Goal: Task Accomplishment & Management: Complete application form

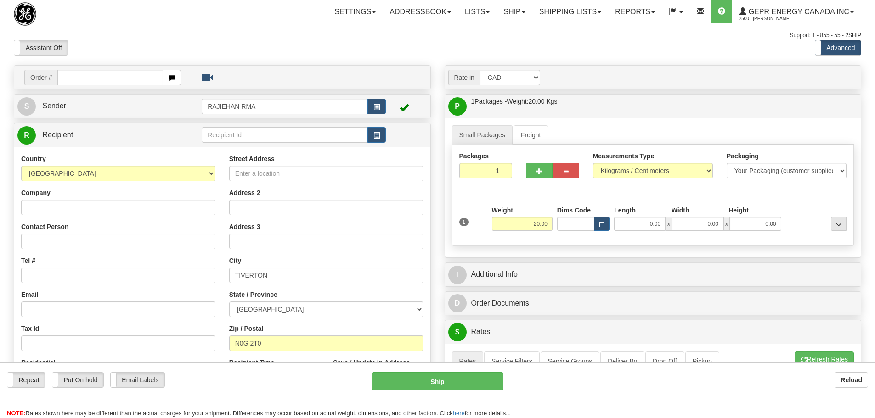
select select "ON"
select select "CAD"
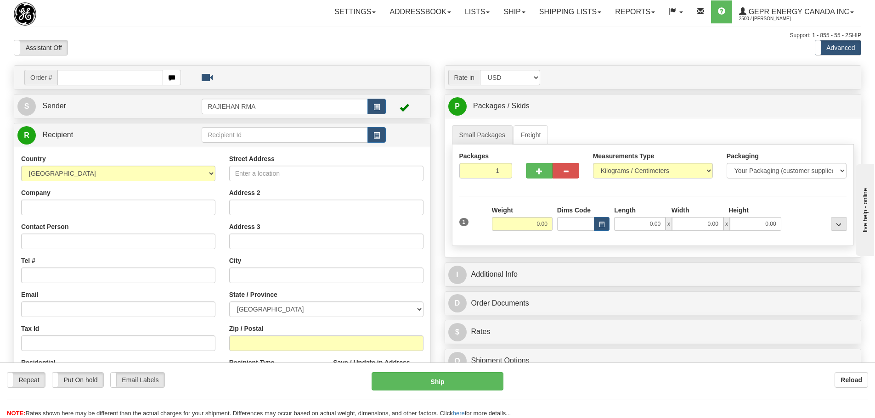
click at [192, 10] on div "Settings Shipping Preferences Fields Preferences New Store Connections Addressb…" at bounding box center [511, 11] width 699 height 23
click at [92, 70] on input "text" at bounding box center [110, 78] width 106 height 16
paste input "86693966"
type input "86693966"
click at [108, 35] on body "Training Course Close Toggle navigation Settings Shipping Preferences New Recip…" at bounding box center [437, 209] width 875 height 418
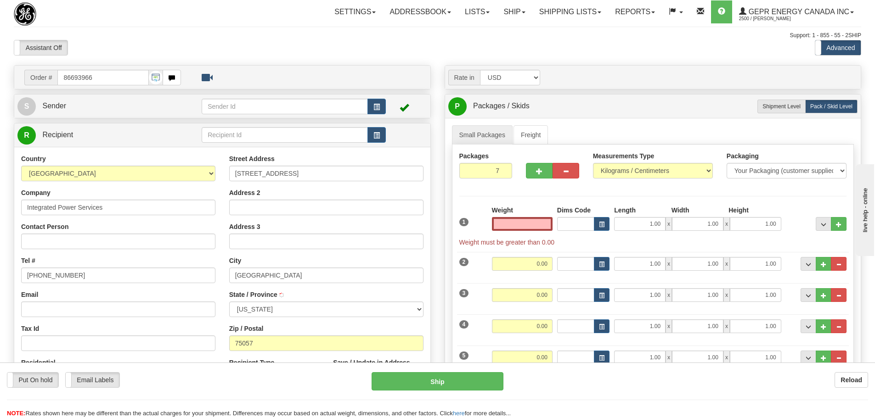
type input "LEWISVILLE"
type input "0.00"
click at [374, 107] on span "button" at bounding box center [376, 107] width 6 height 6
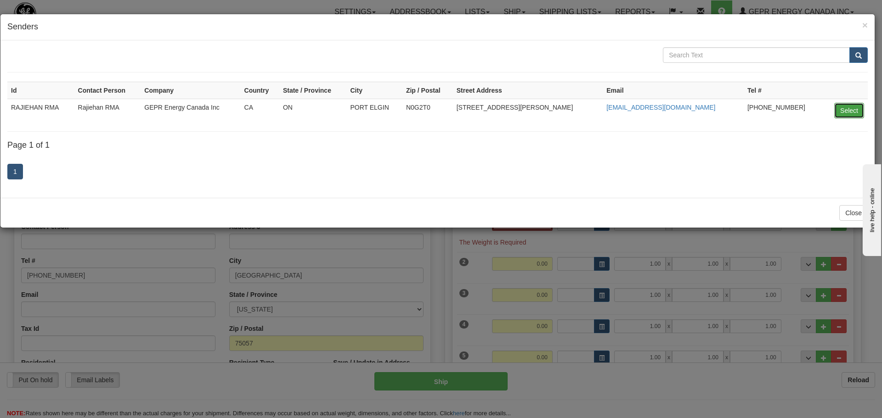
click at [842, 110] on button "Select" at bounding box center [849, 111] width 30 height 16
type input "RAJIEHAN RMA"
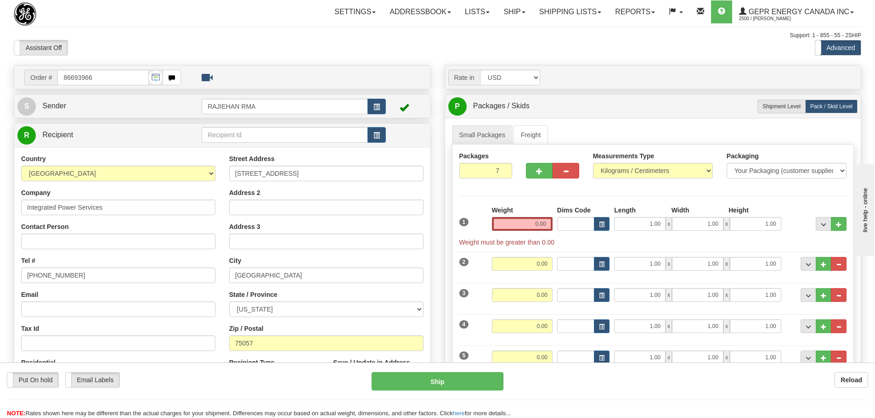
click at [110, 233] on div "Contact Person" at bounding box center [118, 235] width 194 height 27
click at [110, 232] on div "Contact Person" at bounding box center [118, 235] width 194 height 27
click at [109, 232] on div "Contact Person" at bounding box center [118, 235] width 194 height 27
click at [110, 236] on input "Contact Person" at bounding box center [118, 242] width 194 height 16
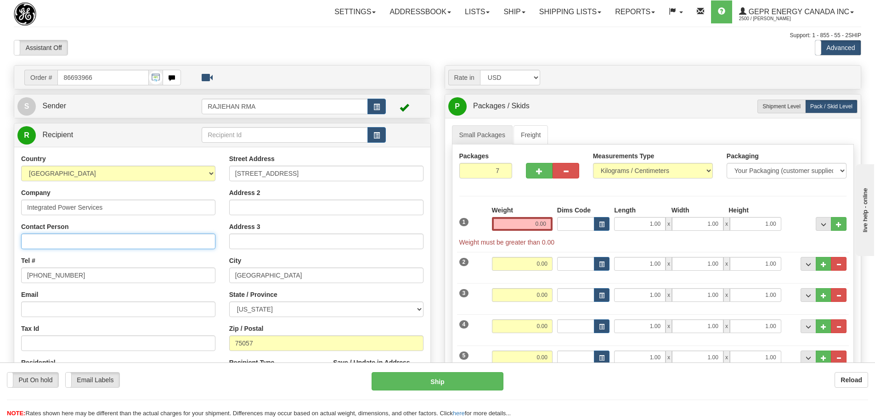
click at [110, 238] on input "Contact Person" at bounding box center [118, 242] width 194 height 16
paste input "John Boggs"
type input "John Boggs"
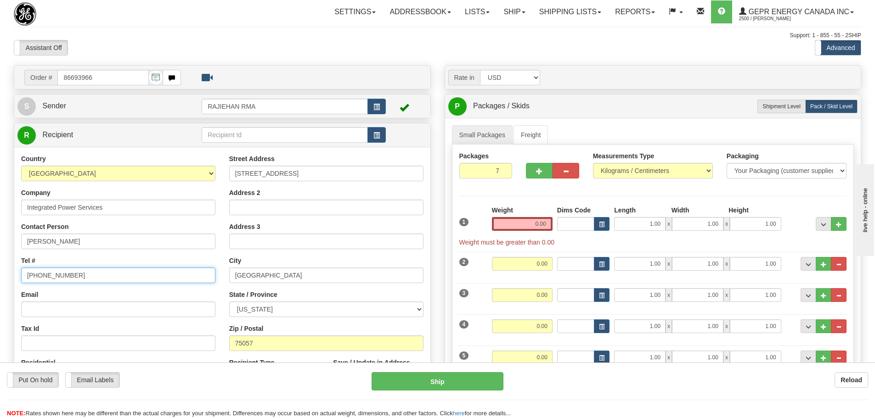
drag, startPoint x: 89, startPoint y: 275, endPoint x: -42, endPoint y: 278, distance: 131.0
click at [0, 278] on html "Training Course Close Toggle navigation Settings Shipping Preferences New Sende…" at bounding box center [437, 209] width 875 height 418
paste input "469-312-1240"
type input "469-312-1240"
click at [56, 263] on div "Tel # 469-312-1240" at bounding box center [118, 269] width 194 height 27
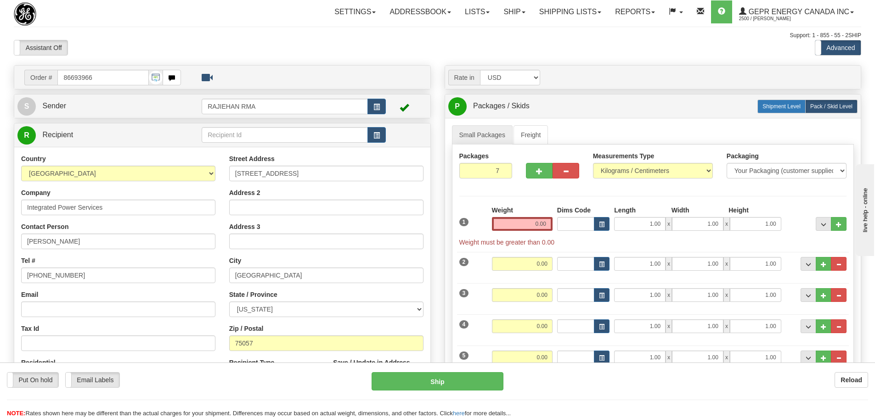
click at [794, 100] on label "Shipment Level Shipm." at bounding box center [781, 107] width 48 height 14
radio input "true"
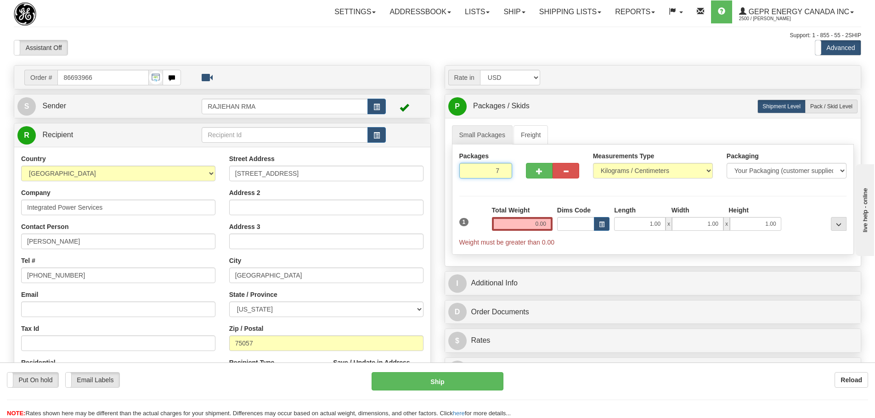
drag, startPoint x: 493, startPoint y: 172, endPoint x: 511, endPoint y: 171, distance: 17.9
click at [511, 171] on input "7" at bounding box center [485, 171] width 53 height 16
click at [474, 49] on div "Assistant On Assistant Off Do a return Do a return Previous Next Standard Advan…" at bounding box center [437, 48] width 861 height 16
click at [529, 219] on input "0.00" at bounding box center [522, 224] width 61 height 14
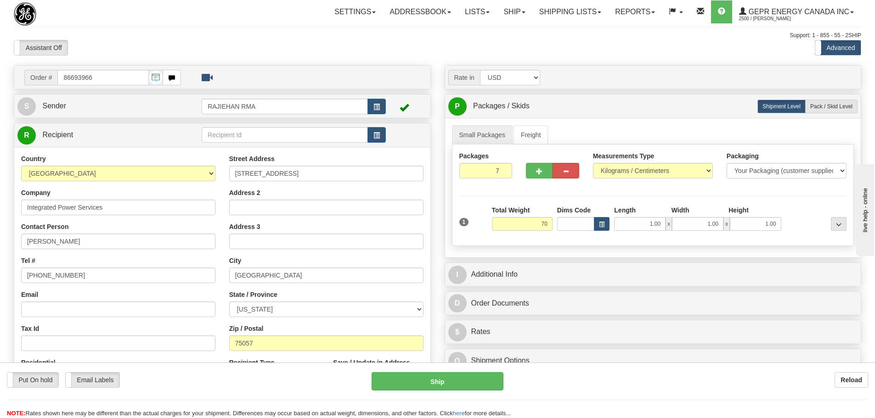
type input "70.00"
click at [529, 200] on div "Packages 7 1 Measurements Type" at bounding box center [653, 196] width 402 height 102
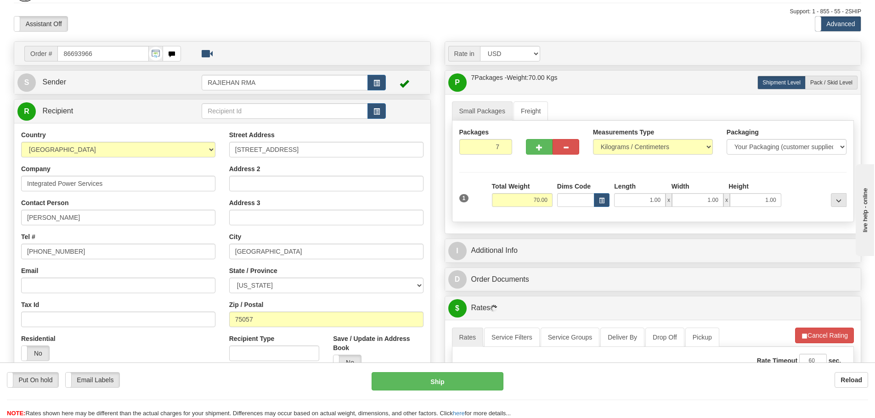
scroll to position [46, 0]
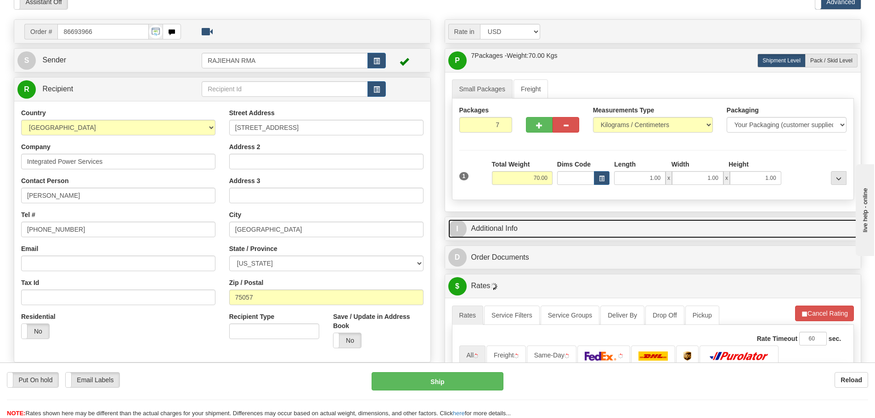
click at [555, 230] on link "I Additional Info" at bounding box center [653, 229] width 410 height 19
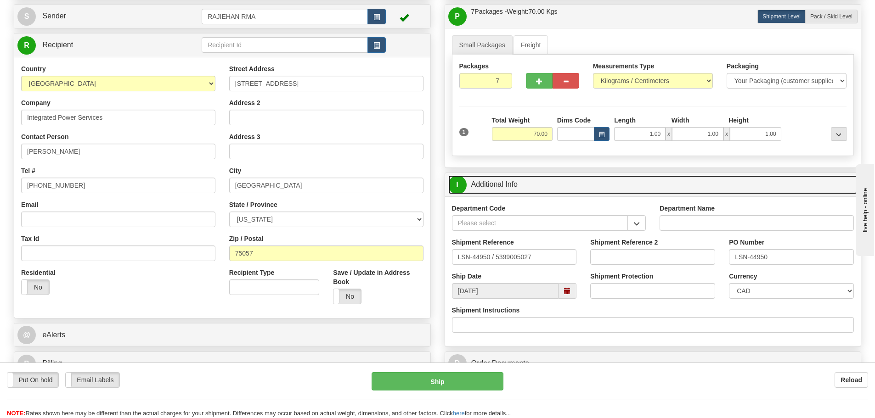
scroll to position [92, 0]
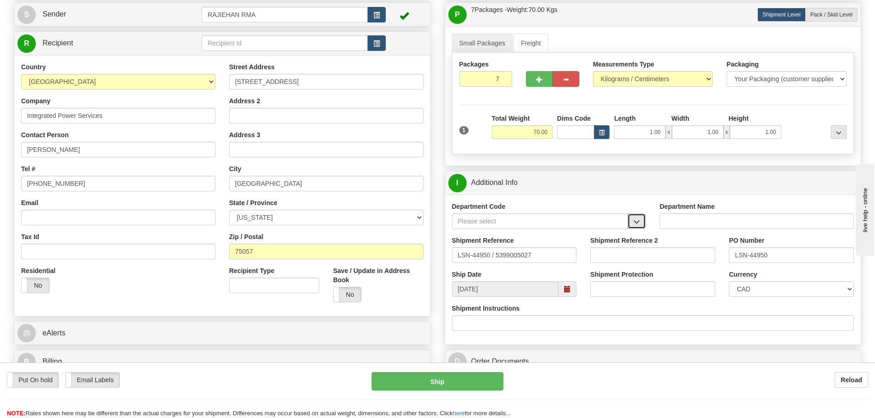
click at [643, 220] on button "button" at bounding box center [636, 222] width 18 height 16
click at [612, 235] on div "SER" at bounding box center [537, 236] width 167 height 10
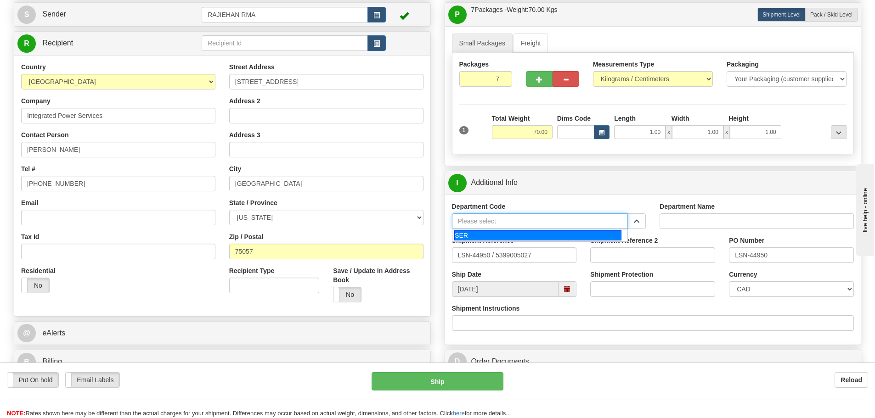
type input "SER"
type input "SERVICE DEPARTMENT"
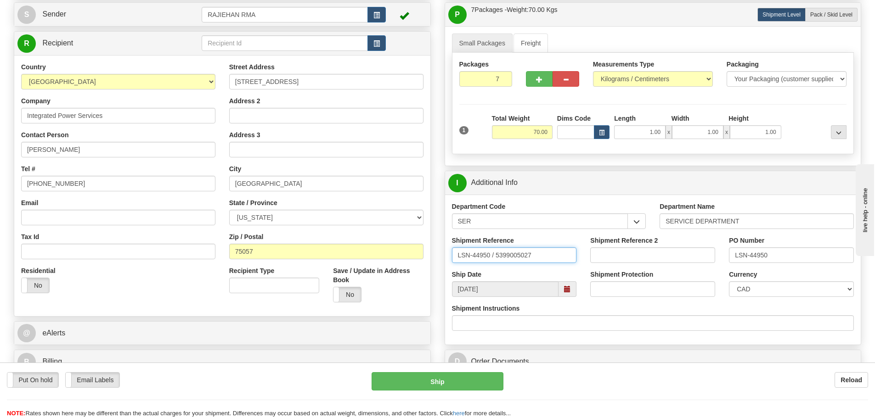
drag, startPoint x: 491, startPoint y: 258, endPoint x: 496, endPoint y: 263, distance: 6.9
click at [496, 263] on div "Shipment Reference LSN-44950 / 5399005027" at bounding box center [514, 253] width 139 height 34
type input "LSN-44950 RMA 5399005027"
click at [753, 291] on select "CAD USD EUR ZAR [PERSON_NAME] ARN AUD AUS AWG BBD BFR BGN BHD BMD BND BRC BRL C…" at bounding box center [791, 290] width 125 height 16
select select "1"
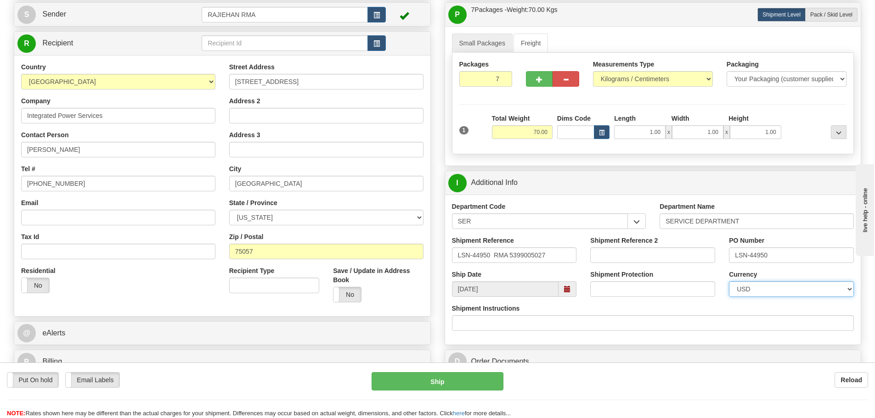
click at [729, 282] on select "CAD USD EUR ZAR [PERSON_NAME] ARN AUD AUS AWG BBD BFR BGN BHD BMD BND BRC BRL C…" at bounding box center [791, 290] width 125 height 16
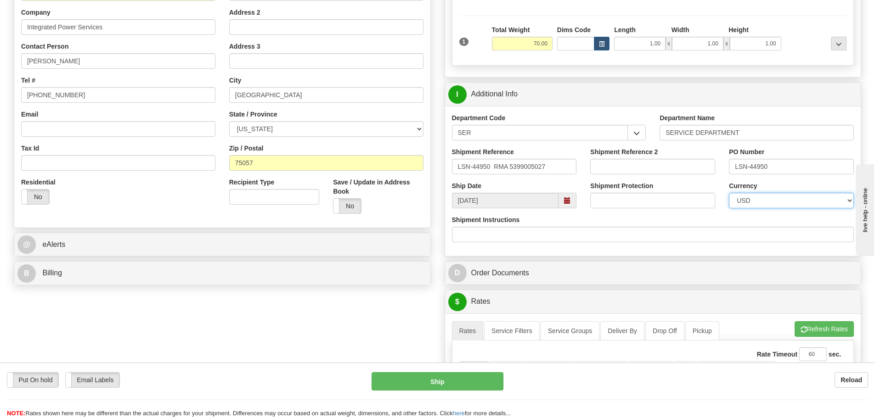
scroll to position [322, 0]
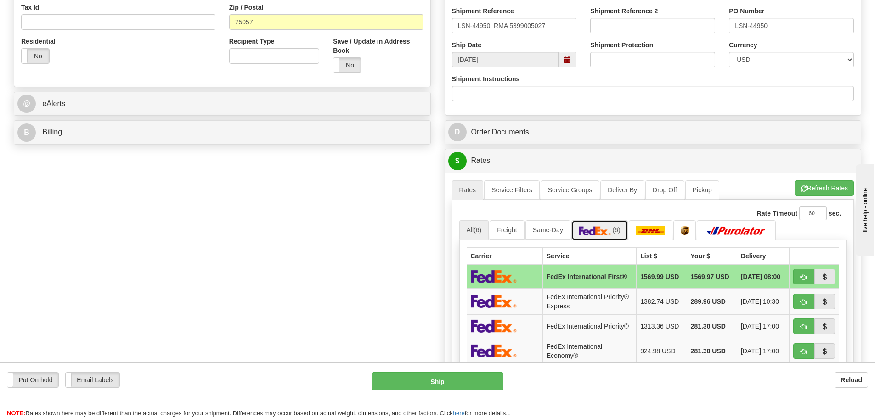
click at [615, 220] on link "(6)" at bounding box center [599, 230] width 56 height 20
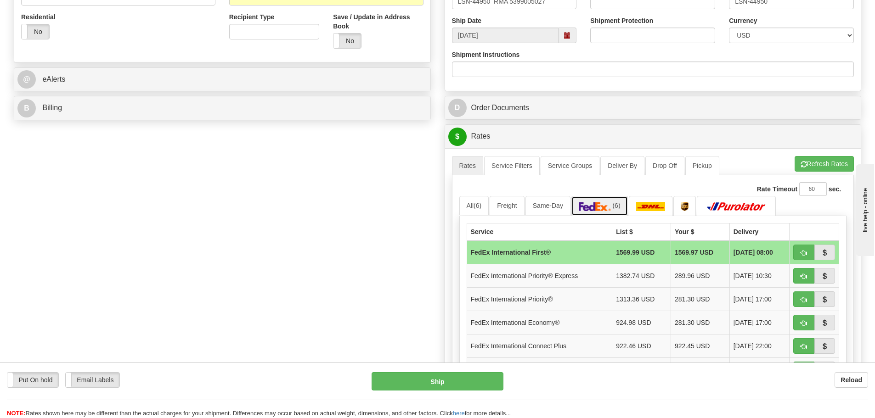
scroll to position [413, 0]
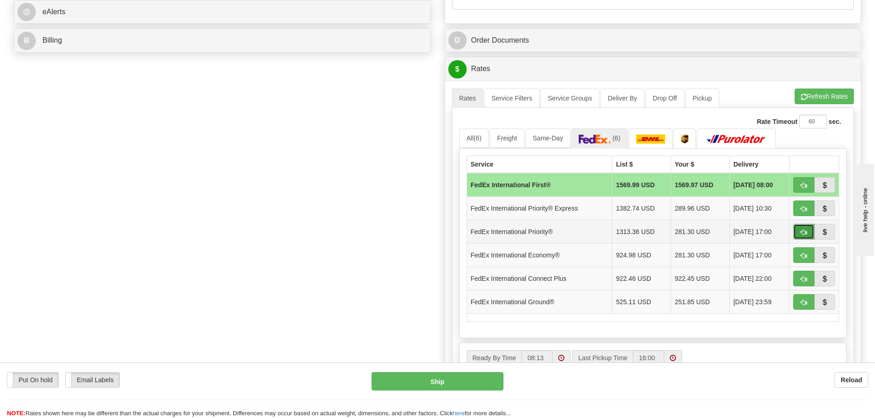
click at [795, 230] on button "button" at bounding box center [803, 232] width 21 height 16
type input "01"
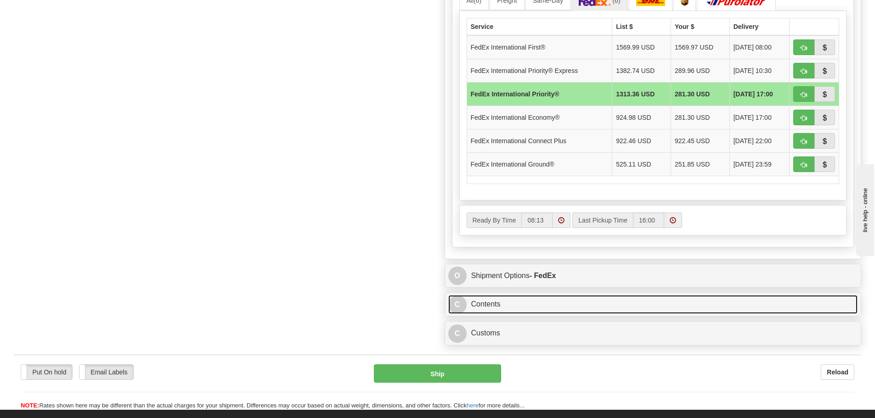
click at [514, 298] on link "C Contents" at bounding box center [653, 304] width 410 height 19
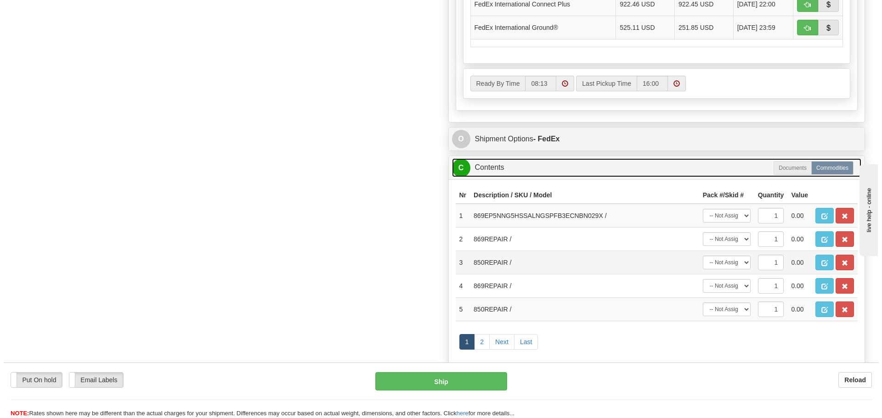
scroll to position [689, 0]
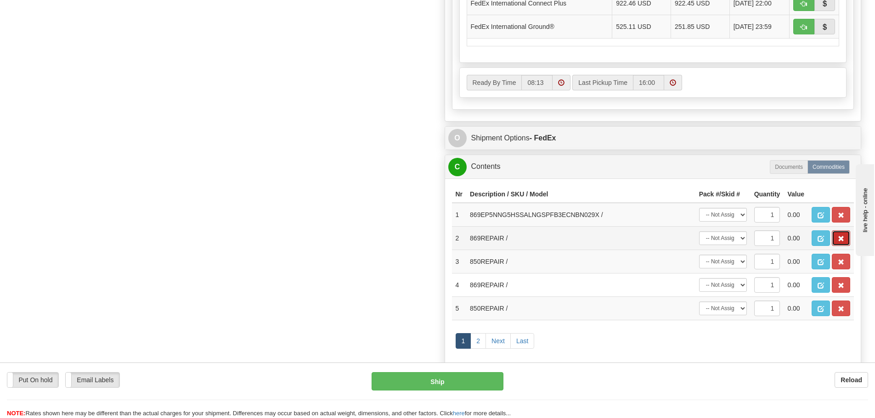
click at [840, 237] on span "button" at bounding box center [841, 239] width 6 height 6
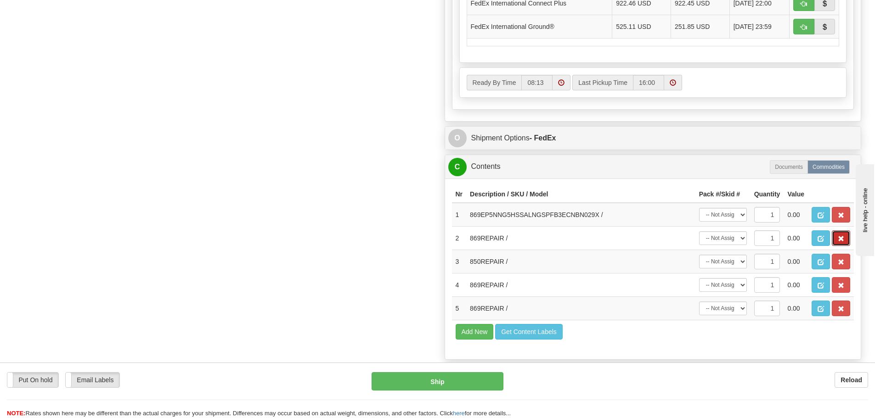
click at [840, 237] on span "button" at bounding box center [841, 239] width 6 height 6
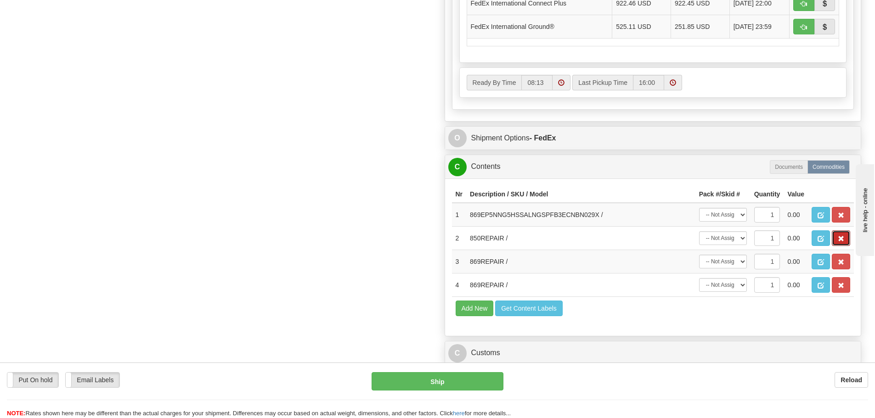
click at [840, 237] on span "button" at bounding box center [841, 239] width 6 height 6
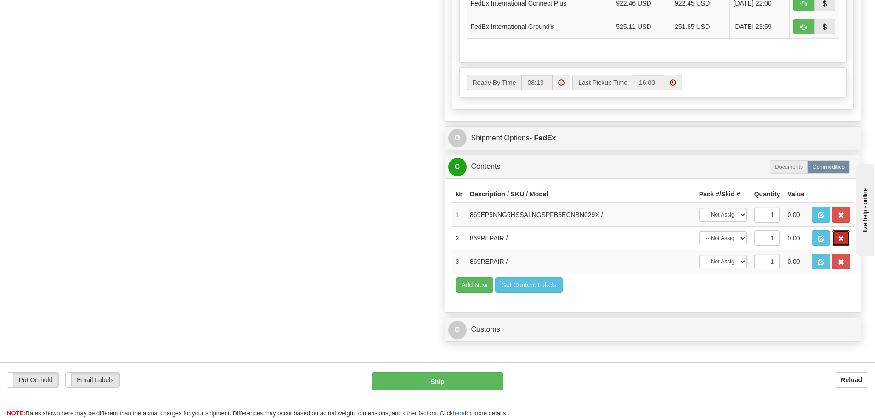
click at [840, 237] on span "button" at bounding box center [841, 239] width 6 height 6
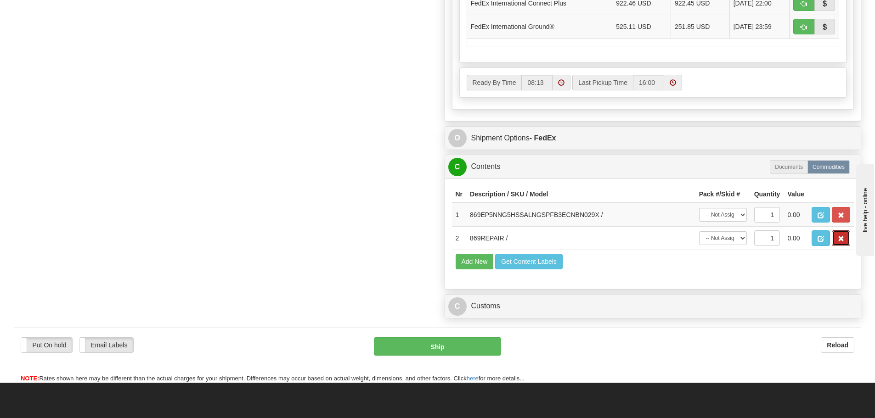
click at [840, 237] on span "button" at bounding box center [841, 239] width 6 height 6
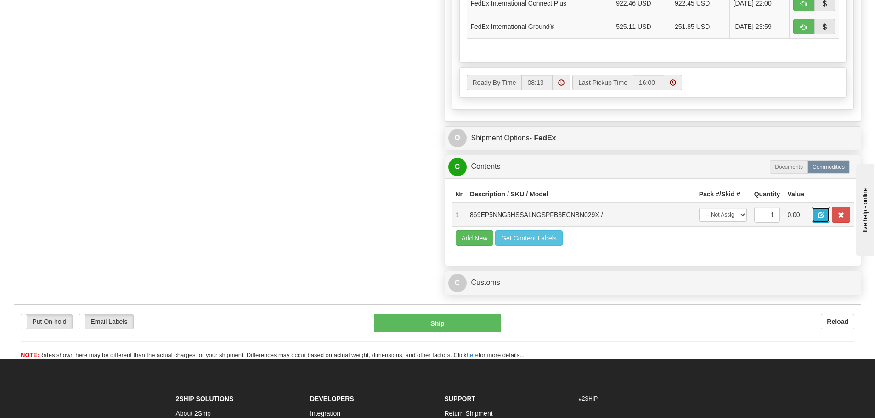
click at [823, 212] on button "button" at bounding box center [821, 215] width 18 height 16
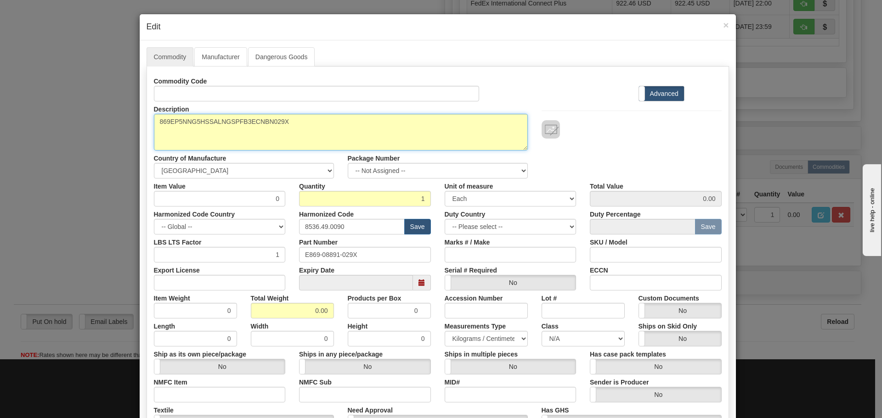
drag, startPoint x: 293, startPoint y: 118, endPoint x: 121, endPoint y: 126, distance: 172.9
click at [121, 126] on div "× Edit Commodity Manufacturer Dangerous Goods Commodity Code Standard Advanced …" at bounding box center [441, 209] width 882 height 418
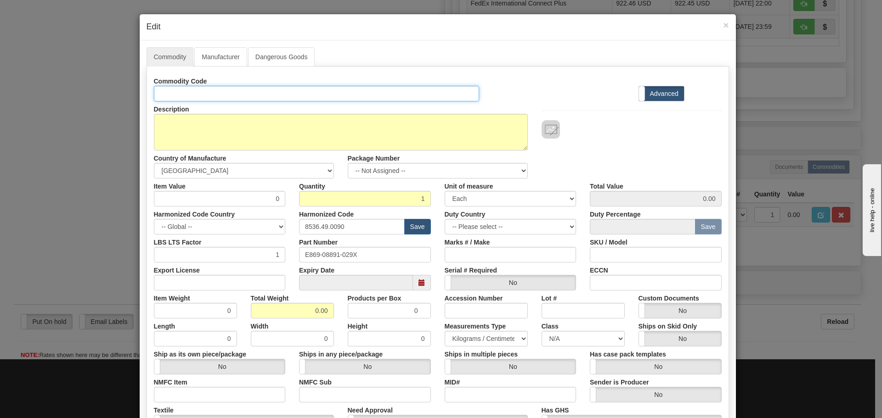
click at [227, 94] on input "Id" at bounding box center [317, 94] width 326 height 16
paste input "869EP5NNG5HSSALNGSPFB3ECNBN029X"
type input "869EP5NNG5HSSALNGSPFB3ECNBN029X"
drag, startPoint x: 390, startPoint y: 254, endPoint x: 279, endPoint y: 263, distance: 111.1
click at [279, 263] on div "Commodity Code 869EP5NNG5HSSALNGSPFB3ECNBN029X Standard Advanced Description 86…" at bounding box center [438, 265] width 568 height 385
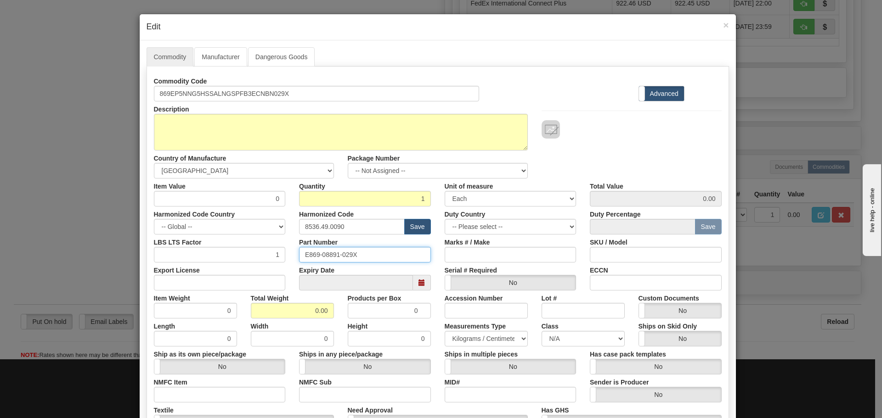
paste input "869EP5NNG5HSSALNGSPFB3ECNBN"
type input "869EP5NNG5HSSALNGSPFB3ECNBN029X"
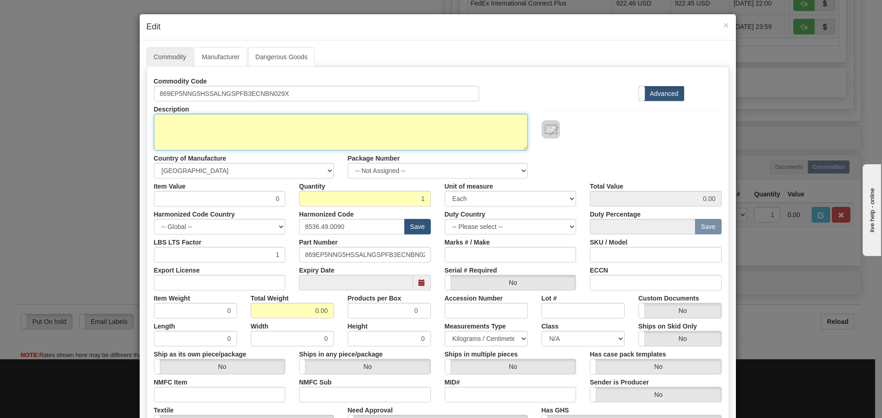
click at [212, 114] on textarea "869EP5NNG5HSSALNGSPFB3ECNBN029X" at bounding box center [341, 132] width 374 height 37
paste textarea "869 Motor Protection Relay"
type textarea "869 Motor Protection Relay"
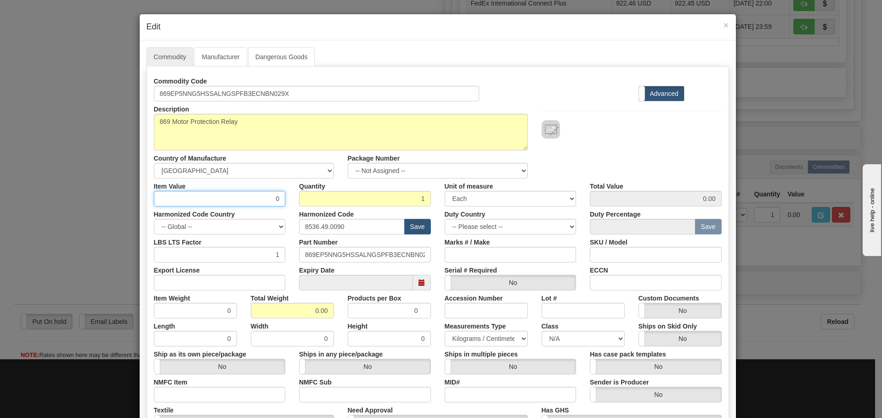
drag, startPoint x: 247, startPoint y: 198, endPoint x: 293, endPoint y: 198, distance: 46.4
click at [293, 198] on div "Item Value 0 Quantity 1 Unit of measure 3 Thousand Square Inches Adjustments 56…" at bounding box center [437, 193] width 581 height 28
type input "75"
type input "75.00"
type input "7"
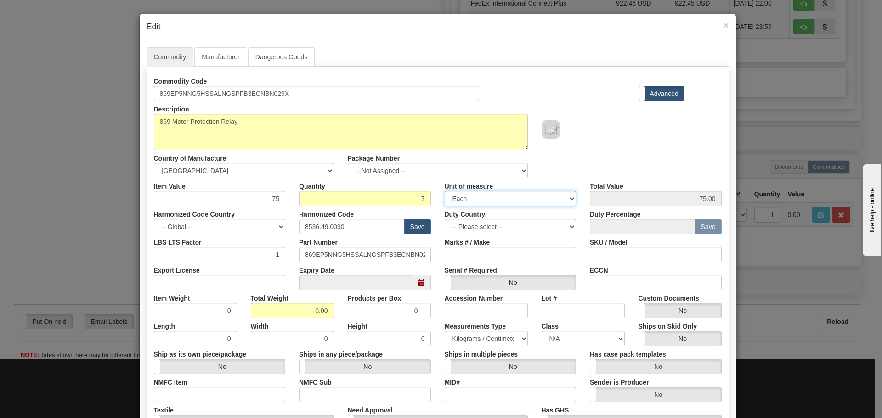
type input "525.00"
drag, startPoint x: 350, startPoint y: 225, endPoint x: 248, endPoint y: 233, distance: 101.8
click at [248, 233] on div "Harmonized Code Country -- Global -- AFGHANISTAN ALAND ISLANDS ALBANIA ALGERIA …" at bounding box center [437, 221] width 581 height 28
click at [311, 227] on input "text" at bounding box center [352, 227] width 106 height 16
type input "8537.10.9070"
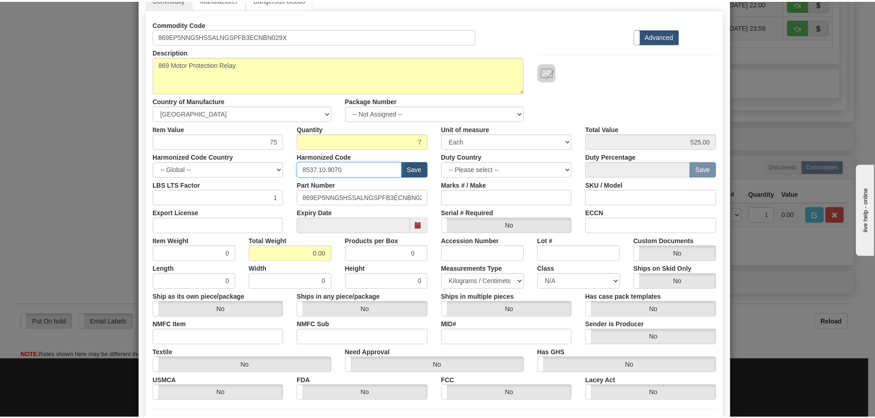
scroll to position [149, 0]
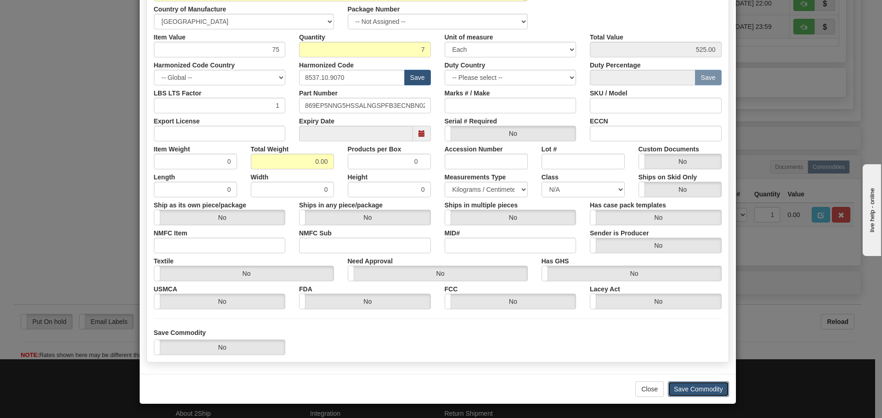
click at [673, 385] on button "Save Commodity" at bounding box center [698, 390] width 61 height 16
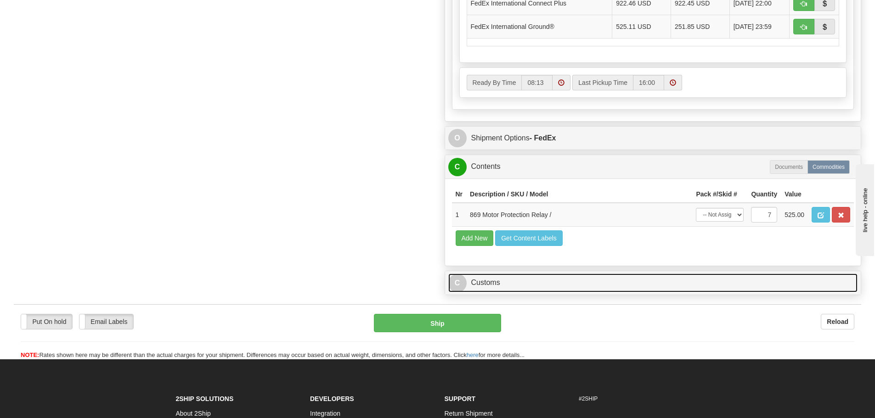
click at [540, 273] on div "C Customs Duties / Taxes" at bounding box center [653, 282] width 416 height 23
click at [542, 282] on link "C Customs" at bounding box center [653, 283] width 410 height 19
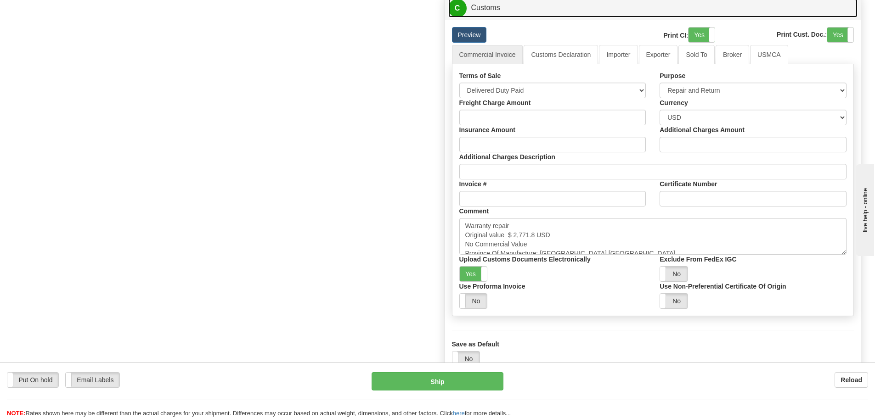
scroll to position [965, 0]
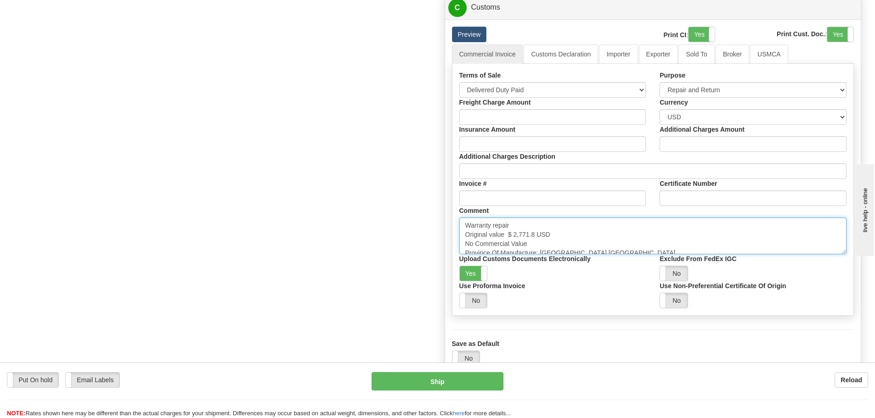
drag, startPoint x: 508, startPoint y: 237, endPoint x: 536, endPoint y: 236, distance: 27.6
click at [536, 236] on textarea "Warranty repair Original value $ 2,771.8 USD No Commercial Value Province Of Ma…" at bounding box center [653, 236] width 388 height 37
paste textarea "7,713.1"
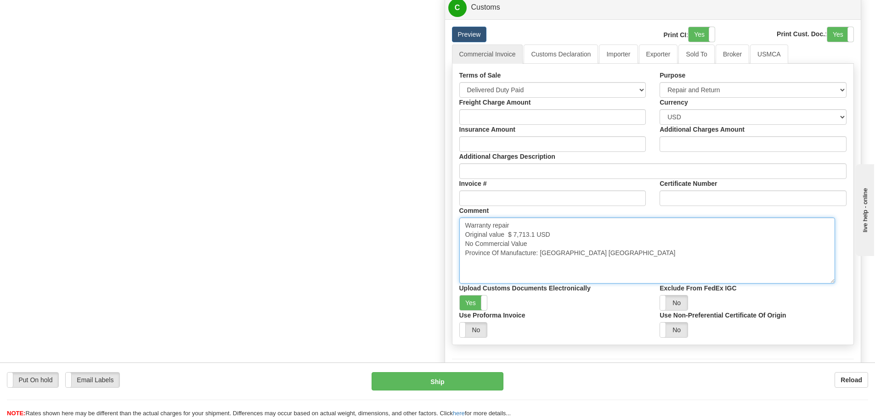
drag, startPoint x: 845, startPoint y: 248, endPoint x: 833, endPoint y: 278, distance: 31.6
click at [833, 278] on textarea "Warranty repair Original value $ 2,771.8 USD No Commercial Value Province Of Ma…" at bounding box center [647, 251] width 376 height 66
click at [778, 259] on textarea "Warranty repair Original value $ 2,771.8 USD No Commercial Value Province Of Ma…" at bounding box center [647, 251] width 376 height 66
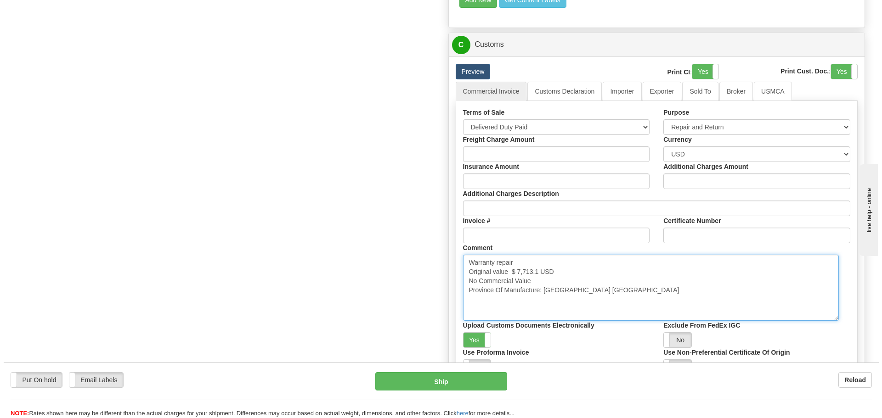
scroll to position [1010, 0]
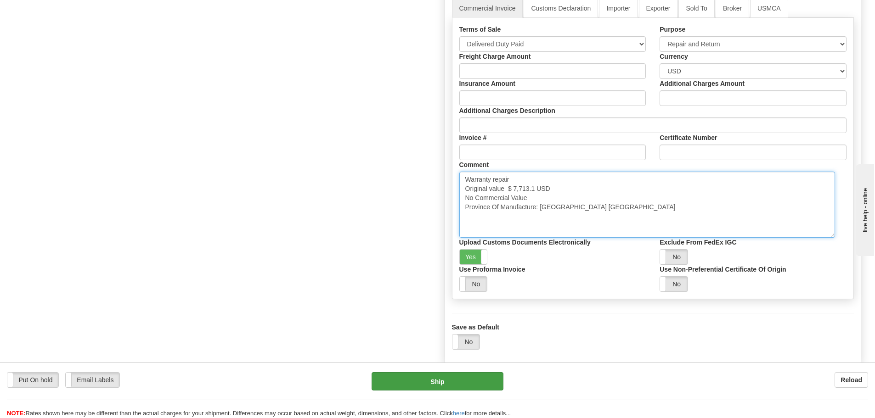
type textarea "Warranty repair Original value $ 7,713.1 USD No Commercial Value Province Of Ma…"
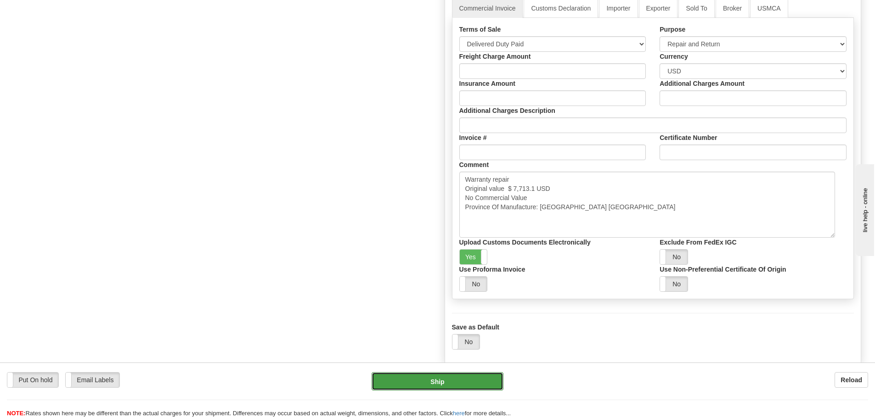
click at [410, 388] on button "Ship" at bounding box center [438, 381] width 132 height 18
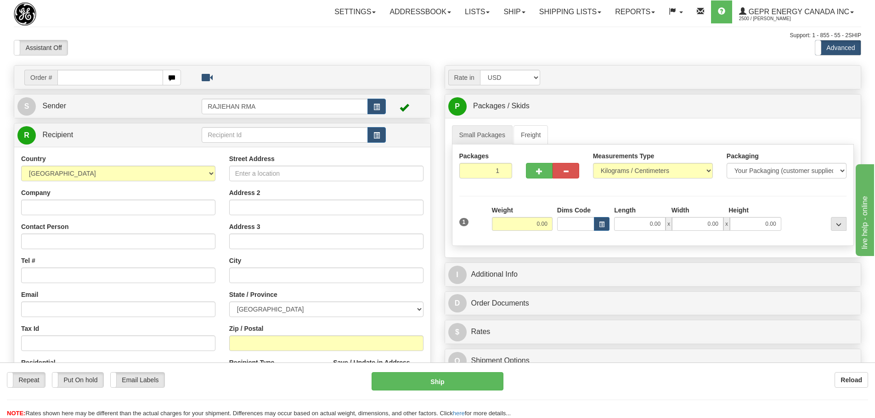
click at [120, 23] on div at bounding box center [81, 13] width 134 height 23
click at [553, 8] on link "Shipping lists" at bounding box center [570, 11] width 76 height 23
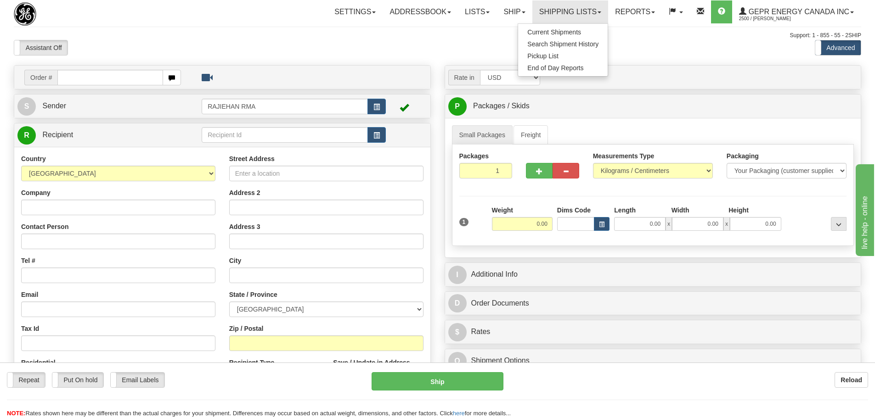
click at [148, 10] on div at bounding box center [81, 13] width 134 height 23
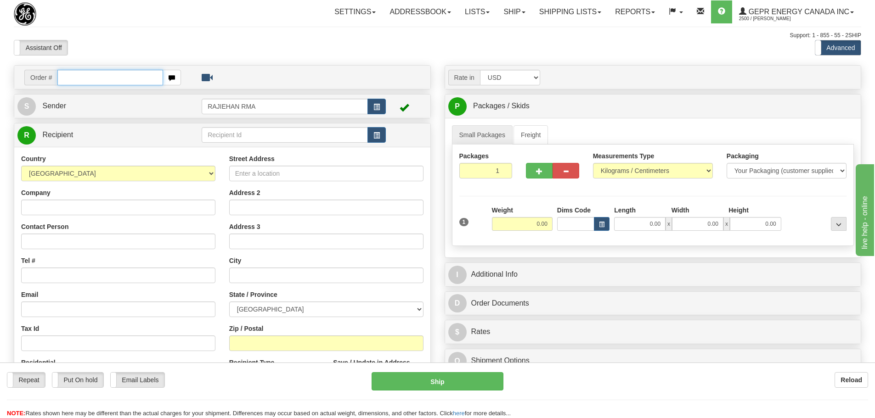
click at [116, 80] on input "text" at bounding box center [110, 78] width 106 height 16
paste input "86694005"
type input "86694005"
click at [132, 49] on body "Training Course Close Toggle navigation Settings Shipping Preferences New Recip…" at bounding box center [437, 209] width 875 height 418
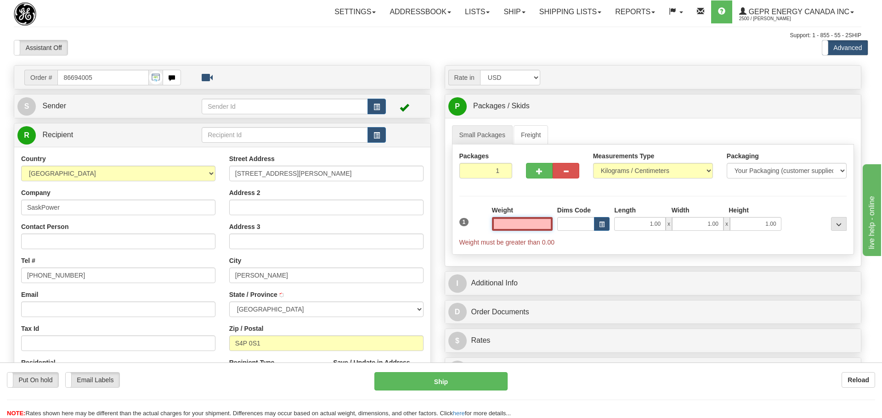
type input "REGINA"
type input "0.00"
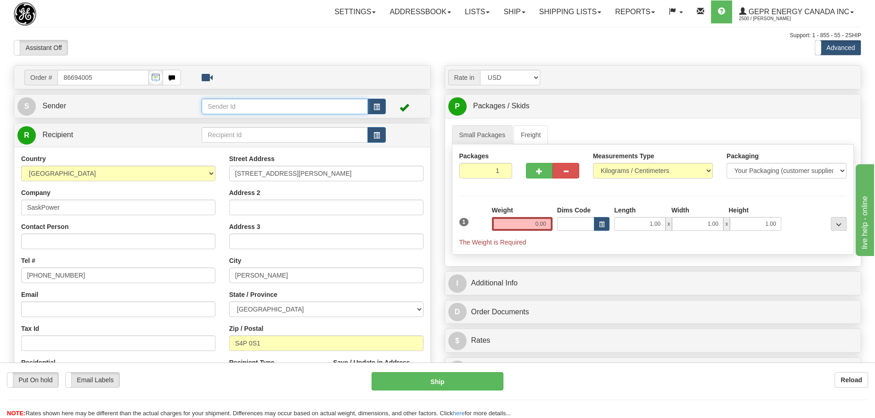
click at [367, 107] on input "text" at bounding box center [285, 107] width 166 height 16
click at [379, 105] on span "button" at bounding box center [376, 107] width 6 height 6
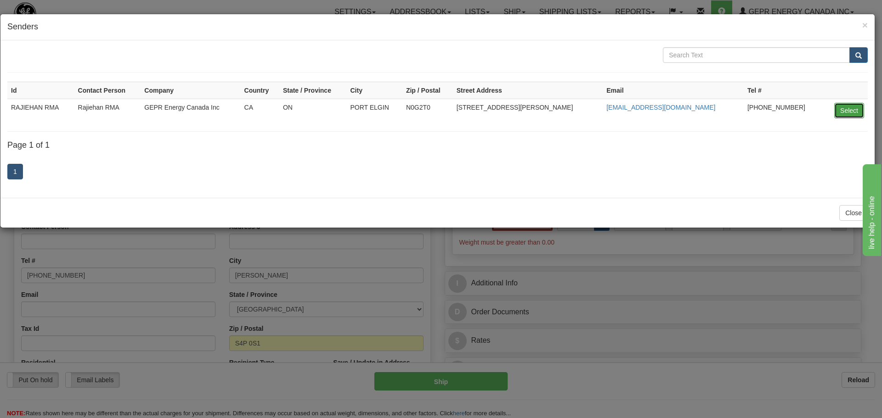
click at [844, 113] on button "Select" at bounding box center [849, 111] width 30 height 16
type input "RAJIEHAN RMA"
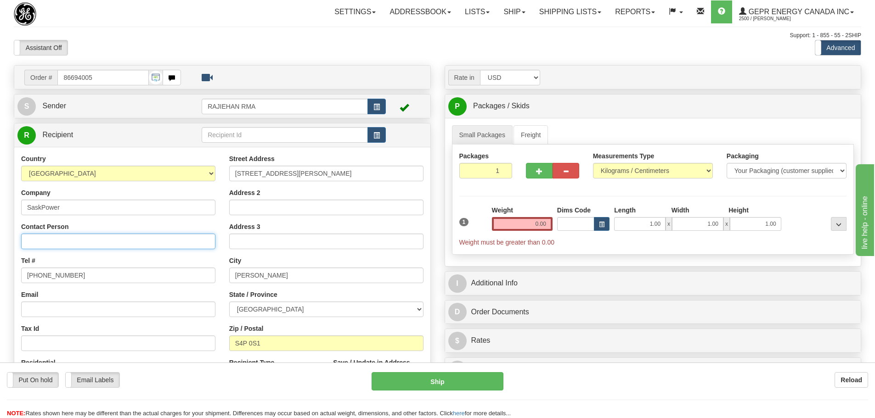
click at [66, 237] on input "Contact Person" at bounding box center [118, 242] width 194 height 16
paste input "Pratik Parmar"
type input "Pratik Parmar"
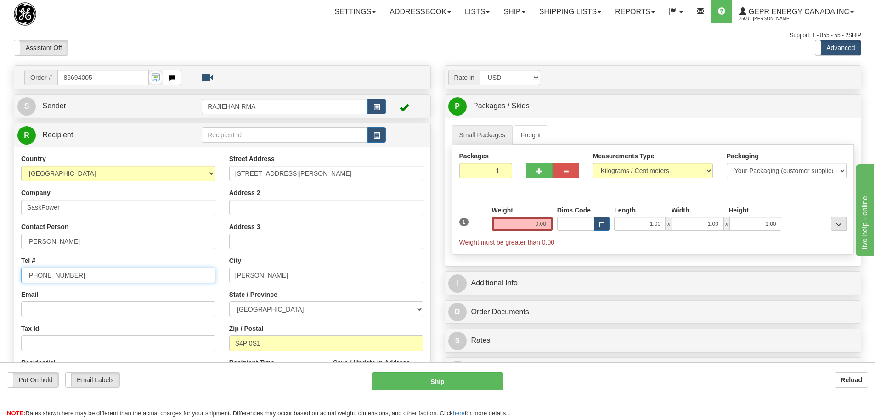
drag, startPoint x: 82, startPoint y: 276, endPoint x: -10, endPoint y: 278, distance: 91.9
click at [0, 278] on html "Training Course Close Toggle navigation Settings Shipping Preferences New Sende…" at bounding box center [437, 209] width 875 height 418
paste input "306-551-8706"
type input "306-551-8706"
click at [51, 262] on div "Tel # 306-551-8706" at bounding box center [118, 269] width 194 height 27
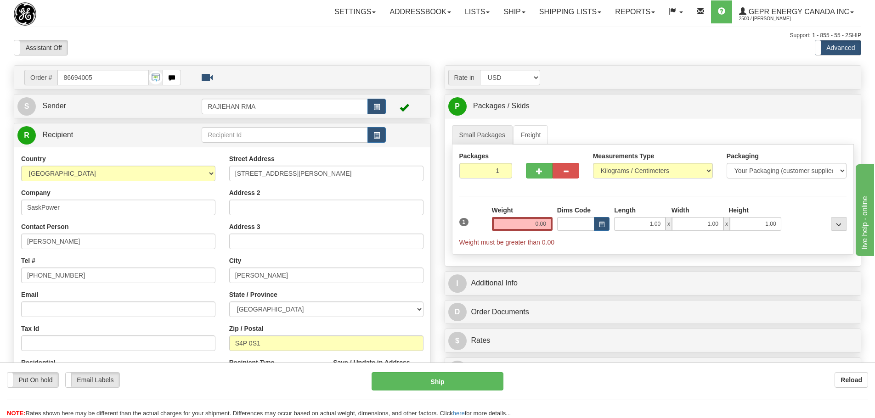
click at [520, 232] on div "Weight 0.00" at bounding box center [522, 222] width 65 height 32
click at [525, 225] on input "0.00" at bounding box center [522, 224] width 61 height 14
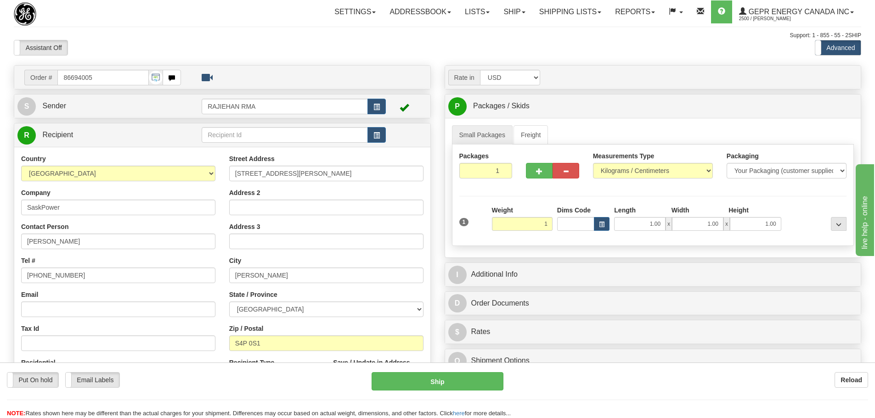
type input "1.00"
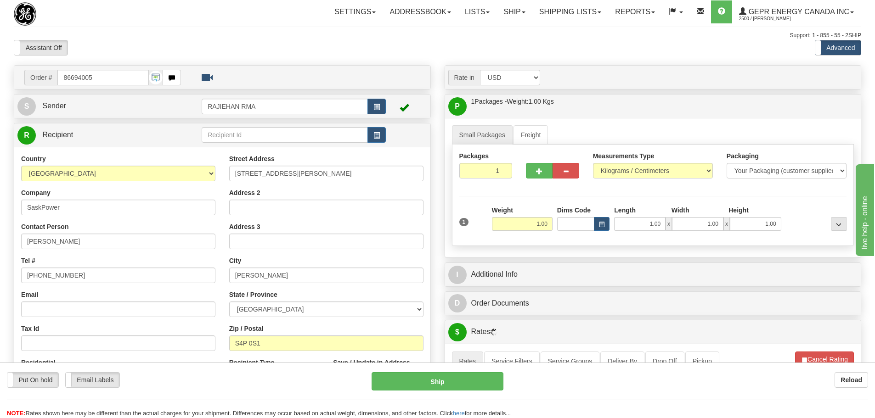
click at [530, 194] on div "Packages 1 1 Measurements Type" at bounding box center [653, 196] width 402 height 102
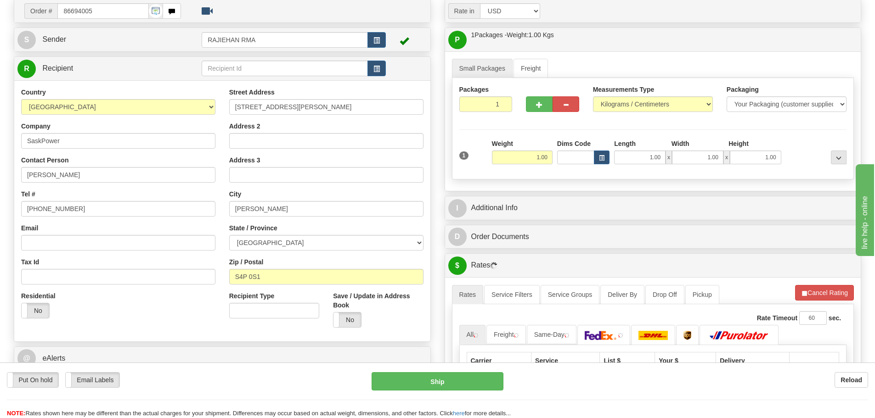
scroll to position [92, 0]
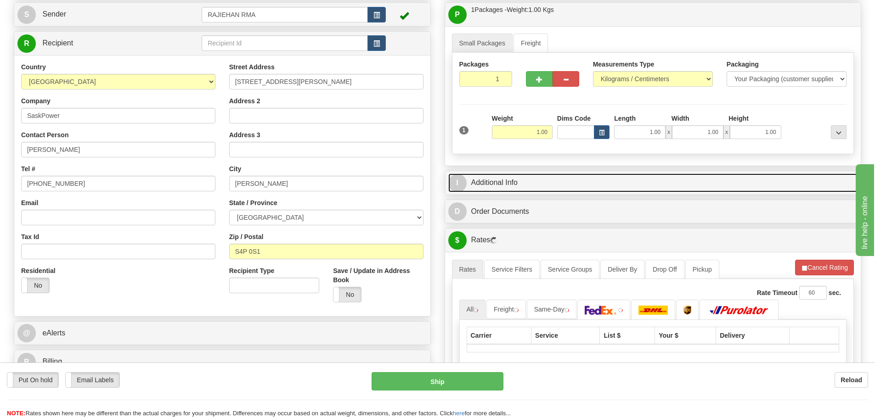
click at [548, 181] on link "I Additional Info" at bounding box center [653, 183] width 410 height 19
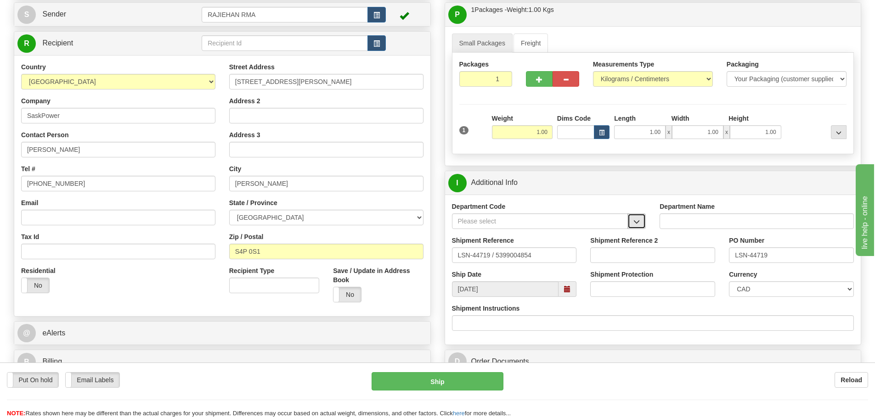
click at [634, 218] on button "button" at bounding box center [636, 222] width 18 height 16
click at [590, 234] on div "SER" at bounding box center [537, 236] width 167 height 10
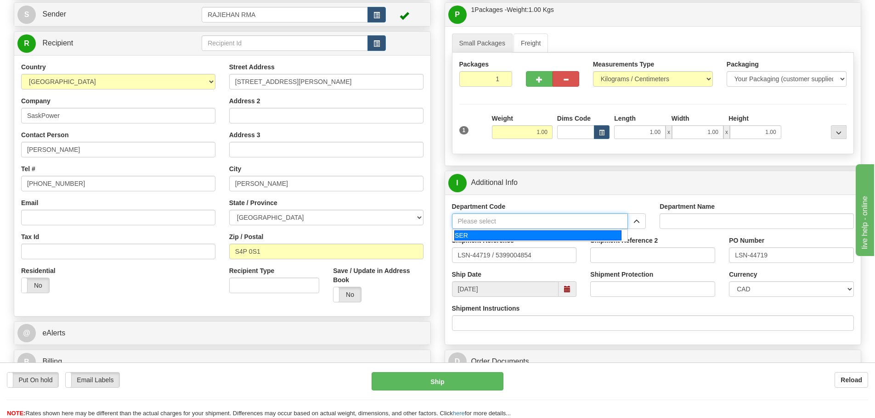
type input "SER"
type input "SERVICE DEPARTMENT"
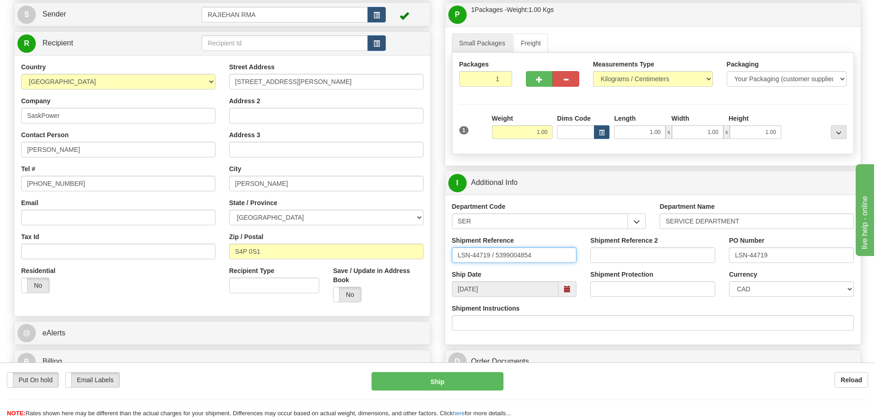
click at [495, 256] on input "LSN-44719 / 5399004854" at bounding box center [514, 256] width 125 height 16
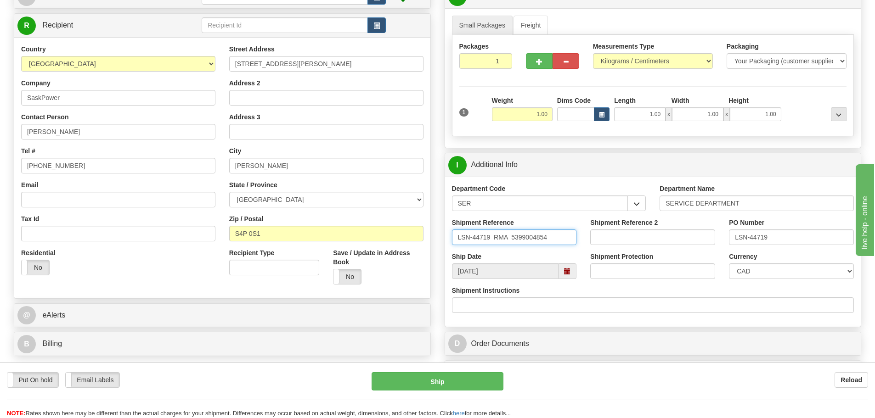
scroll to position [138, 0]
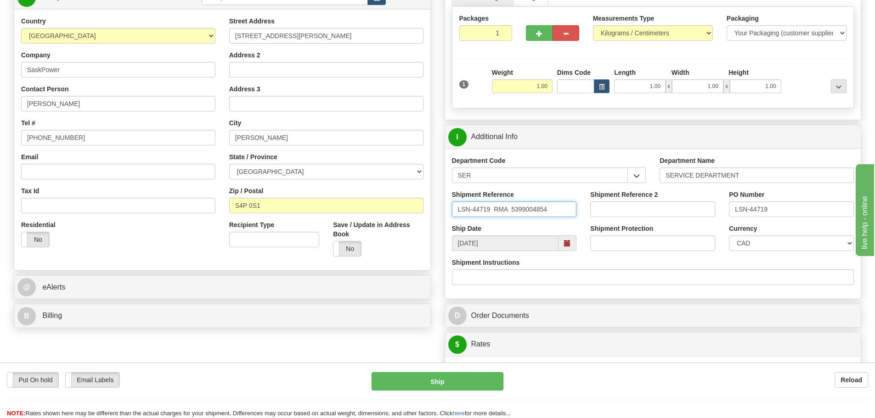
type input "LSN-44719 RMA 5399004854"
click at [759, 243] on select "CAD USD EUR ZAR RON ANG ARN AUD AUS AWG BBD BFR BGN BHD BMD BND BRC BRL CHP CKZ…" at bounding box center [791, 244] width 125 height 16
select select "1"
click at [729, 236] on select "CAD USD EUR ZAR RON ANG ARN AUD AUS AWG BBD BFR BGN BHD BMD BND BRC BRL CHP CKZ…" at bounding box center [791, 244] width 125 height 16
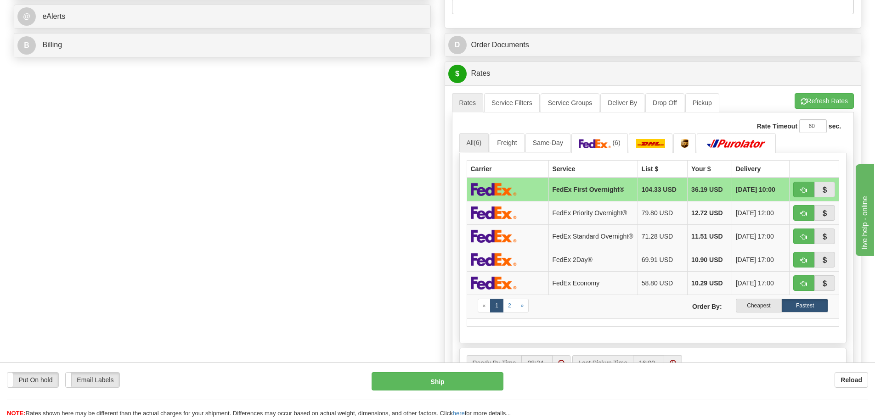
scroll to position [413, 0]
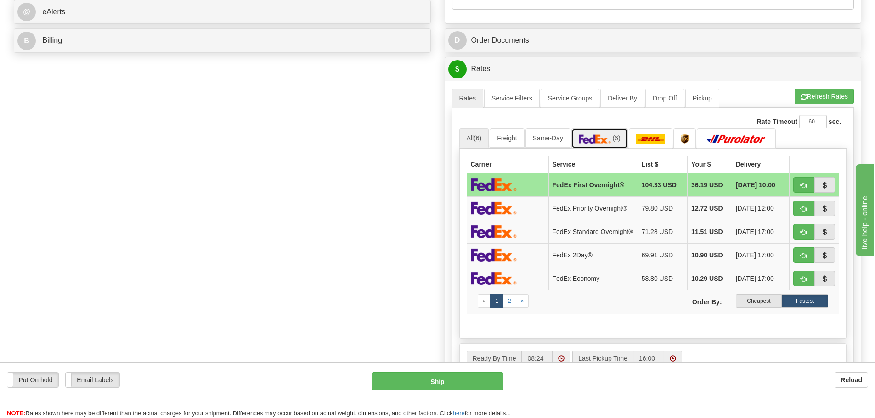
click at [610, 130] on link "(6)" at bounding box center [599, 139] width 56 height 20
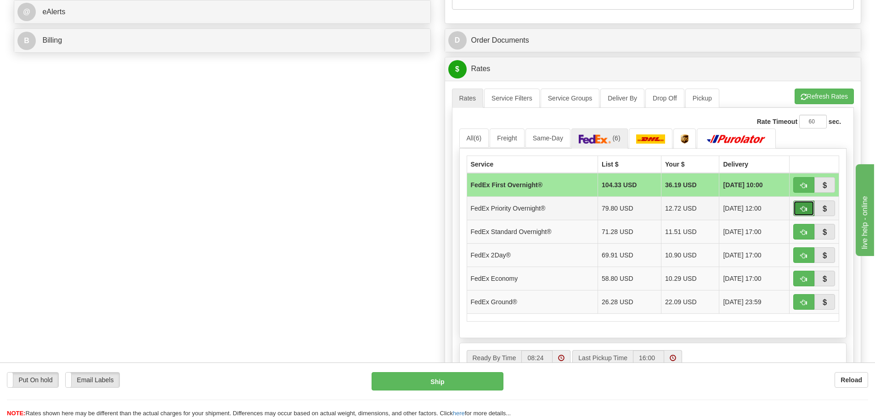
click at [807, 205] on button "button" at bounding box center [803, 209] width 21 height 16
type input "01"
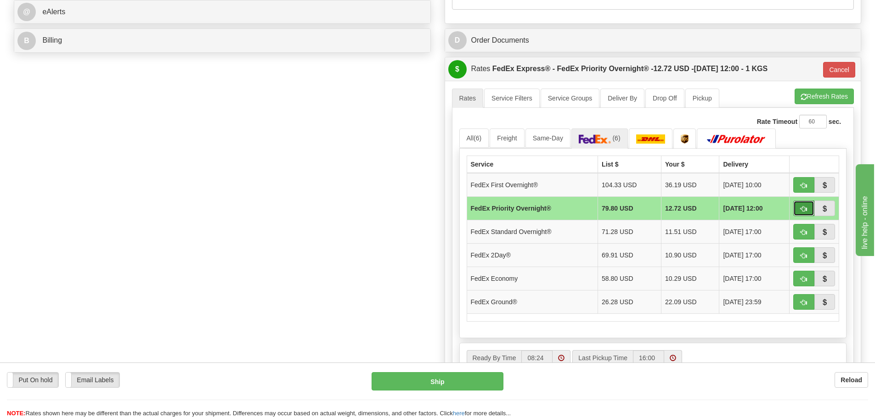
click at [802, 208] on span "button" at bounding box center [804, 209] width 6 height 6
click at [216, 208] on div "Order # 86694005 S Sender" at bounding box center [437, 55] width 861 height 807
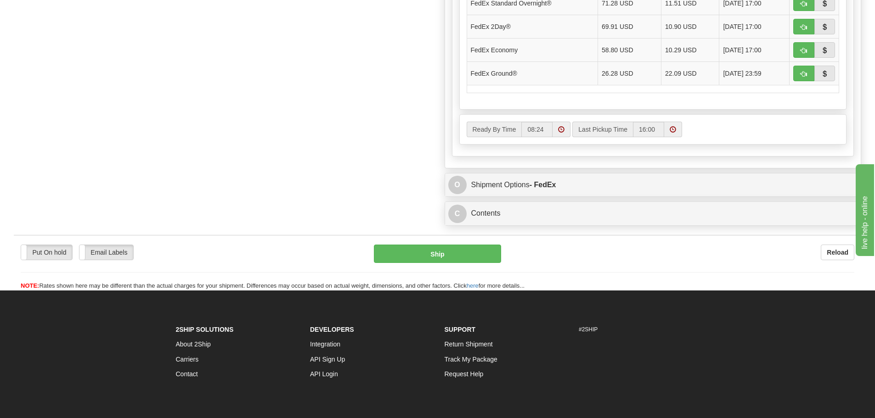
scroll to position [643, 0]
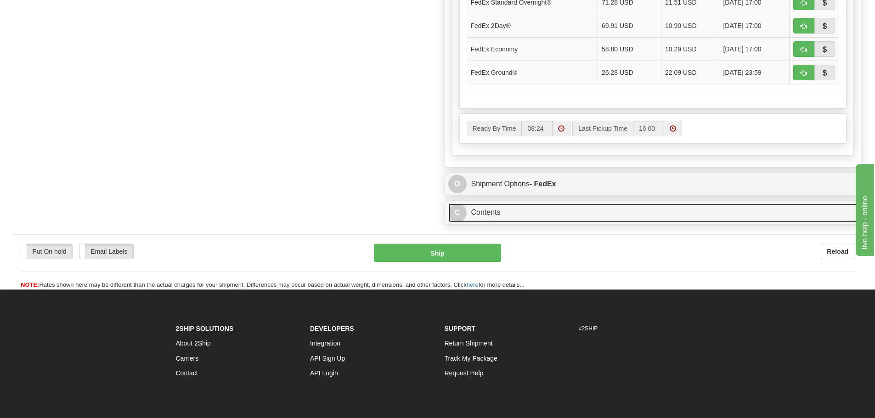
click at [617, 216] on link "C Contents" at bounding box center [653, 212] width 410 height 19
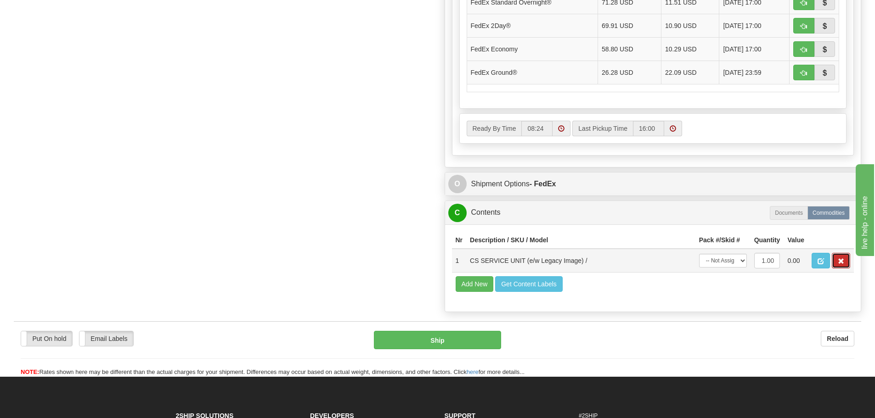
click at [839, 260] on span "button" at bounding box center [841, 262] width 6 height 6
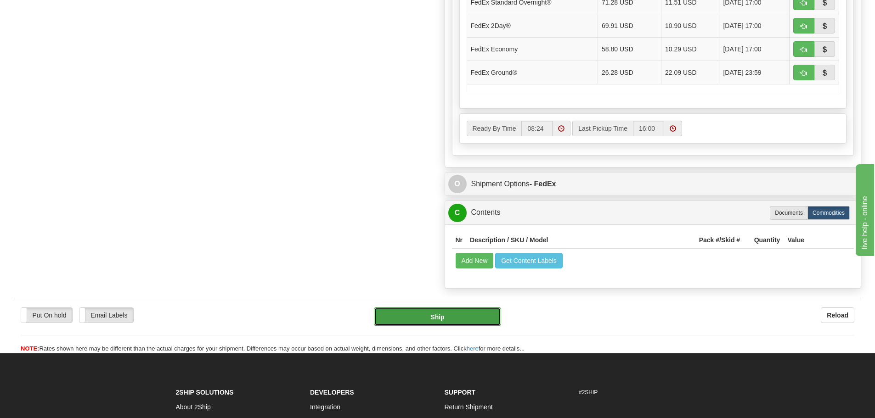
click at [494, 309] on button "Ship" at bounding box center [437, 317] width 127 height 18
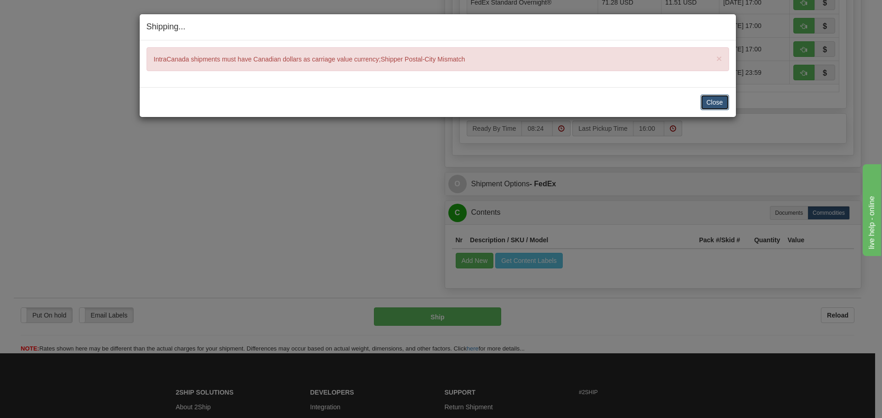
click at [724, 105] on button "Close" at bounding box center [714, 103] width 28 height 16
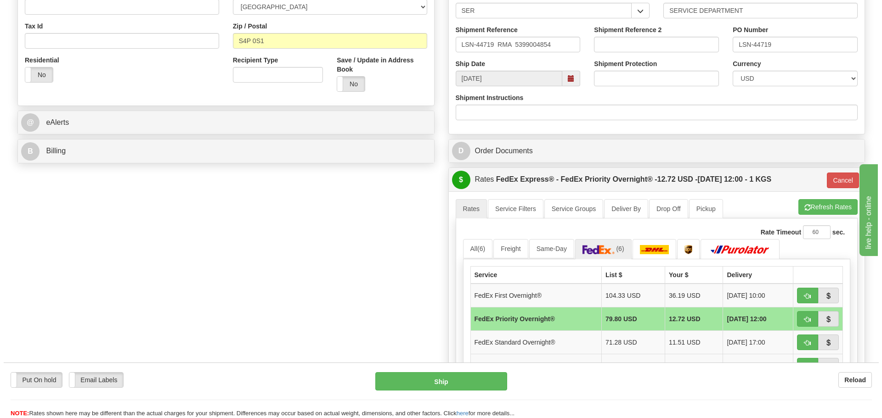
scroll to position [184, 0]
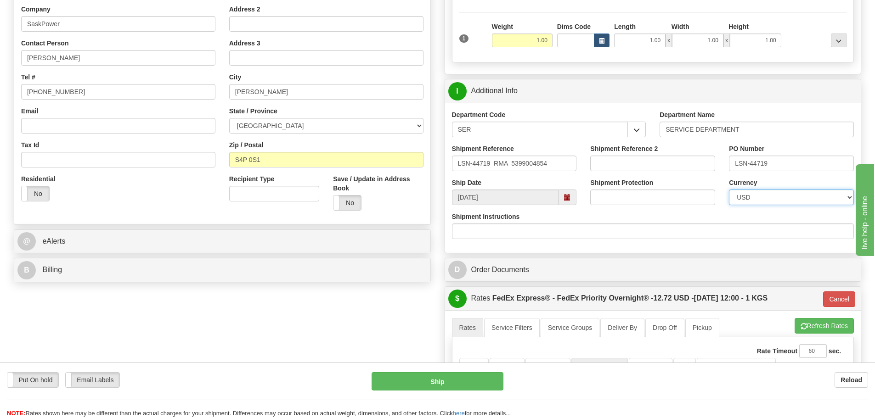
click at [751, 198] on select "CAD USD EUR ZAR RON ANG ARN AUD AUS AWG BBD BFR BGN BHD BMD BND BRC BRL CHP CKZ…" at bounding box center [791, 198] width 125 height 16
select select "0"
click at [729, 190] on select "CAD USD EUR ZAR RON ANG ARN AUD AUS AWG BBD BFR BGN BHD BMD BND BRC BRL CHP CKZ…" at bounding box center [791, 198] width 125 height 16
click at [474, 381] on button "Ship" at bounding box center [438, 381] width 132 height 18
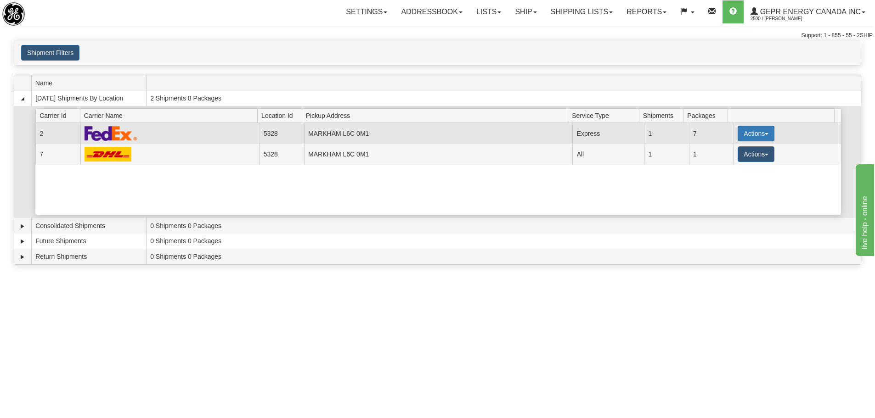
click at [744, 136] on button "Actions" at bounding box center [756, 134] width 37 height 16
click at [731, 156] on link "Details" at bounding box center [736, 151] width 73 height 12
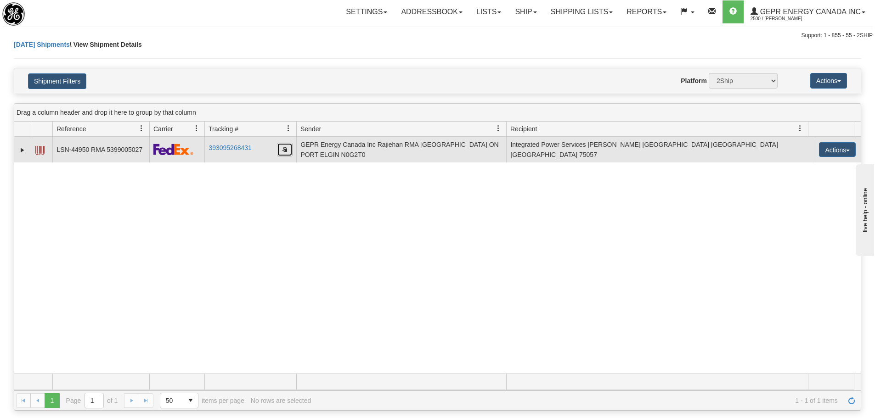
click at [288, 147] on button "button" at bounding box center [285, 150] width 16 height 14
click at [20, 152] on link "Expand" at bounding box center [22, 150] width 9 height 9
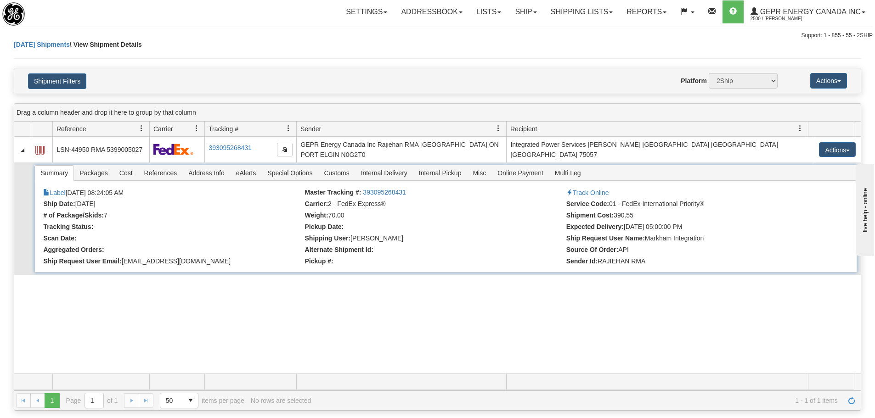
click at [162, 181] on li "References" at bounding box center [160, 173] width 45 height 16
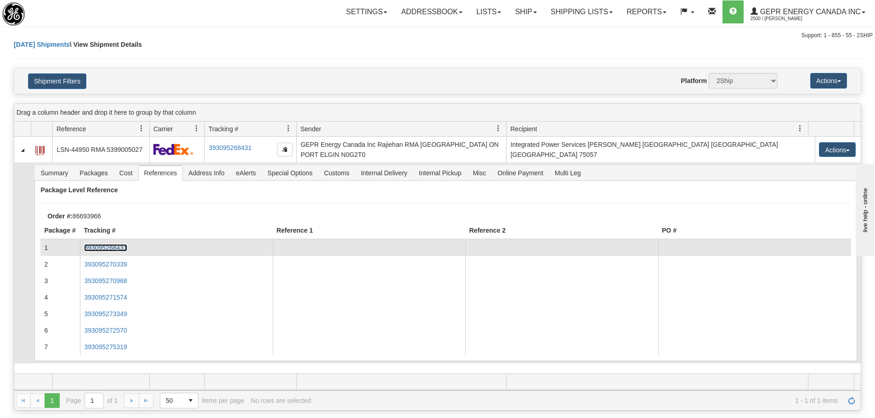
click at [112, 245] on link "393095268431" at bounding box center [105, 247] width 43 height 7
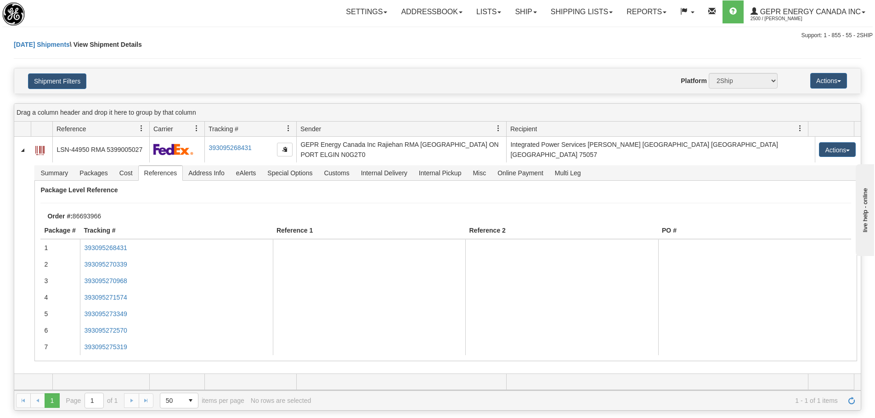
click at [244, 68] on div "Shipment Filters Website Agent Nothing selected Client User Platform 2Ship Impo…" at bounding box center [437, 80] width 846 height 25
click at [845, 401] on link "Refresh" at bounding box center [851, 401] width 15 height 15
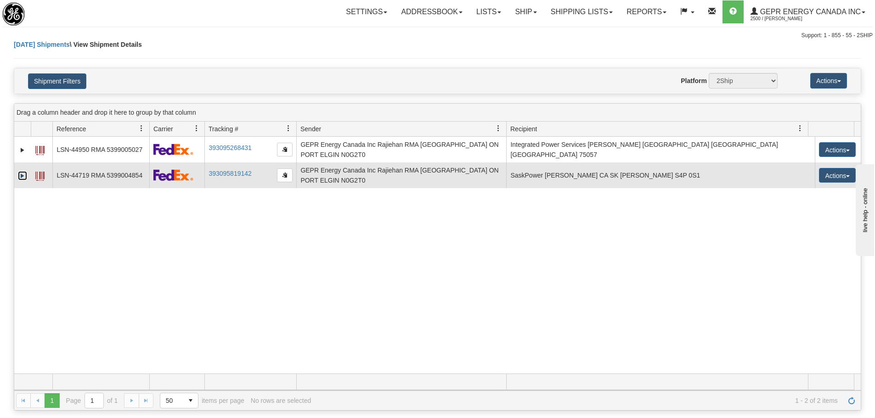
click at [24, 178] on link "Expand" at bounding box center [22, 175] width 9 height 9
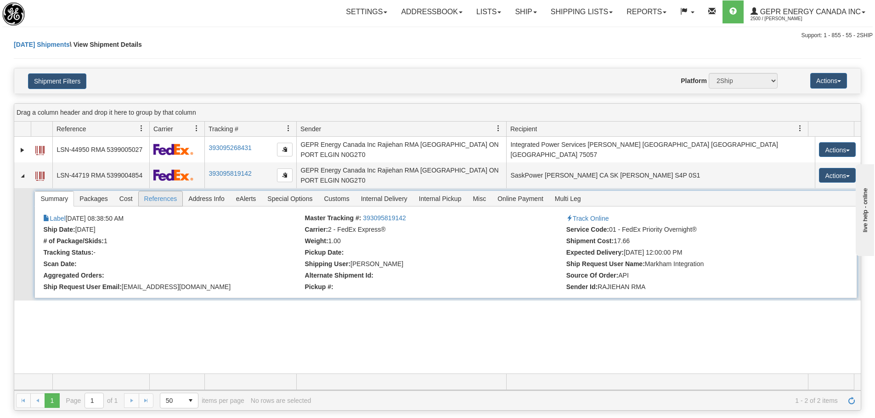
click at [152, 194] on span "References" at bounding box center [161, 199] width 44 height 15
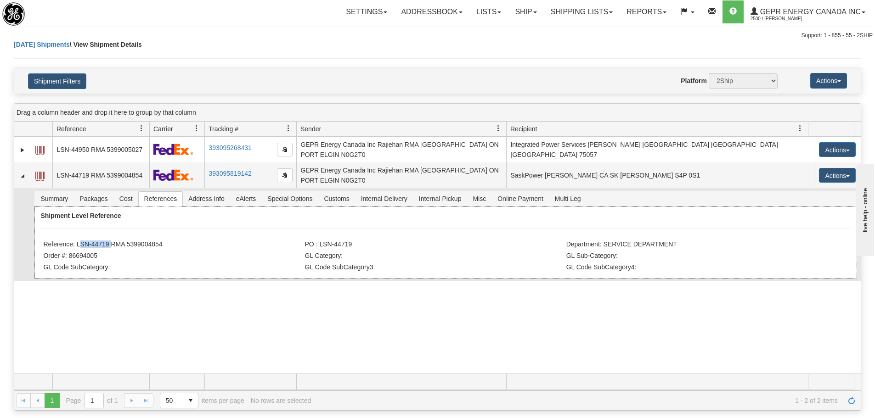
drag, startPoint x: 107, startPoint y: 246, endPoint x: 77, endPoint y: 244, distance: 30.8
click at [77, 246] on li "Reference: LSN-44719 RMA 5399004854" at bounding box center [172, 245] width 259 height 9
copy li "LSN-44719"
click at [156, 335] on div "31603535 2500 LSN-44950 RMA 5399005027 393095268431 09/11/2025 09/11/2025 08:24…" at bounding box center [437, 255] width 846 height 237
drag, startPoint x: 167, startPoint y: 246, endPoint x: 77, endPoint y: 243, distance: 89.6
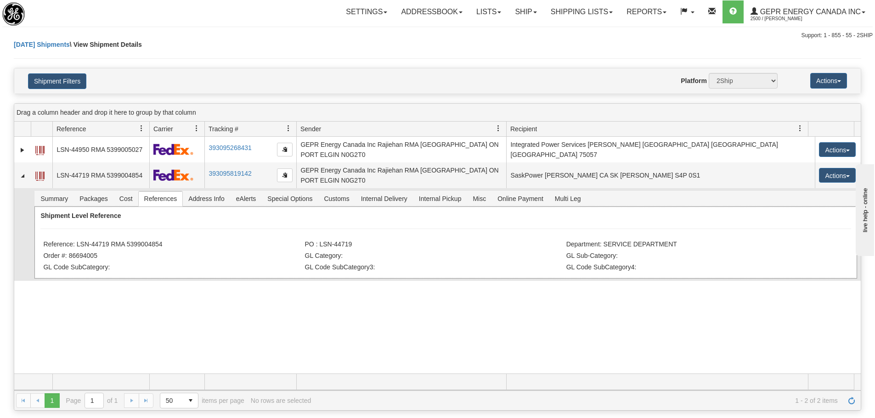
click at [77, 243] on li "Reference: LSN-44719 RMA 5399004854" at bounding box center [172, 245] width 259 height 9
copy li "LSN-44719 RMA 5399004854"
click at [289, 49] on div "Today Shipments \ View Shipment Details" at bounding box center [437, 54] width 847 height 28
click at [850, 399] on span "Refresh" at bounding box center [851, 400] width 7 height 7
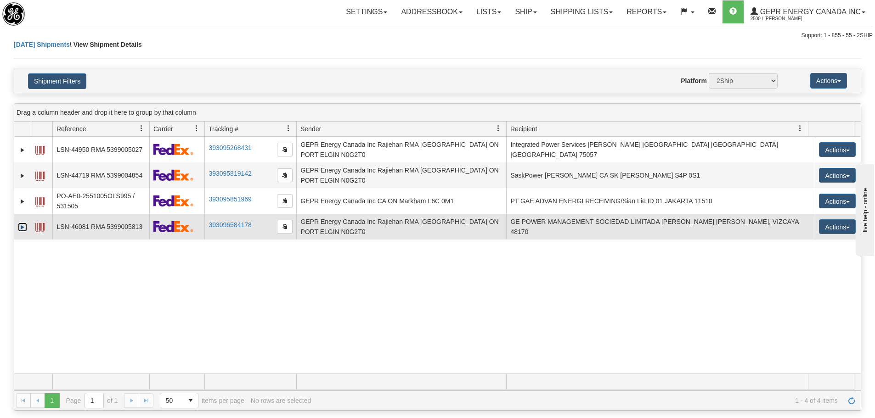
click at [20, 228] on link "Expand" at bounding box center [22, 227] width 9 height 9
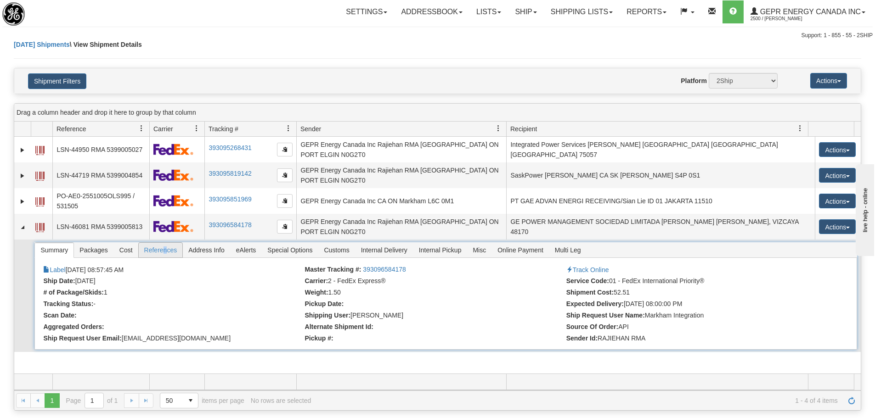
click at [165, 254] on span "References" at bounding box center [161, 250] width 44 height 15
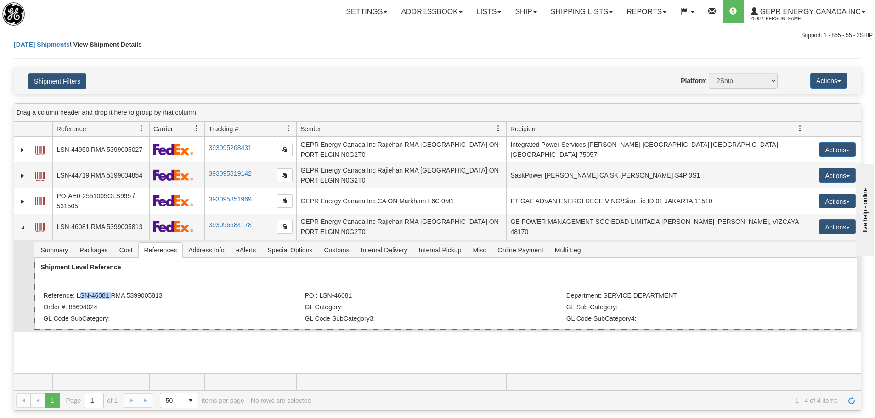
drag, startPoint x: 100, startPoint y: 300, endPoint x: 78, endPoint y: 295, distance: 22.5
click at [78, 296] on li "Reference: LSN-46081 RMA 5399005813" at bounding box center [172, 296] width 259 height 9
copy li "LSN-46081"
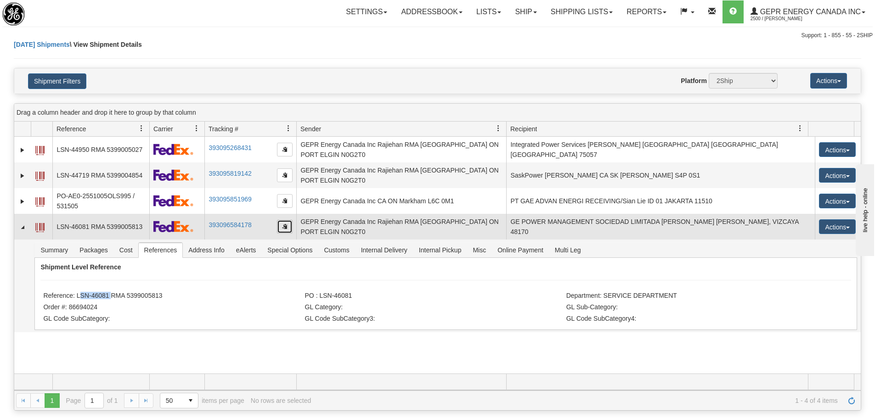
click at [287, 231] on button "button" at bounding box center [285, 227] width 16 height 14
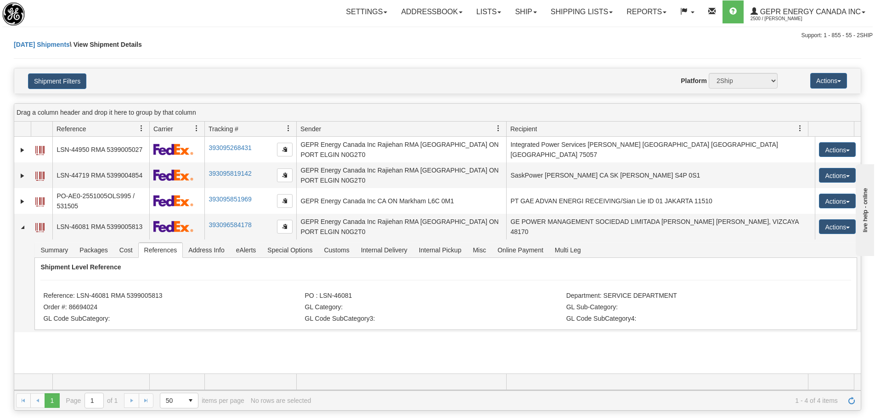
click at [172, 20] on div "Settings Shipping Preferences Fields Preferences New Store Connections Addressb…" at bounding box center [513, 11] width 717 height 23
drag, startPoint x: 164, startPoint y: 298, endPoint x: 77, endPoint y: 298, distance: 87.3
click at [77, 298] on li "Reference: LSN-46081 RMA 5399005813" at bounding box center [172, 296] width 259 height 9
copy li "LSN-46081 RMA 5399005813"
click at [231, 73] on div "Shipment Filters Website Agent Nothing selected Client User Platform 2Ship Impo…" at bounding box center [437, 80] width 846 height 25
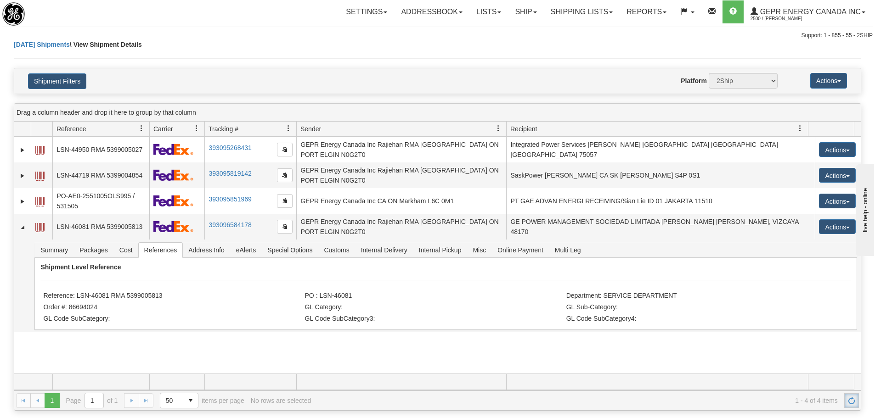
click at [852, 399] on span "Refresh" at bounding box center [851, 400] width 7 height 7
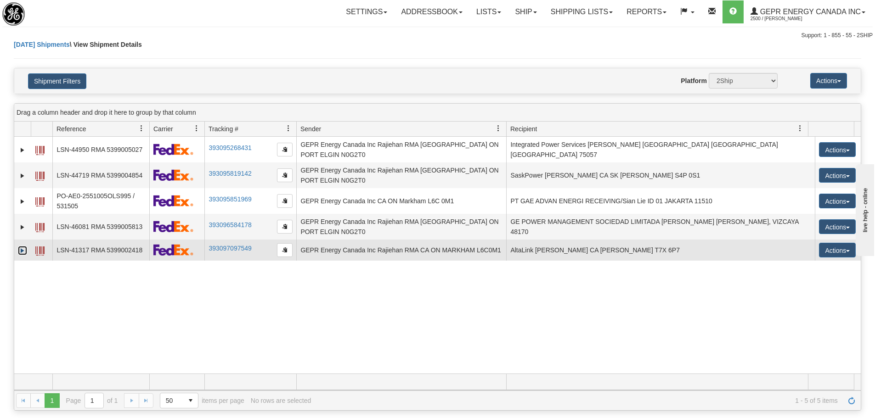
click at [23, 253] on link "Expand" at bounding box center [22, 250] width 9 height 9
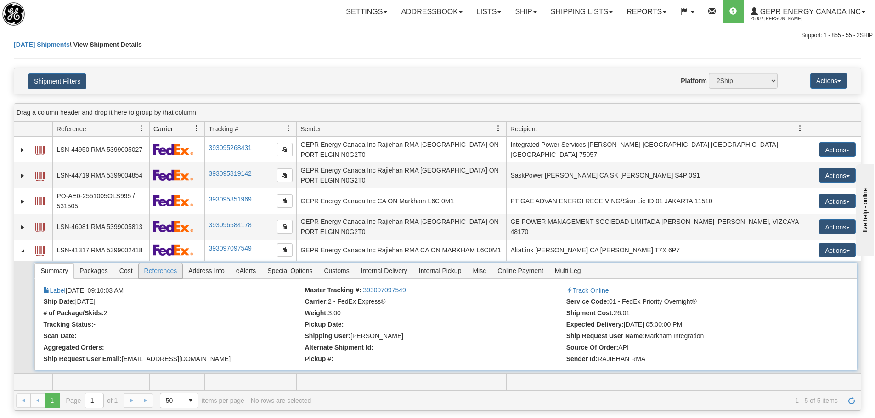
click at [152, 275] on span "References" at bounding box center [161, 271] width 44 height 15
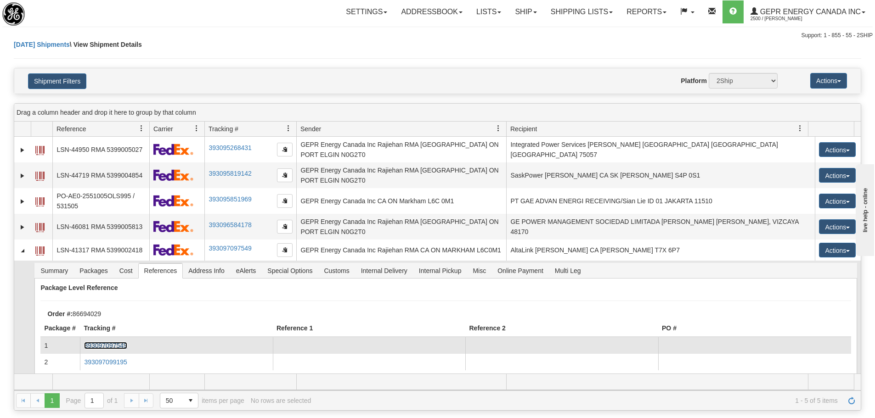
click at [107, 346] on link "393097097549" at bounding box center [105, 345] width 43 height 7
click at [126, 350] on td "393097097549" at bounding box center [176, 346] width 193 height 17
click at [125, 349] on link "393097097549" at bounding box center [105, 345] width 43 height 7
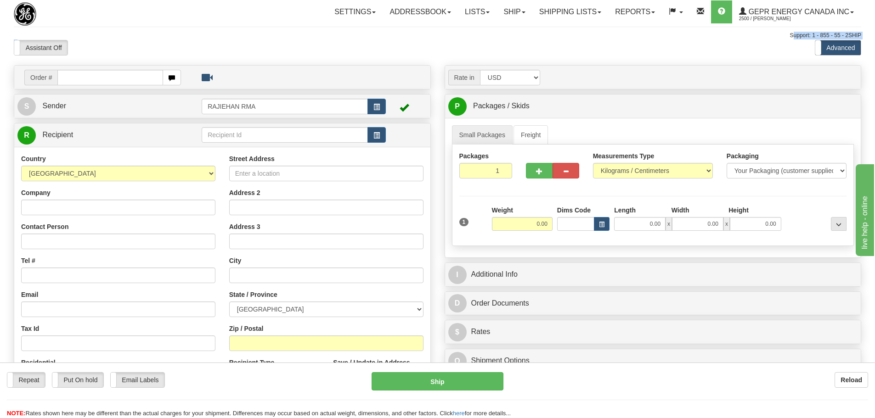
click at [255, 39] on div "Toggle navigation Settings Shipping Preferences Fields Preferences New" at bounding box center [437, 259] width 875 height 518
click at [134, 29] on div "Toggle navigation Settings Shipping Preferences Fields Preferences New" at bounding box center [437, 259] width 875 height 518
click at [136, 82] on input "text" at bounding box center [110, 78] width 106 height 16
paste input "86694024"
type input "86694024"
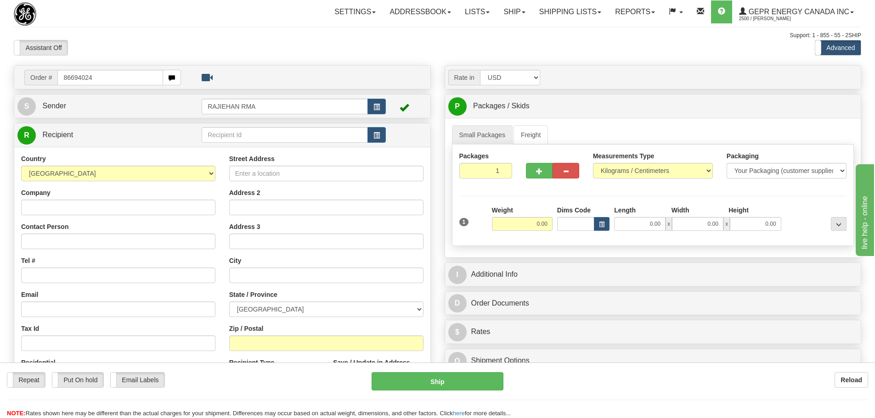
click at [130, 45] on body "Training Course Close Toggle navigation Settings Shipping Preferences New Recip…" at bounding box center [437, 209] width 875 height 418
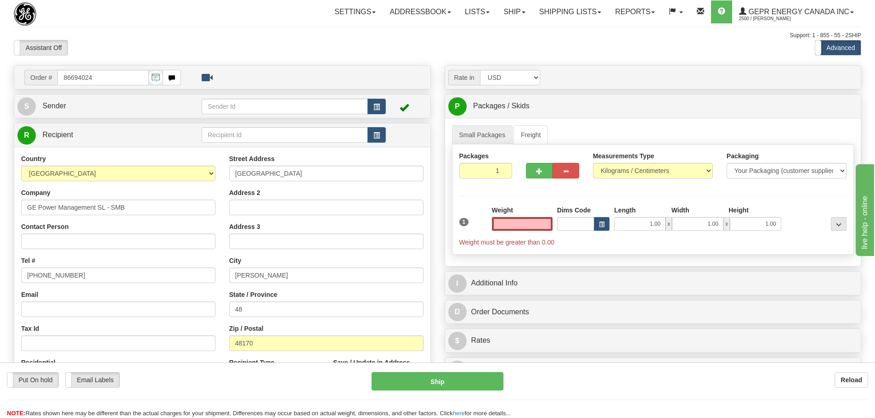
type input "0.00"
click at [380, 109] on span "button" at bounding box center [376, 107] width 6 height 6
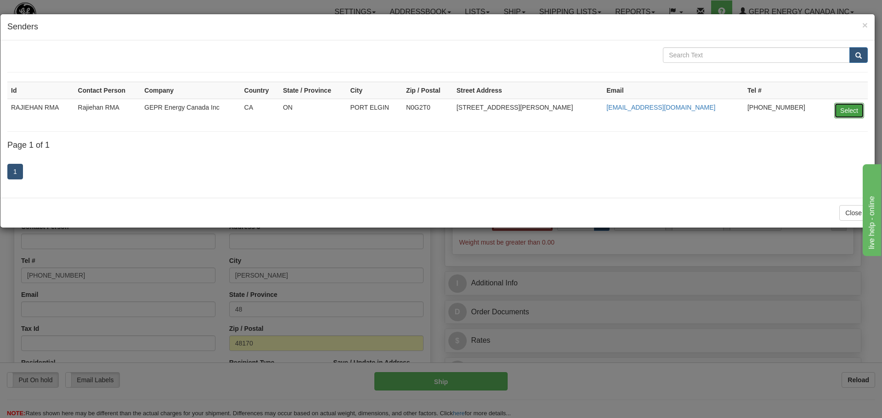
click at [845, 113] on button "Select" at bounding box center [849, 111] width 30 height 16
type input "RAJIEHAN RMA"
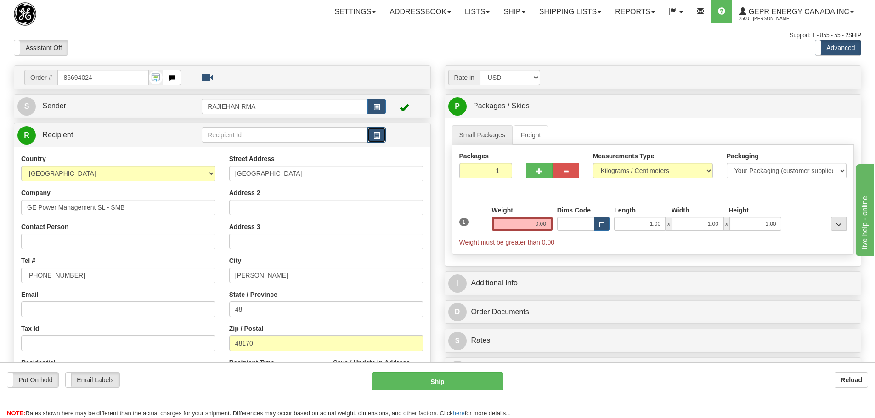
click at [369, 134] on button "button" at bounding box center [376, 135] width 18 height 16
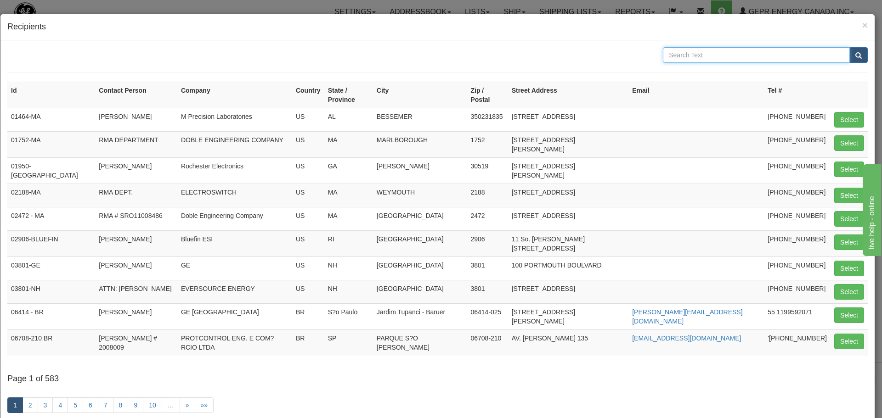
click at [828, 52] on input "text" at bounding box center [756, 55] width 187 height 16
click at [849, 57] on button "submit" at bounding box center [858, 55] width 18 height 16
click at [692, 59] on input "text" at bounding box center [756, 55] width 187 height 16
type input "GE POWER"
click at [849, 51] on button "submit" at bounding box center [858, 55] width 18 height 16
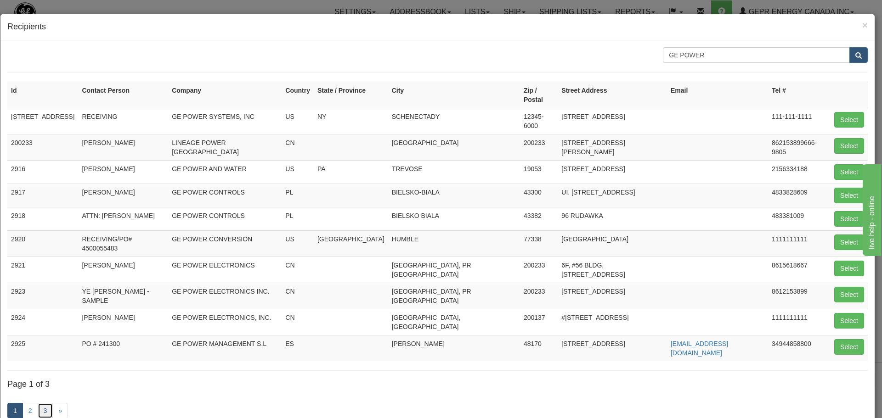
click at [51, 403] on link "3" at bounding box center [46, 411] width 16 height 16
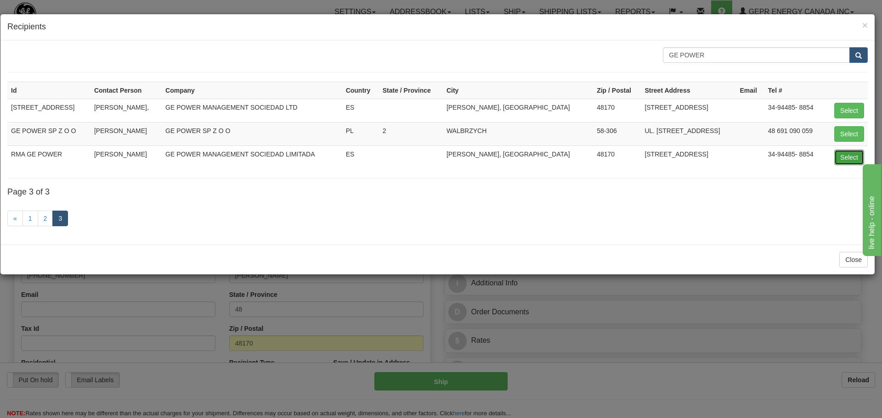
click at [844, 155] on button "Select" at bounding box center [849, 158] width 30 height 16
type input "RMA GE POWER"
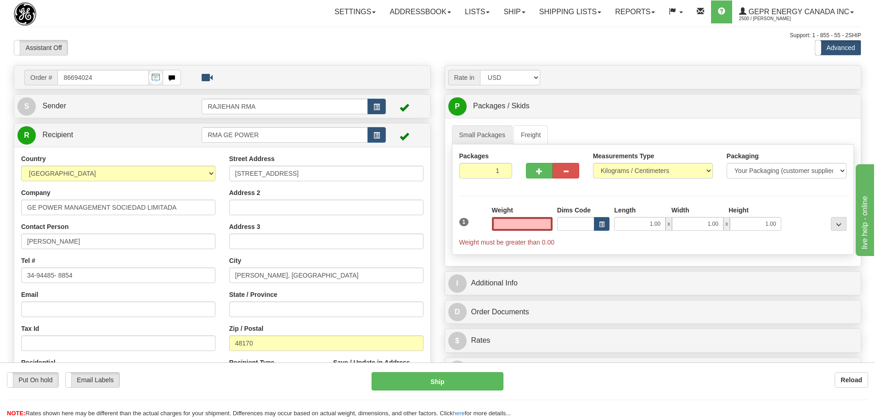
type input "0.00"
click at [427, 51] on div "Assistant On Assistant Off Do a return Do a return Previous Next Standard Advan…" at bounding box center [437, 48] width 861 height 16
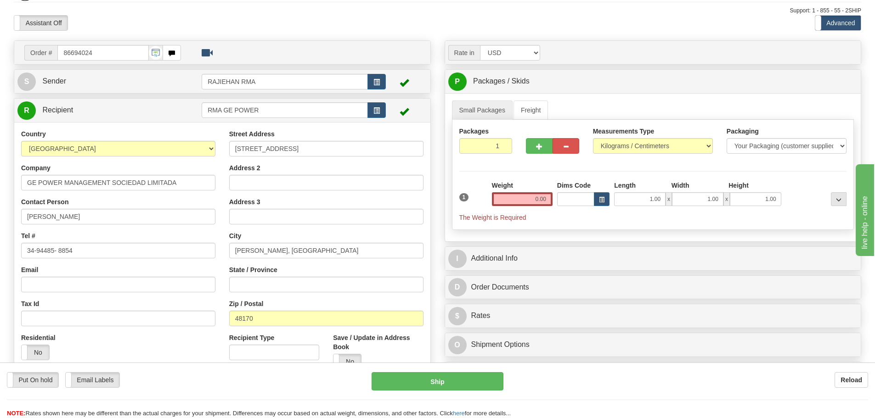
scroll to position [46, 0]
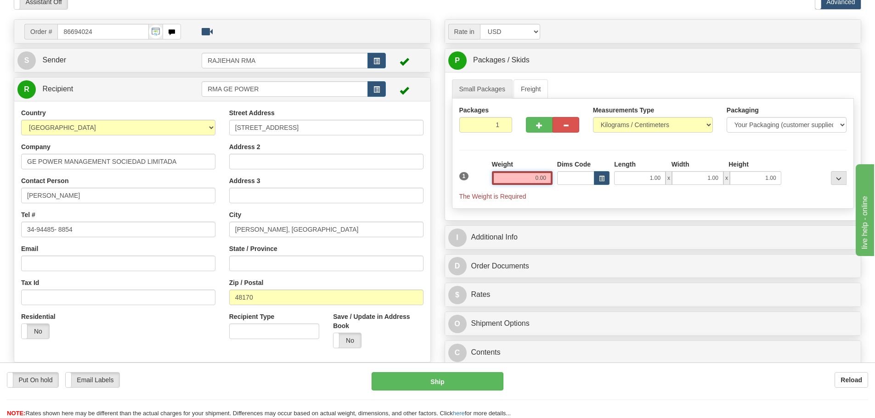
click at [512, 173] on input "0.00" at bounding box center [522, 178] width 61 height 14
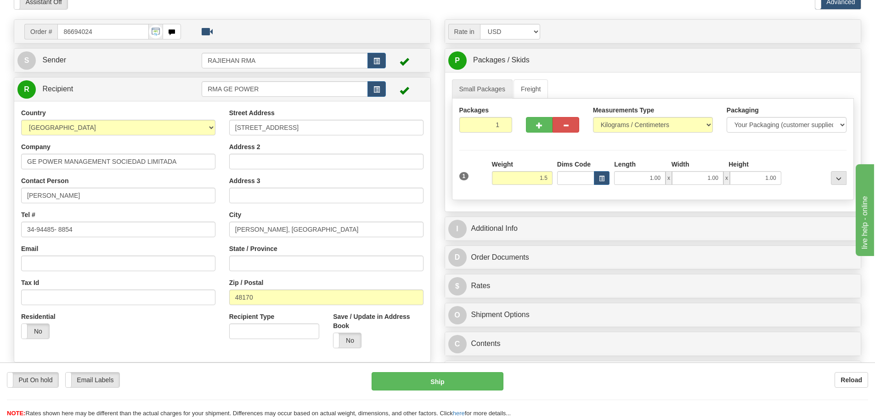
type input "1.50"
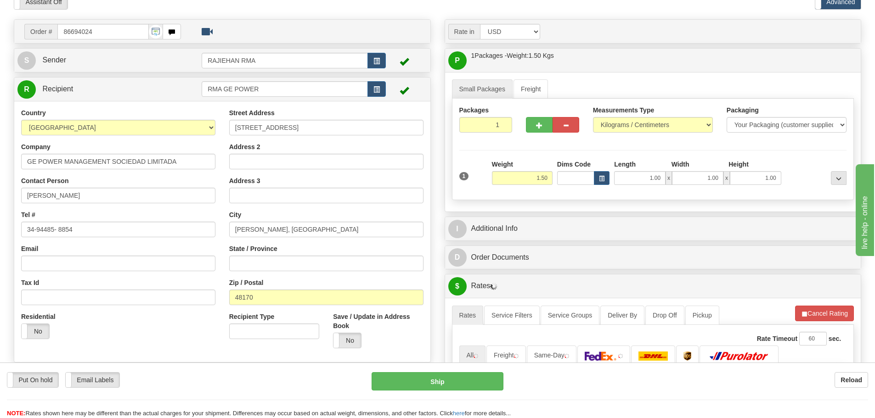
click at [525, 148] on div "Packages 1 1 Measurements Type" at bounding box center [653, 150] width 402 height 102
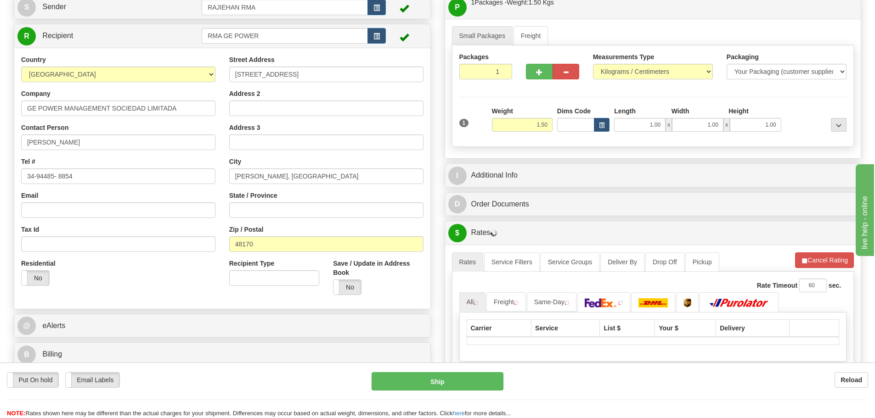
scroll to position [184, 0]
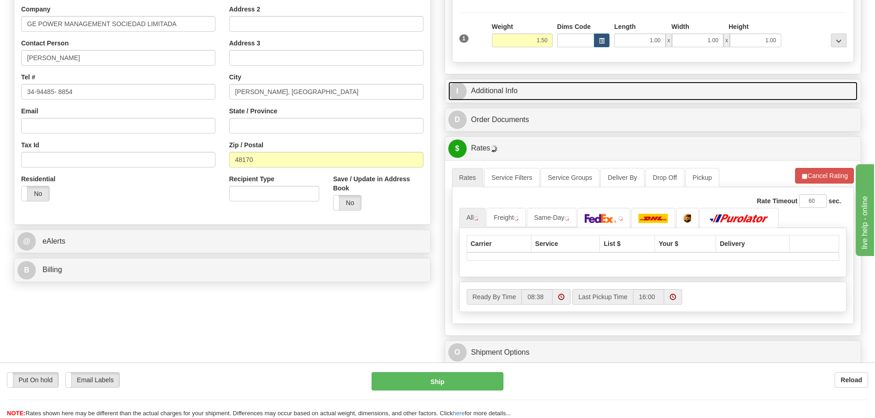
click at [534, 90] on link "I Additional Info" at bounding box center [653, 91] width 410 height 19
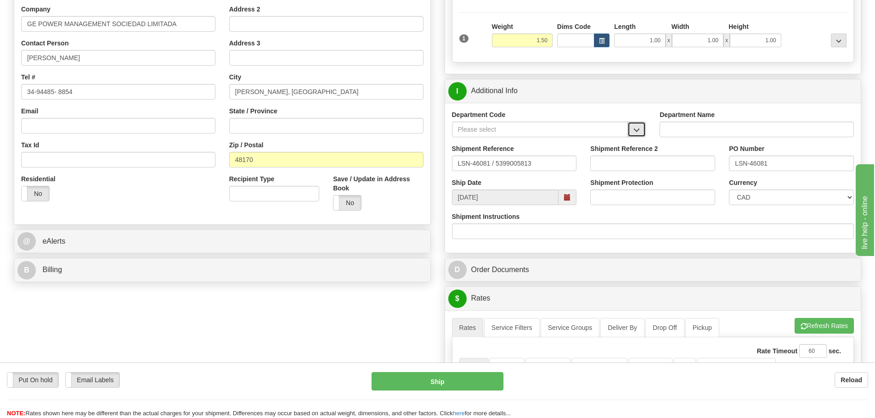
click at [633, 122] on button "button" at bounding box center [636, 130] width 18 height 16
click at [581, 139] on div "SER" at bounding box center [537, 144] width 167 height 10
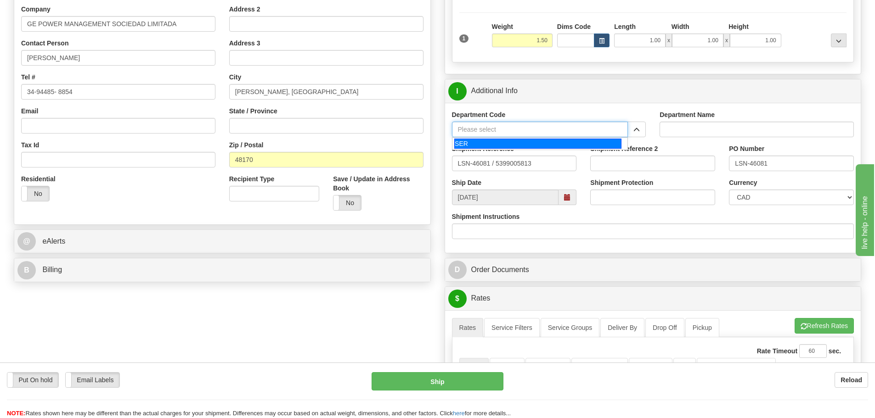
type input "SER"
type input "SERVICE DEPARTMENT"
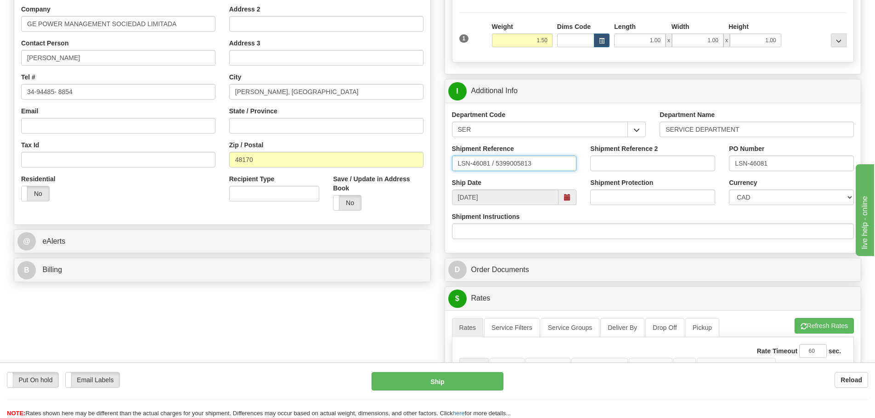
drag, startPoint x: 491, startPoint y: 165, endPoint x: 495, endPoint y: 167, distance: 4.7
click at [495, 167] on input "LSN-46081 / 5399005813" at bounding box center [514, 164] width 125 height 16
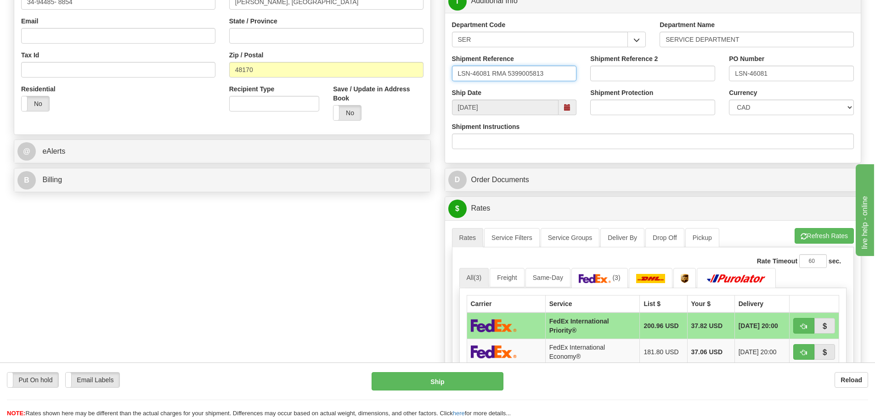
scroll to position [276, 0]
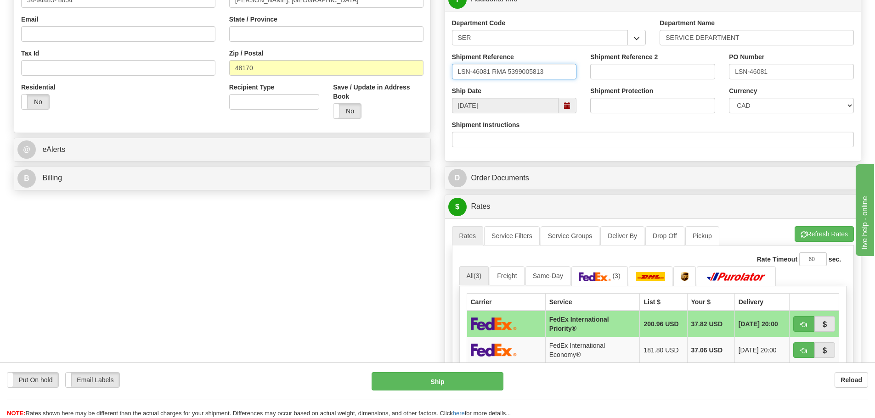
type input "LSN-46081 RMA 5399005813"
click at [748, 104] on select "CAD USD EUR ZAR [PERSON_NAME] ARN AUD AUS AWG BBD BFR BGN BHD BMD BND BRC BRL C…" at bounding box center [791, 106] width 125 height 16
select select "1"
click at [729, 98] on select "CAD USD EUR ZAR [PERSON_NAME] ARN AUD AUS AWG BBD BFR BGN BHD BMD BND BRC BRL C…" at bounding box center [791, 106] width 125 height 16
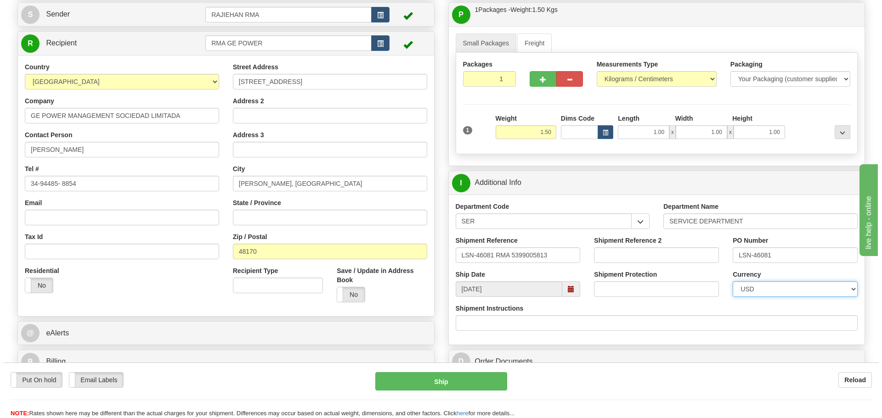
scroll to position [0, 0]
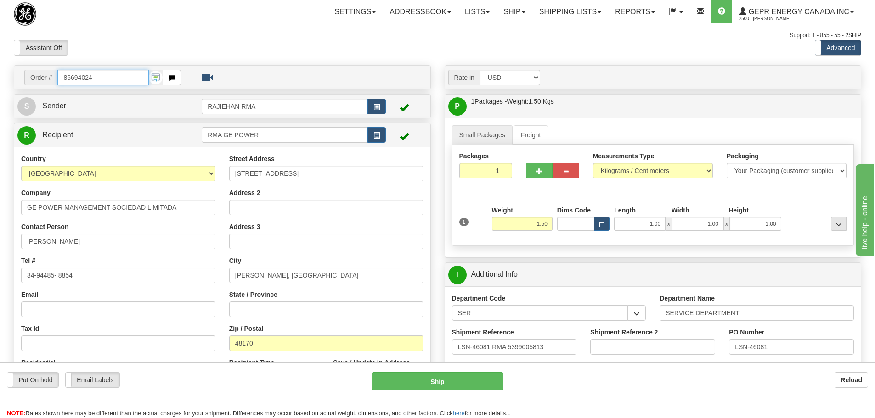
drag, startPoint x: 104, startPoint y: 82, endPoint x: 57, endPoint y: 91, distance: 47.7
click at [57, 91] on div "Order # 86694024 S" at bounding box center [222, 268] width 431 height 406
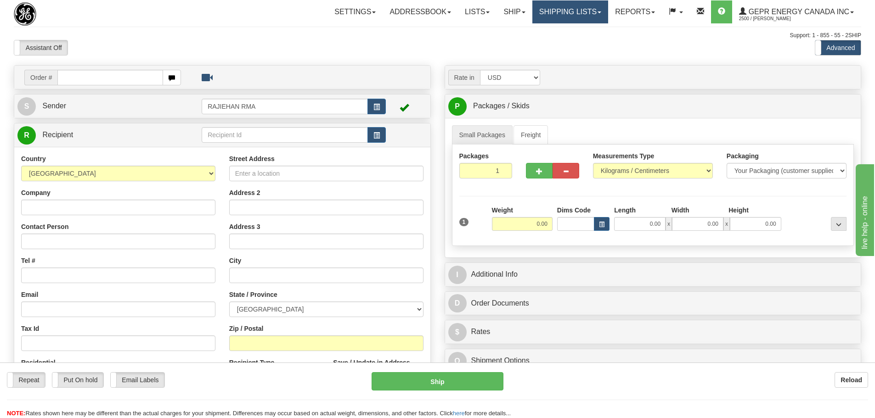
click at [585, 14] on link "Shipping lists" at bounding box center [570, 11] width 76 height 23
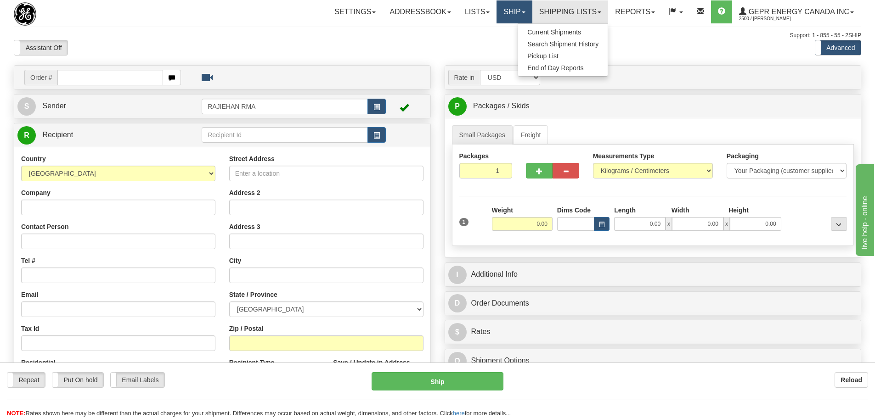
click at [501, 14] on link "Ship" at bounding box center [514, 11] width 35 height 23
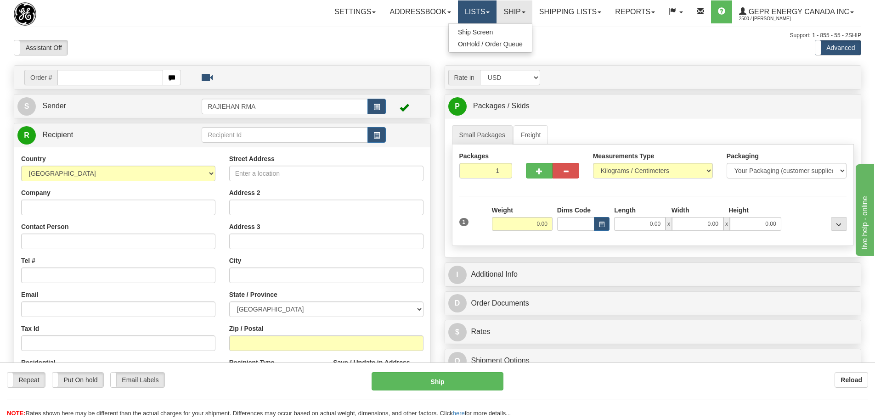
click at [464, 8] on link "Lists" at bounding box center [477, 11] width 39 height 23
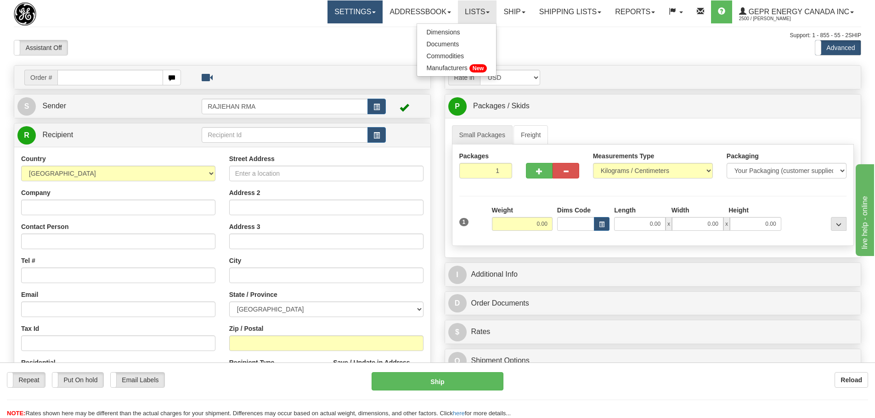
click at [360, 7] on link "Settings" at bounding box center [354, 11] width 55 height 23
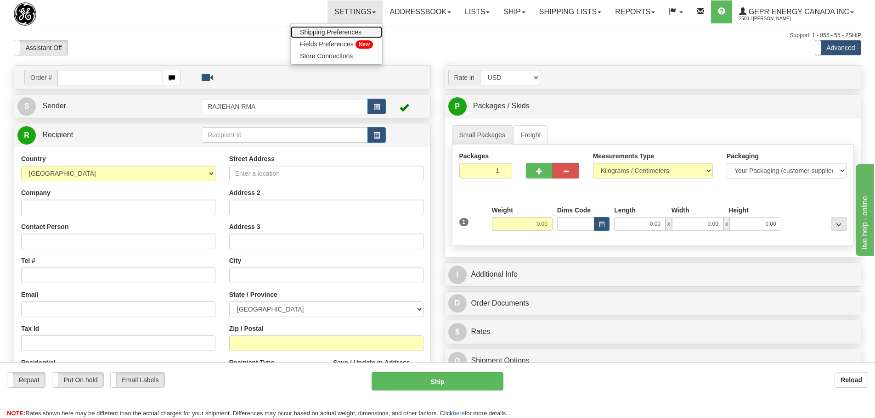
click at [331, 34] on span "Shipping Preferences" at bounding box center [331, 31] width 62 height 7
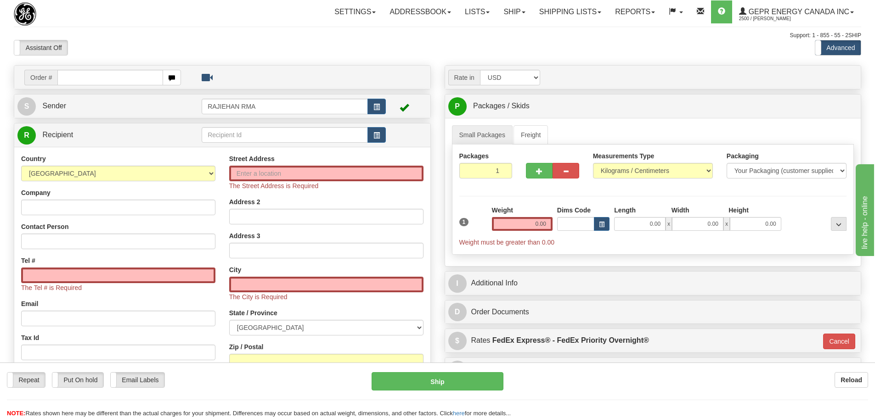
click at [85, 83] on input "text" at bounding box center [110, 78] width 106 height 16
type input "86694024"
click at [135, 40] on body "Training Course Close Toggle navigation Settings Shipping Preferences New Recip…" at bounding box center [437, 209] width 875 height 418
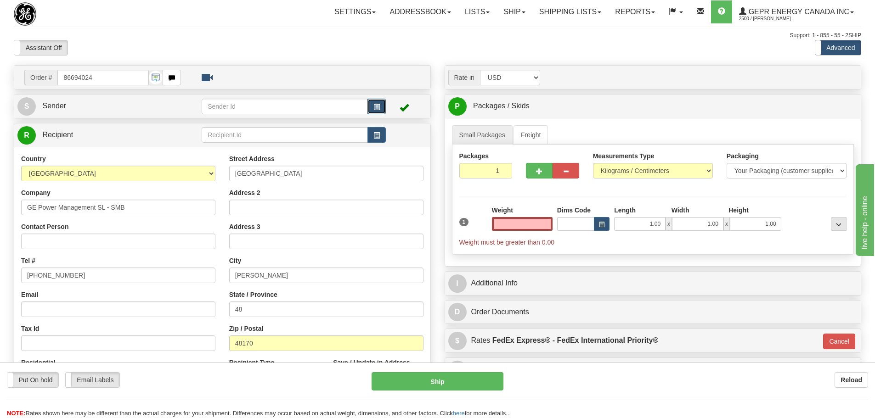
type input "0.00"
click at [375, 101] on button "button" at bounding box center [376, 107] width 18 height 16
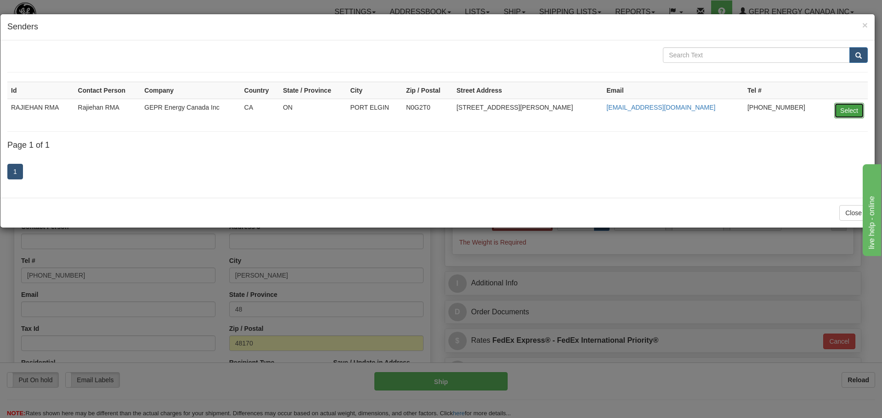
click at [847, 113] on button "Select" at bounding box center [849, 111] width 30 height 16
type input "RAJIEHAN RMA"
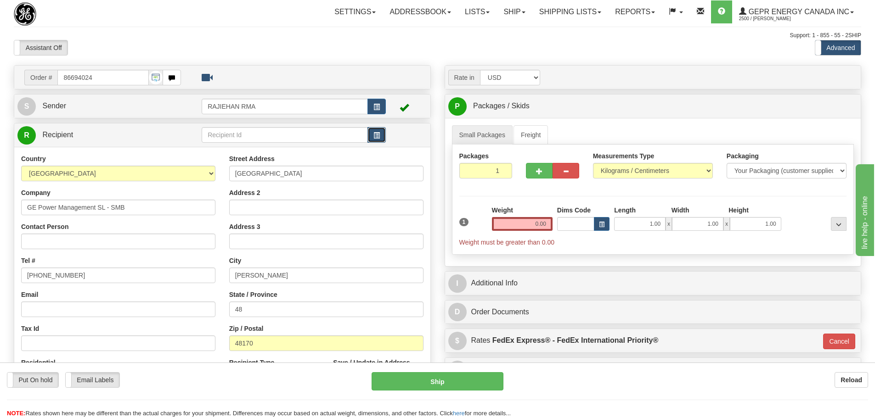
click at [373, 135] on span "button" at bounding box center [376, 136] width 6 height 6
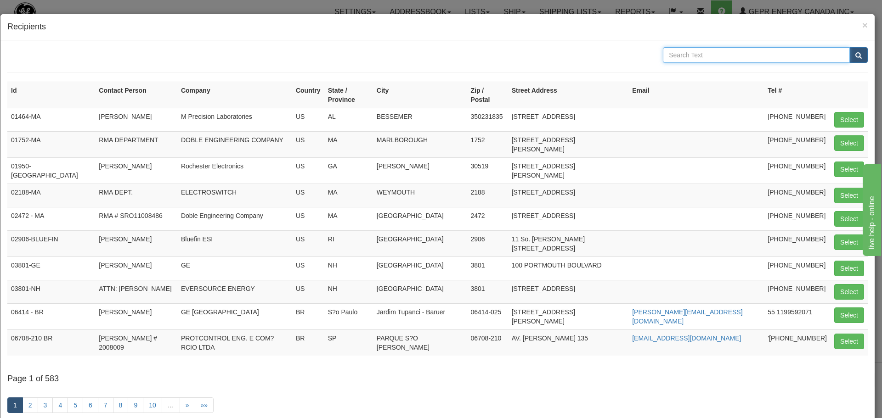
click at [712, 54] on input "text" at bounding box center [756, 55] width 187 height 16
type input "GE POWER"
click at [849, 51] on button "submit" at bounding box center [858, 55] width 18 height 16
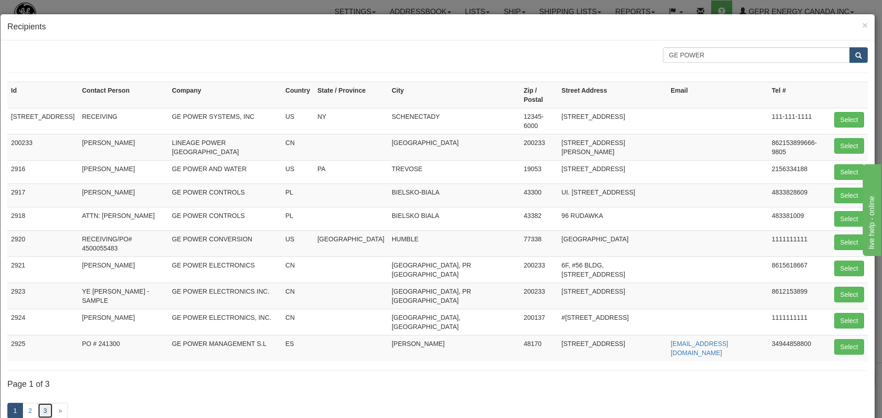
click at [51, 403] on link "3" at bounding box center [46, 411] width 16 height 16
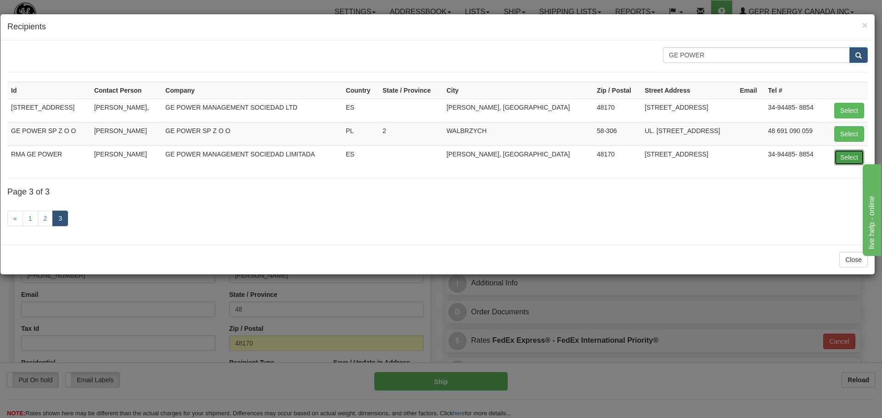
click at [845, 153] on button "Select" at bounding box center [849, 158] width 30 height 16
type input "RMA GE POWER"
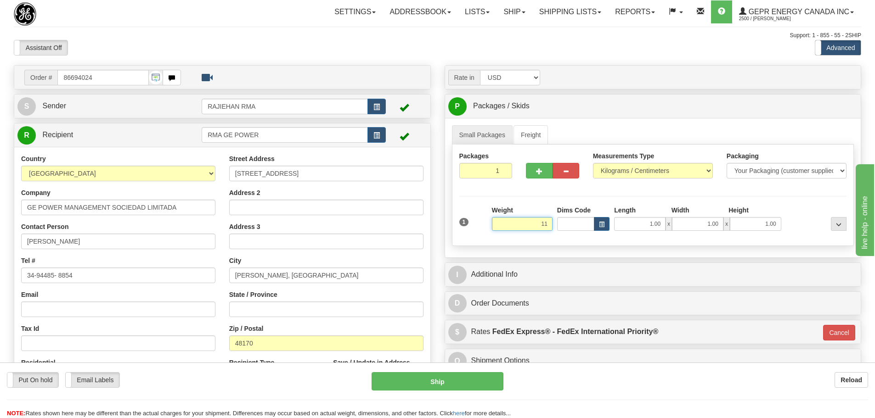
type input "1"
type input "1.50"
type input "01"
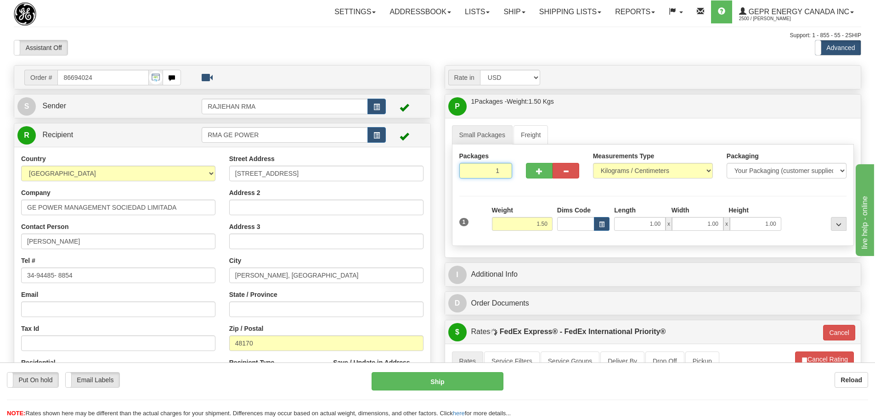
click at [513, 182] on div "Packages 1 1" at bounding box center [485, 169] width 67 height 34
click at [536, 265] on div "I Additional Info" at bounding box center [653, 274] width 416 height 23
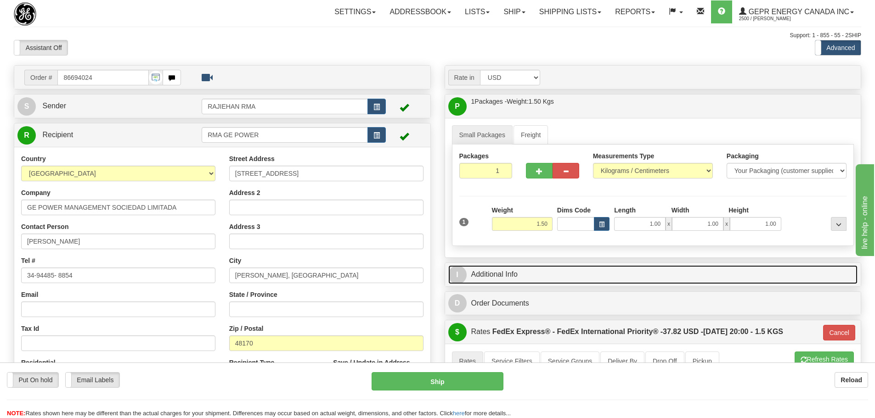
click at [537, 271] on link "I Additional Info" at bounding box center [653, 274] width 410 height 19
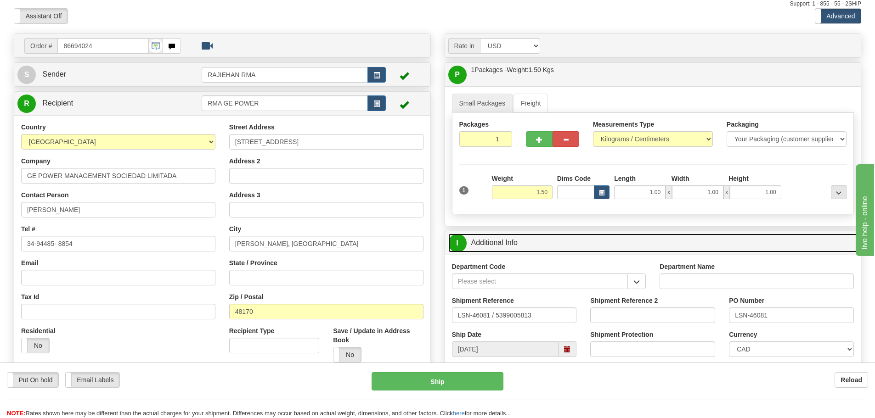
scroll to position [46, 0]
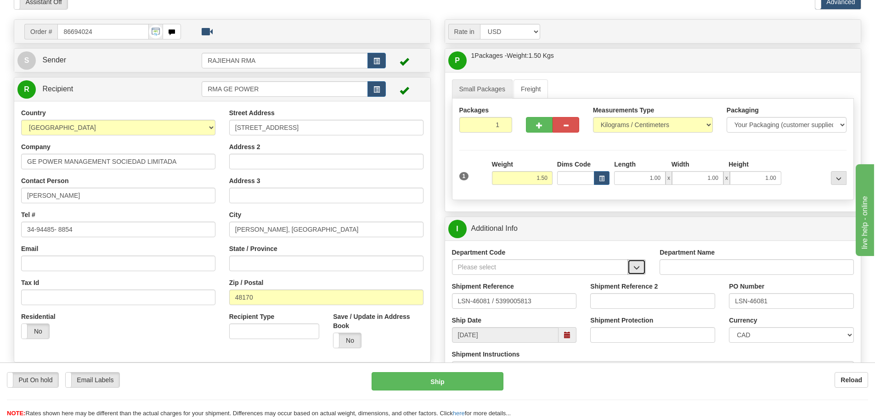
click at [638, 267] on span "button" at bounding box center [636, 268] width 6 height 6
click at [578, 285] on div "SER" at bounding box center [537, 282] width 167 height 10
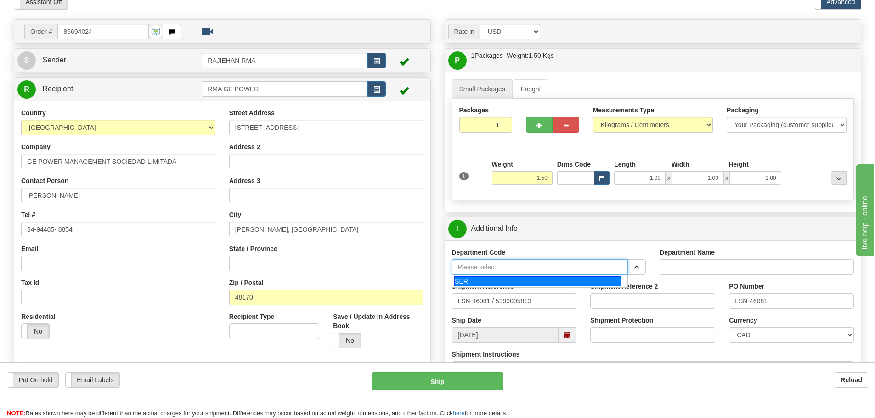
type input "SER"
type input "SERVICE DEPARTMENT"
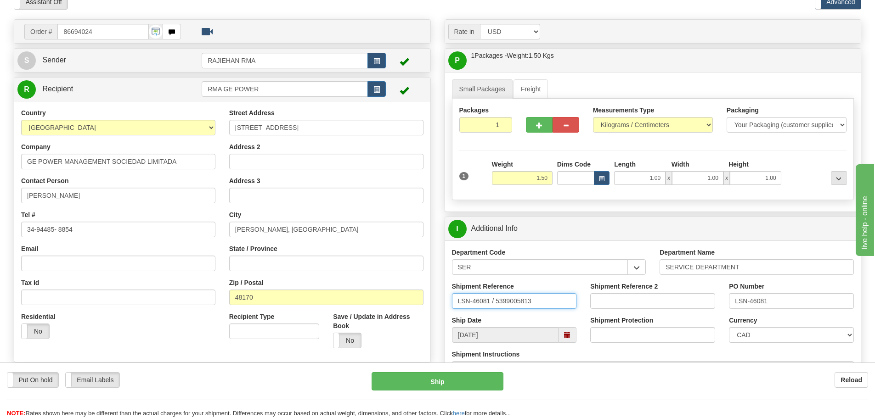
click at [494, 307] on input "LSN-46081 / 5399005813" at bounding box center [514, 301] width 125 height 16
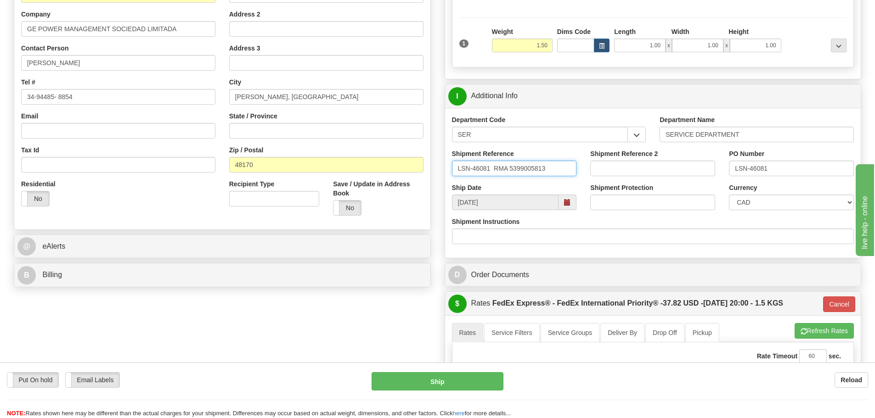
scroll to position [184, 0]
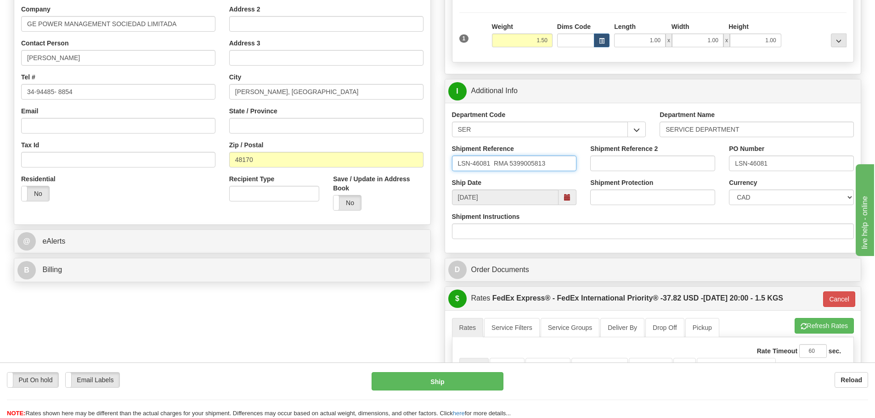
type input "LSN-46081 RMA 5399005813"
click at [731, 201] on select "CAD USD EUR ZAR [PERSON_NAME] ARN AUD AUS AWG BBD BFR BGN BHD BMD BND BRC BRL C…" at bounding box center [791, 198] width 125 height 16
select select "1"
click at [729, 190] on select "CAD USD EUR ZAR [PERSON_NAME] ARN AUD AUS AWG BBD BFR BGN BHD BMD BND BRC BRL C…" at bounding box center [791, 198] width 125 height 16
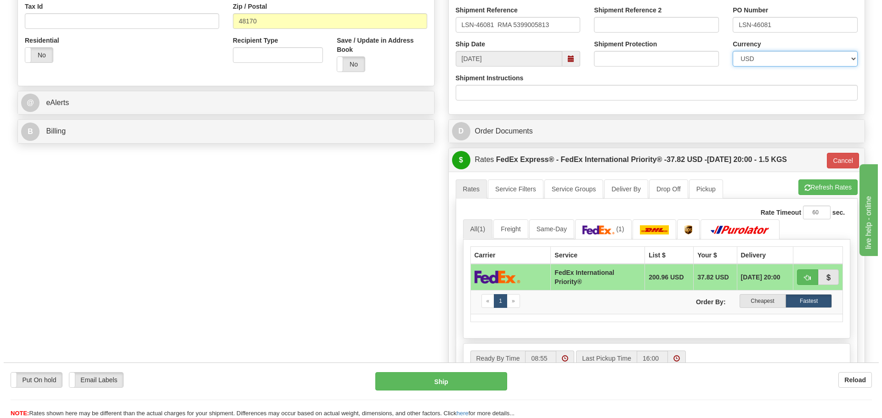
scroll to position [367, 0]
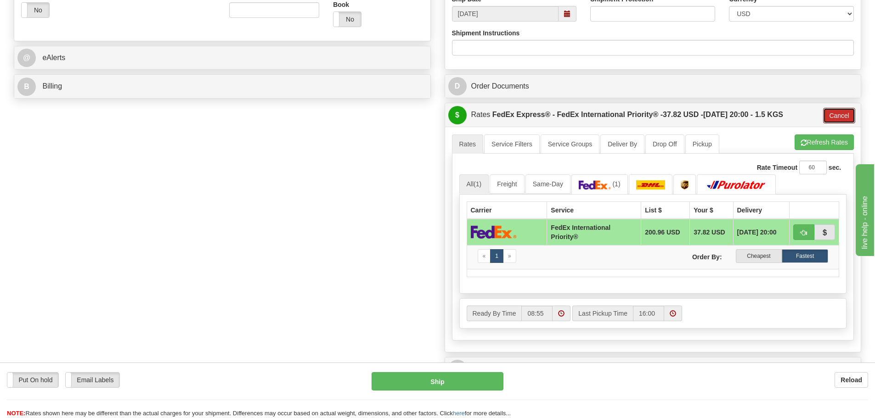
click at [834, 118] on button "Cancel" at bounding box center [839, 116] width 32 height 16
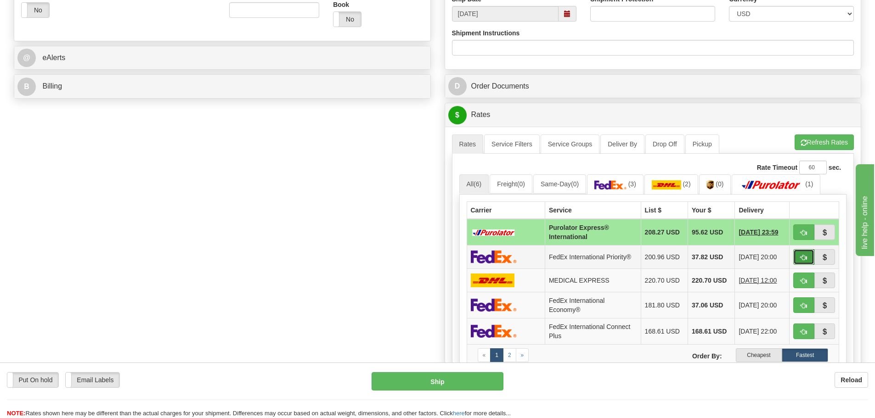
click at [805, 251] on button "button" at bounding box center [803, 257] width 21 height 16
type input "01"
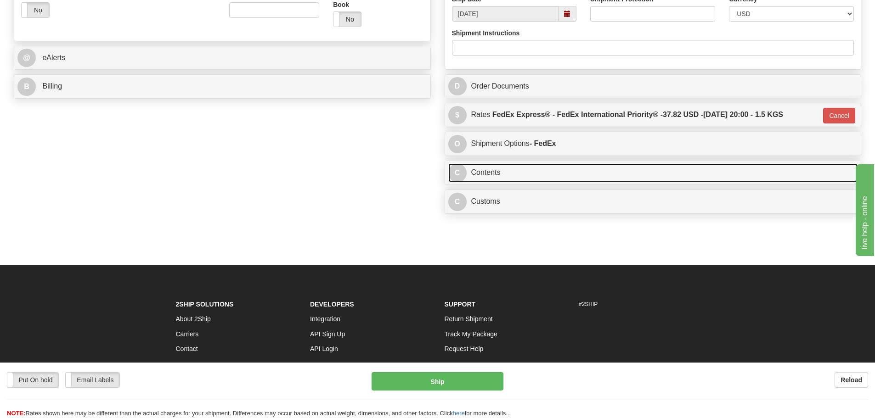
click at [576, 172] on link "C Contents" at bounding box center [653, 173] width 410 height 19
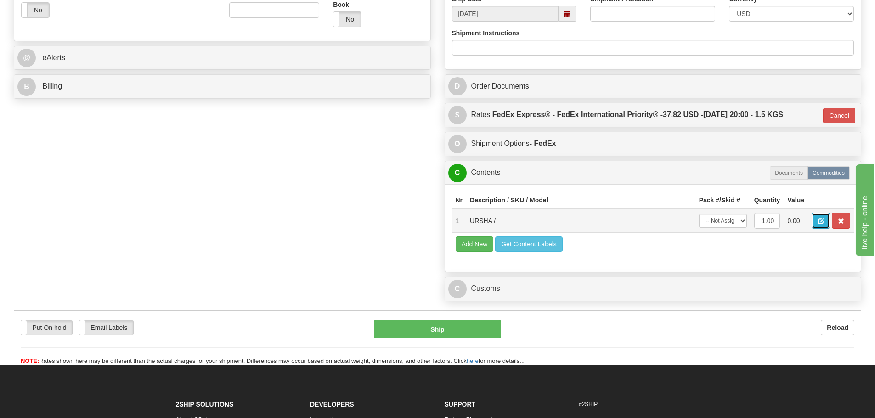
click at [823, 219] on span "button" at bounding box center [821, 222] width 6 height 6
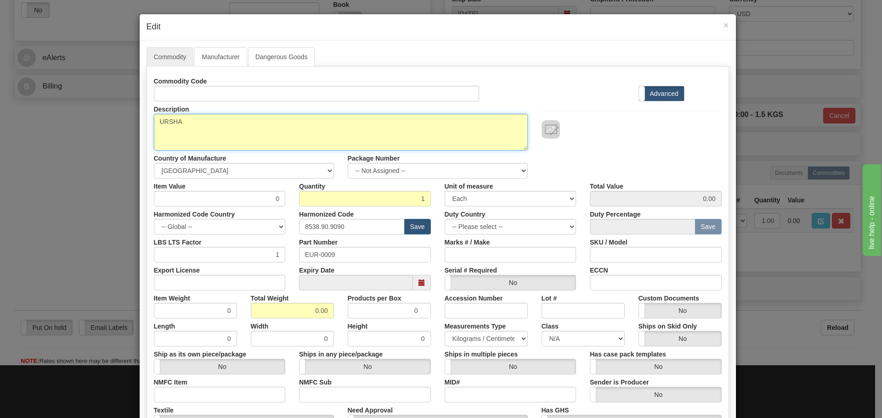
drag, startPoint x: 192, startPoint y: 138, endPoint x: 135, endPoint y: 140, distance: 57.0
click at [135, 140] on div "× Edit Commodity Manufacturer Dangerous Goods Commodity Code Standard Advanced …" at bounding box center [441, 209] width 882 height 418
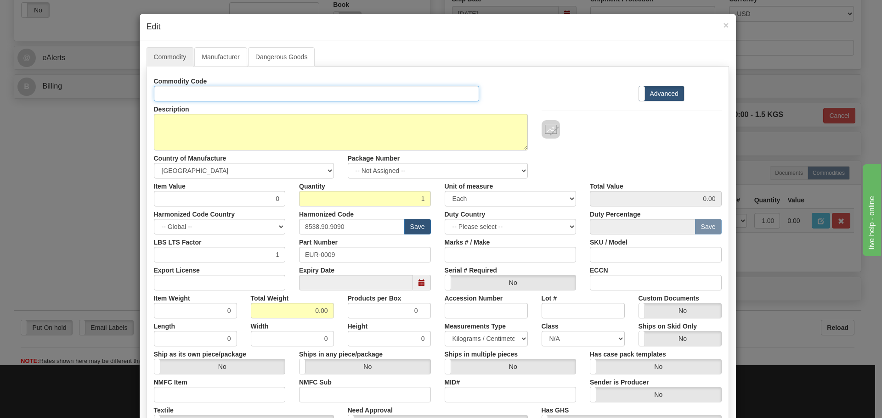
click at [207, 91] on input "Id" at bounding box center [317, 94] width 326 height 16
paste input "URSHA"
type input "URSHA"
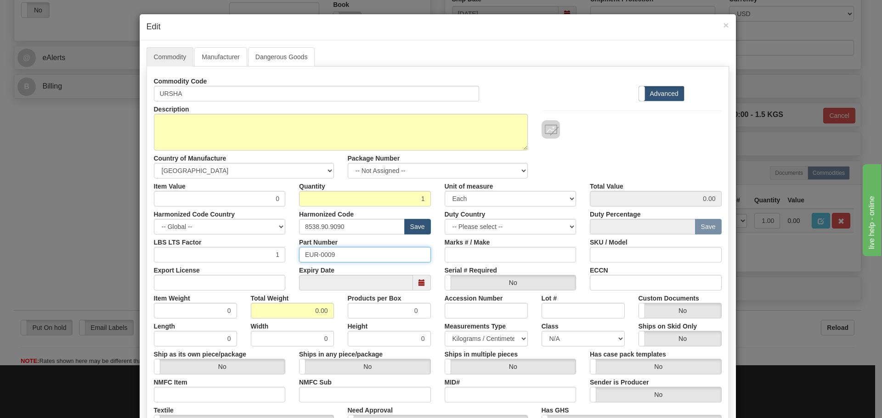
drag, startPoint x: 346, startPoint y: 249, endPoint x: 284, endPoint y: 254, distance: 62.2
click at [284, 254] on div "LBS LTS Factor 1 Part Number EUR-0009 Marks # / Make SKU / Model" at bounding box center [437, 249] width 581 height 28
paste input "URSHA"
type input "URSHA"
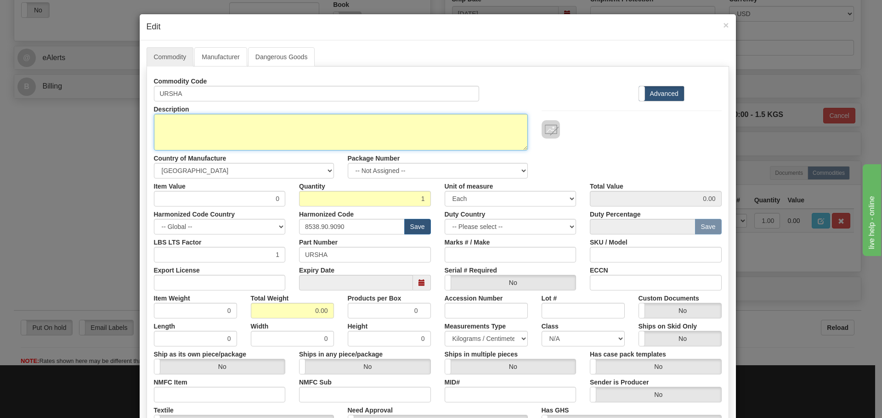
click at [286, 135] on textarea "URSHA" at bounding box center [341, 132] width 374 height 37
click at [227, 121] on textarea "URSHA" at bounding box center [341, 132] width 374 height 37
paste textarea "UR Power Supply Module"
type textarea "UR Power Supply Module"
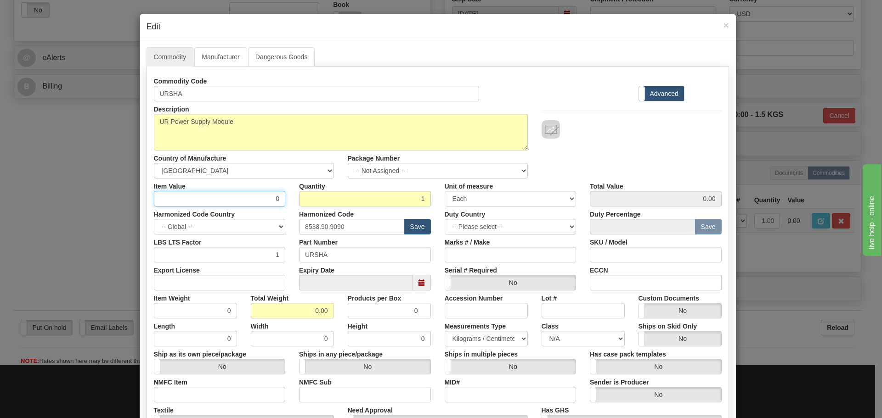
drag, startPoint x: 247, startPoint y: 197, endPoint x: 305, endPoint y: 202, distance: 58.5
click at [305, 202] on div "Item Value 0 Quantity 1 Unit of measure 3 Thousand Square Inches Adjustments 56…" at bounding box center [437, 193] width 581 height 28
type input "75"
type input "75.00"
click at [348, 232] on input "8538.90.9090" at bounding box center [352, 227] width 106 height 16
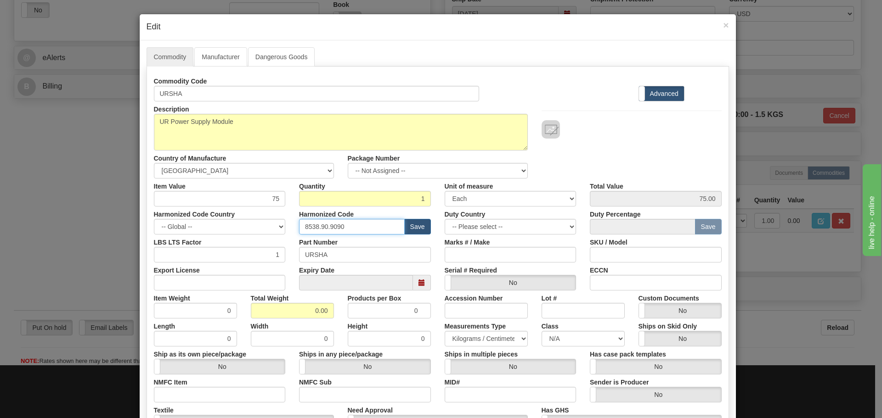
drag, startPoint x: 356, startPoint y: 229, endPoint x: 275, endPoint y: 240, distance: 82.1
click at [275, 240] on div "Commodity Code URSHA Standard Advanced Description URSHA Country of Manufacture…" at bounding box center [438, 265] width 568 height 385
click at [348, 216] on label "Harmonized Code" at bounding box center [326, 213] width 55 height 12
click at [348, 222] on input "text" at bounding box center [352, 227] width 106 height 16
type input "8536.49.0080"
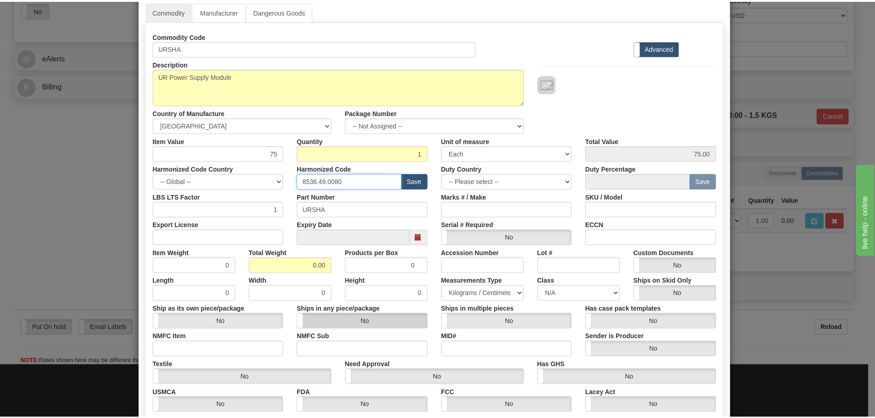
scroll to position [138, 0]
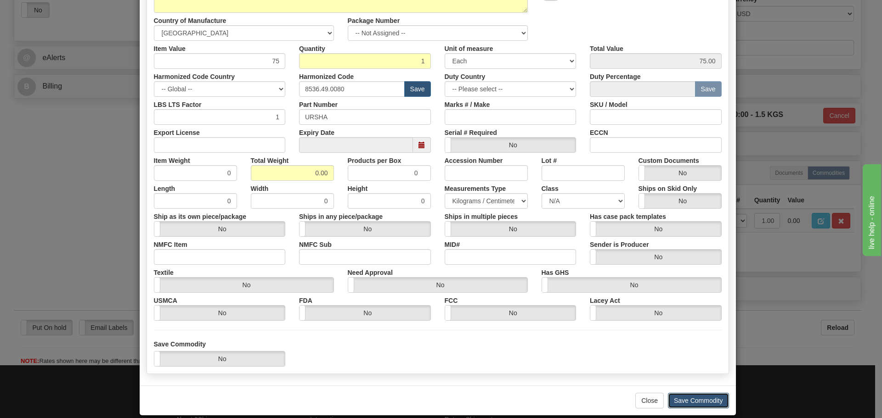
click at [673, 396] on button "Save Commodity" at bounding box center [698, 401] width 61 height 16
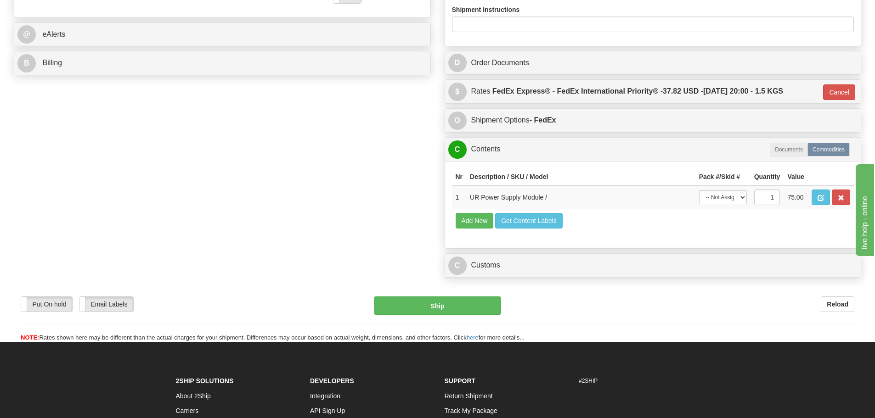
scroll to position [459, 0]
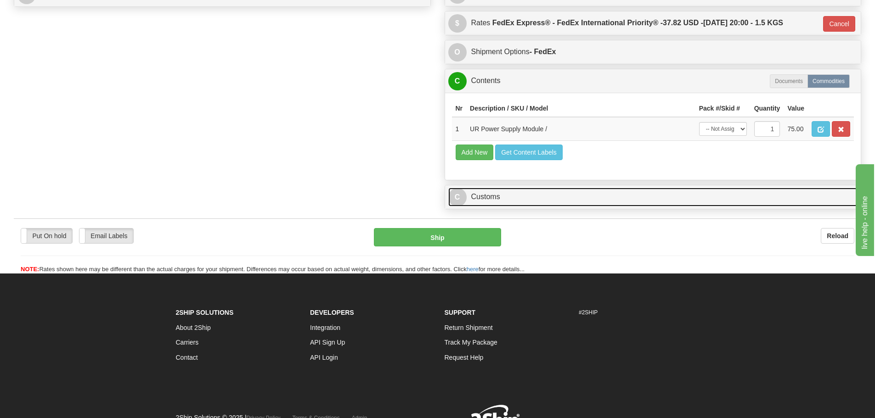
click at [567, 205] on link "C Customs" at bounding box center [653, 197] width 410 height 19
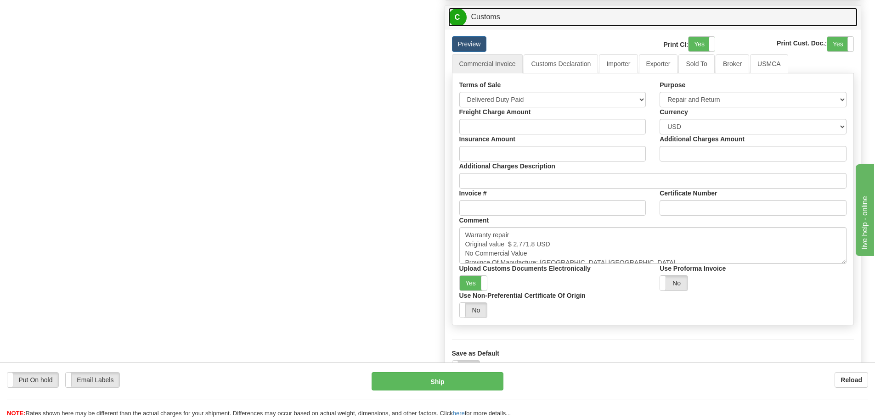
scroll to position [643, 0]
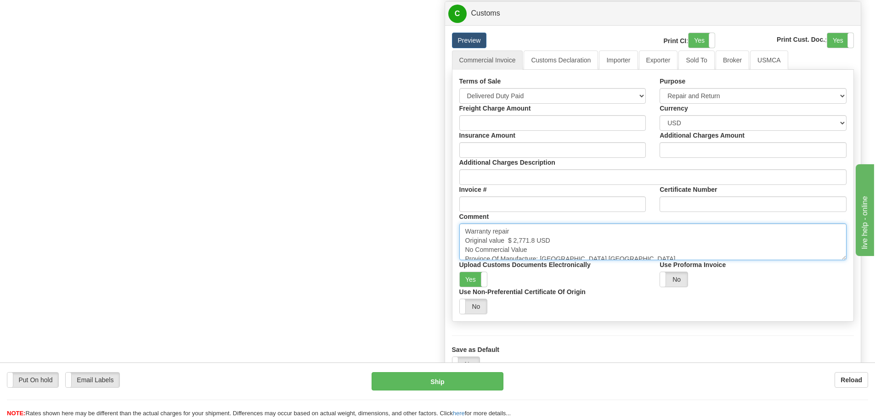
drag, startPoint x: 507, startPoint y: 245, endPoint x: 535, endPoint y: 243, distance: 28.1
click at [535, 243] on textarea "Warranty repair Original value $ 2,771.8 USD No Commercial Value Province Of Ma…" at bounding box center [653, 242] width 388 height 37
paste textarea "$ 1,953.34"
click at [619, 255] on textarea "Warranty repair Original value $ 2,771.8 USD No Commercial Value Province Of Ma…" at bounding box center [653, 242] width 388 height 37
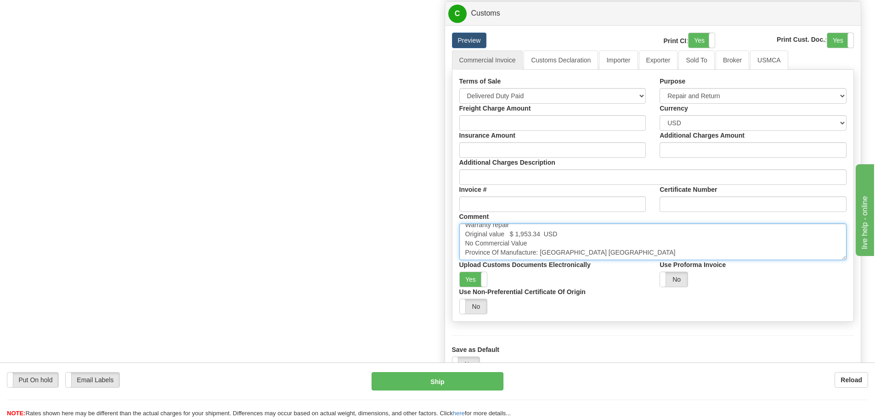
drag, startPoint x: 617, startPoint y: 258, endPoint x: 390, endPoint y: 276, distance: 228.1
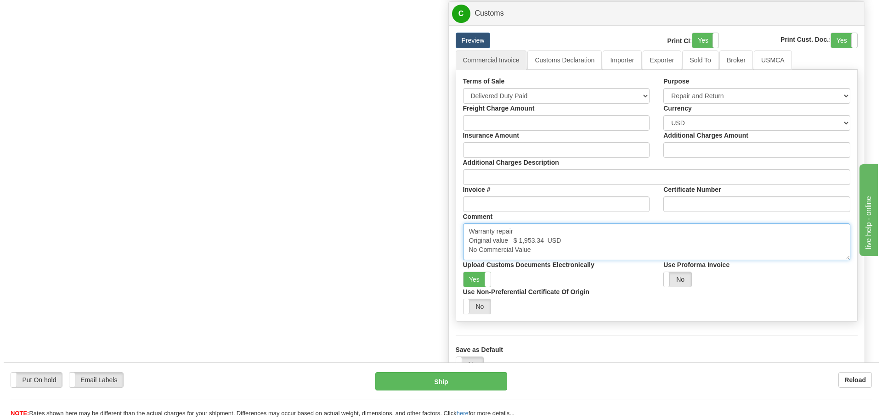
scroll to position [3, 0]
type textarea "Warranty repair Original value $ 1,953.34 USD No Commercial Value"
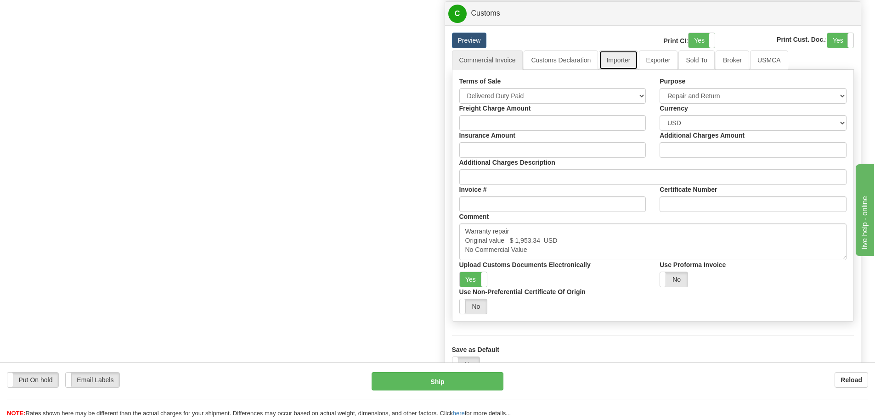
click at [615, 58] on link "Importer" at bounding box center [618, 60] width 39 height 19
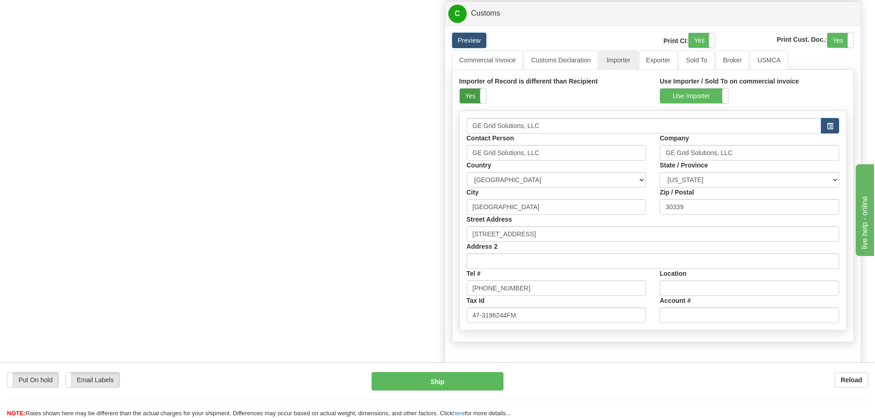
click at [463, 97] on label "Yes" at bounding box center [473, 96] width 26 height 15
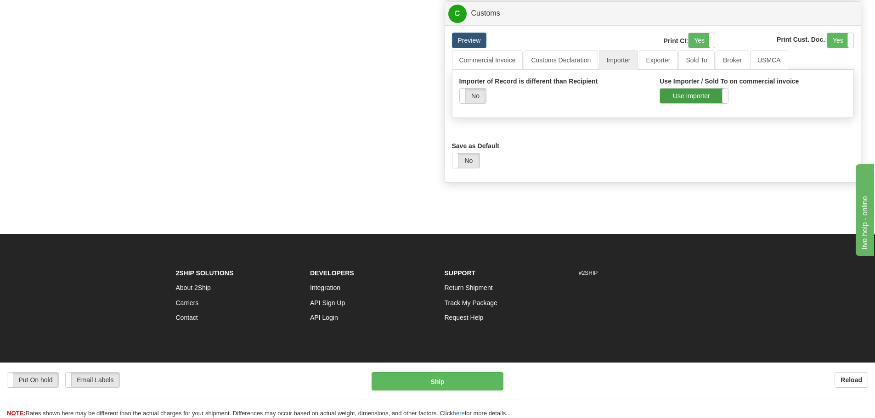
click at [666, 101] on label "Use Importer" at bounding box center [694, 96] width 68 height 15
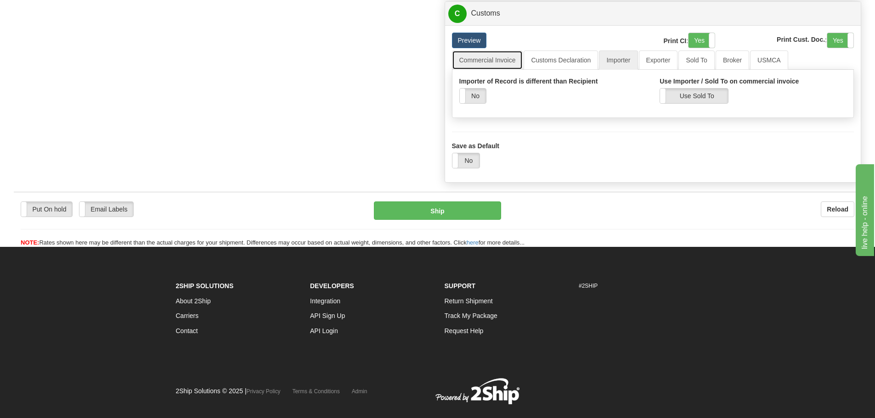
click at [510, 56] on link "Commercial Invoice" at bounding box center [487, 60] width 71 height 19
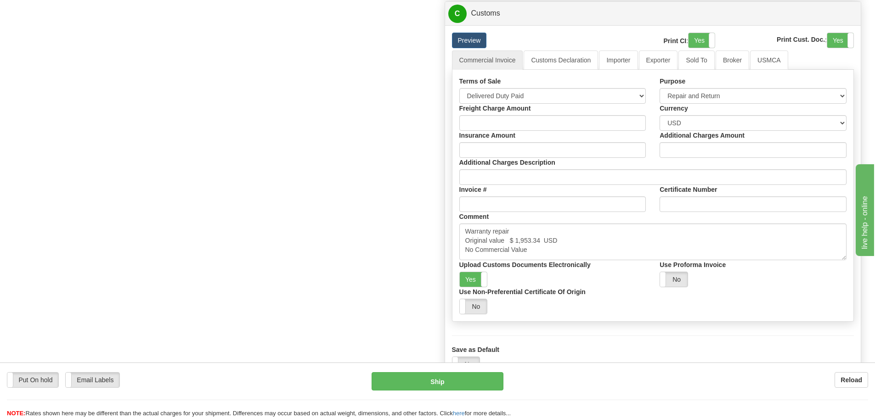
click at [395, 371] on div "Put On hold Put On hold Email Labels Email Labels Edit Reload Ship Reload" at bounding box center [437, 391] width 875 height 56
click at [395, 373] on button "Ship" at bounding box center [438, 381] width 132 height 18
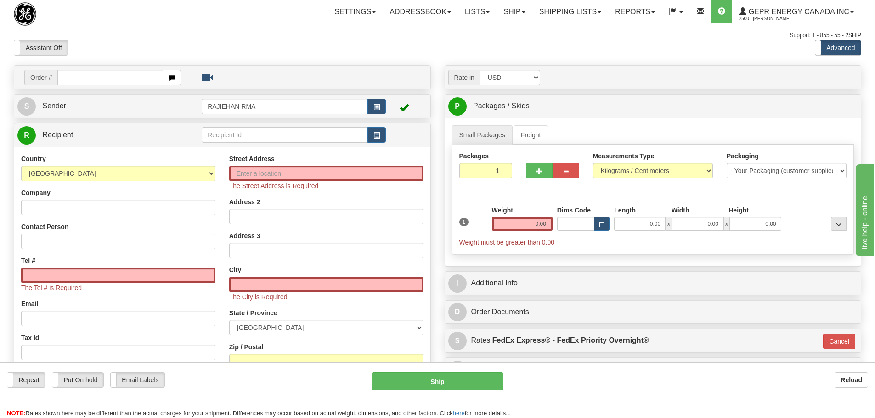
click at [158, 15] on div "Toggle navigation Settings Shipping Preferences Fields Preferences New Store Co…" at bounding box center [508, 12] width 706 height 24
click at [142, 102] on link "S Sender" at bounding box center [109, 106] width 184 height 19
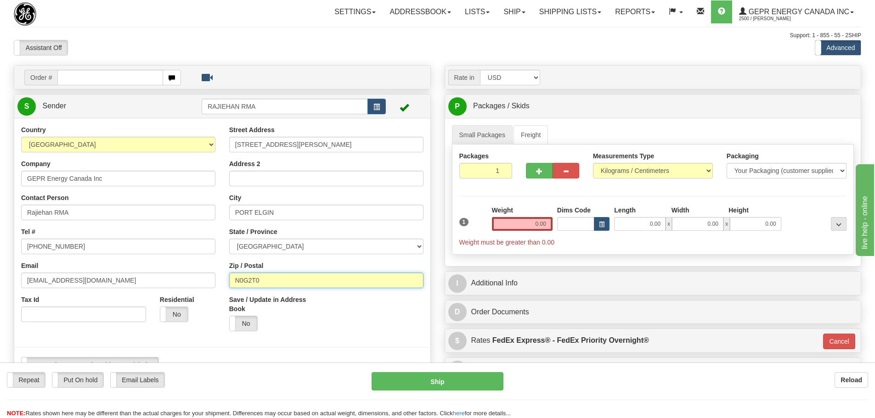
drag, startPoint x: 281, startPoint y: 275, endPoint x: 180, endPoint y: 290, distance: 102.1
click at [180, 290] on div "Country [GEOGRAPHIC_DATA] [GEOGRAPHIC_DATA] [GEOGRAPHIC_DATA] [GEOGRAPHIC_DATA]…" at bounding box center [222, 252] width 416 height 254
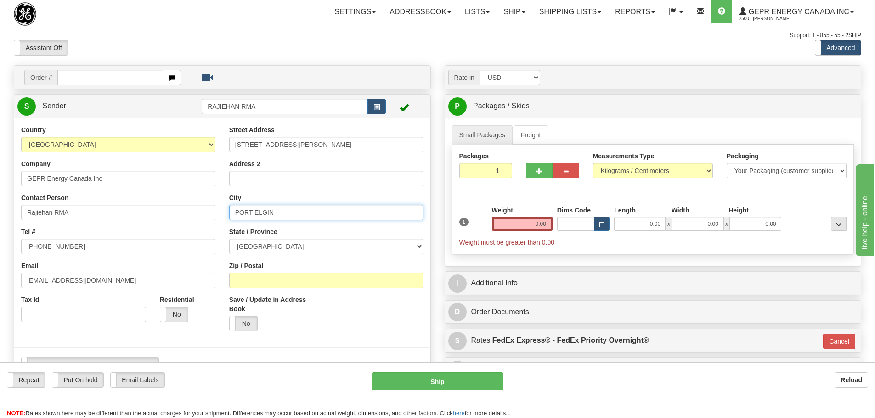
drag, startPoint x: 297, startPoint y: 220, endPoint x: 208, endPoint y: 225, distance: 89.2
click at [202, 221] on div "Country [GEOGRAPHIC_DATA] [GEOGRAPHIC_DATA] [GEOGRAPHIC_DATA] [GEOGRAPHIC_DATA]…" at bounding box center [222, 252] width 416 height 254
click at [308, 212] on input "City" at bounding box center [326, 213] width 194 height 16
type input "MARKHAM"
click at [298, 298] on label "Save / Update in Address Book" at bounding box center [274, 304] width 90 height 18
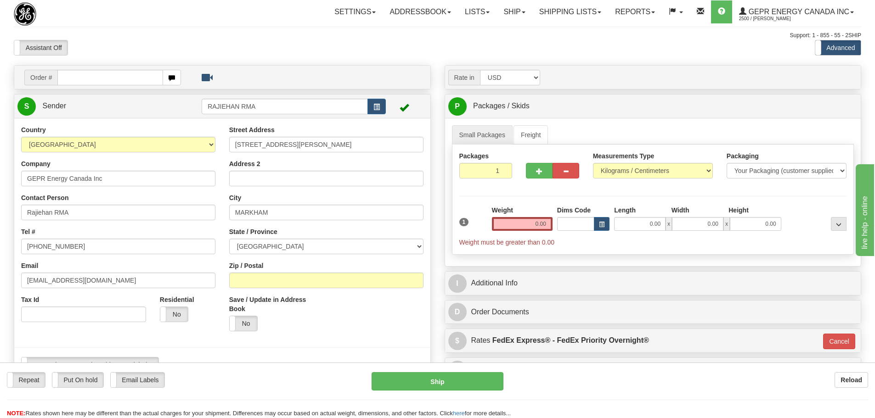
click at [0, 0] on input "Save / Update in Address Book" at bounding box center [0, 0] width 0 height 0
click at [298, 284] on input "Zip / Postal" at bounding box center [326, 281] width 194 height 16
type input "L6C0M1"
click at [296, 324] on div "Yes No" at bounding box center [274, 324] width 90 height 16
click at [481, 34] on div "Support: 1 - 855 - 55 - 2SHIP" at bounding box center [437, 36] width 847 height 8
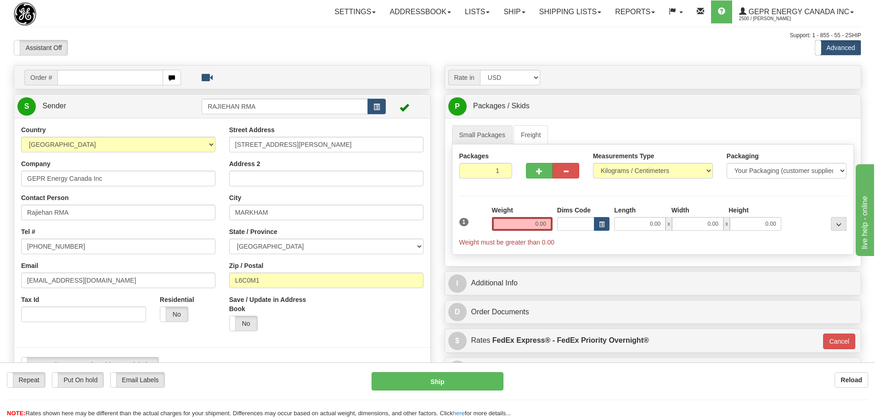
drag, startPoint x: 315, startPoint y: 333, endPoint x: 306, endPoint y: 340, distance: 11.8
click at [315, 333] on div "Save / Update in Address Book Yes No" at bounding box center [274, 316] width 104 height 43
click at [244, 330] on label "No" at bounding box center [244, 323] width 28 height 15
click at [340, 334] on div "Save / Update in Address Book Yes No" at bounding box center [326, 316] width 208 height 43
click at [93, 76] on input "text" at bounding box center [110, 78] width 106 height 16
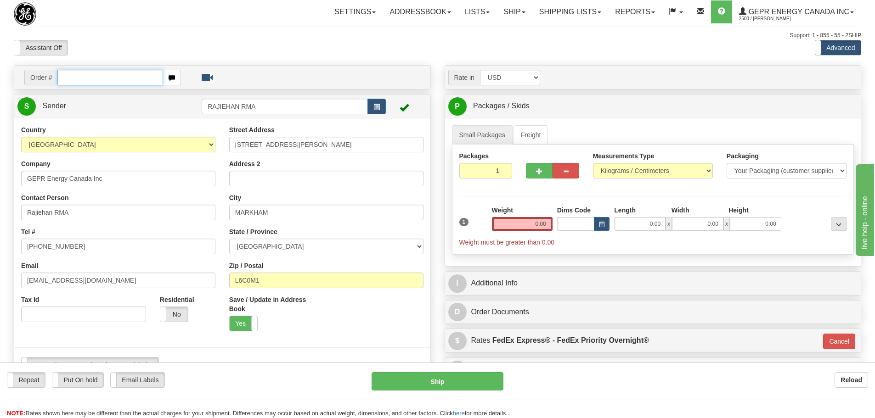
paste input "86694029"
type input "86694029"
click at [118, 44] on body "Training Course Close Toggle navigation Settings Shipping Preferences New Recip…" at bounding box center [437, 209] width 875 height 418
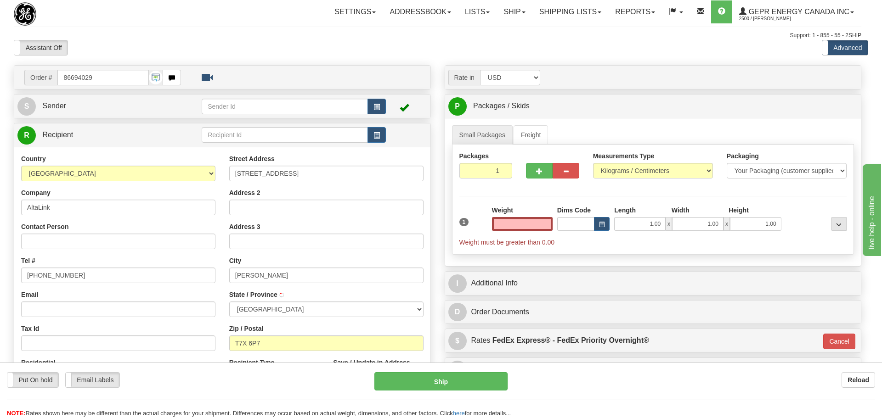
type input "[PERSON_NAME]"
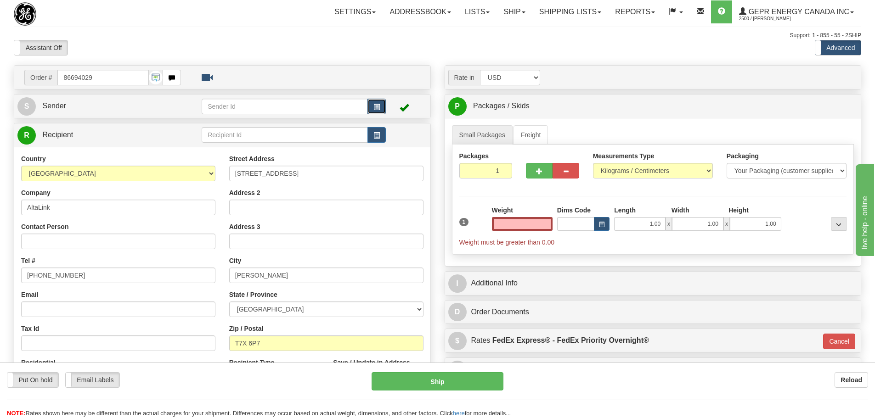
type input "0.00"
click at [372, 103] on button "button" at bounding box center [376, 107] width 18 height 16
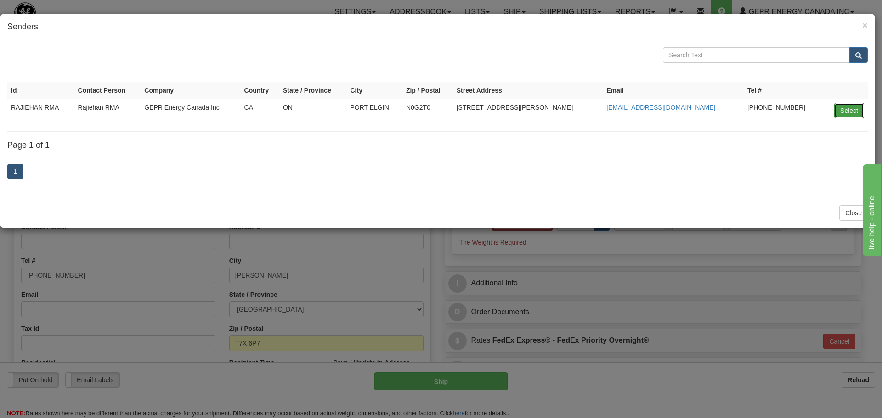
click at [842, 108] on button "Select" at bounding box center [849, 111] width 30 height 16
type input "RAJIEHAN RMA"
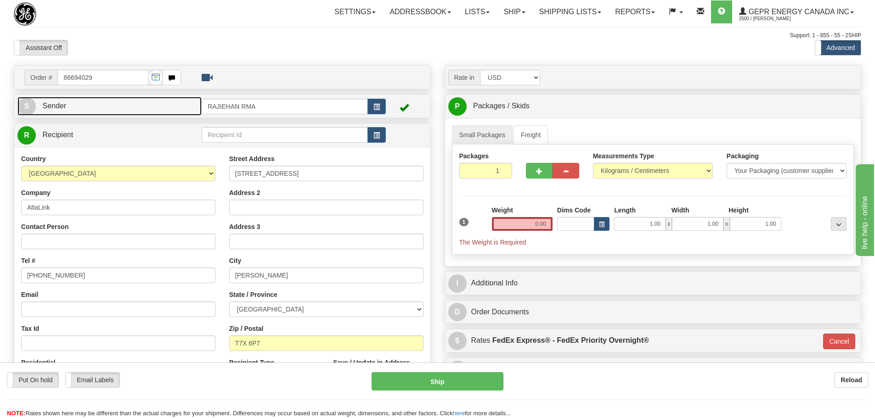
click at [169, 102] on link "S Sender" at bounding box center [109, 106] width 184 height 19
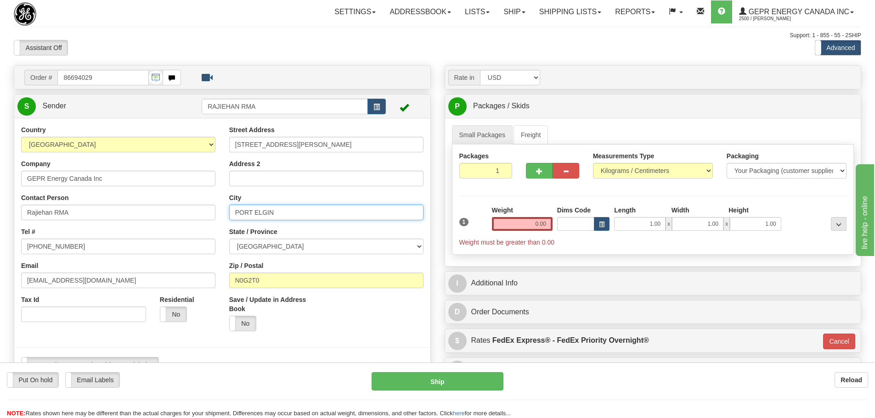
drag, startPoint x: 282, startPoint y: 215, endPoint x: 204, endPoint y: 221, distance: 78.3
click at [204, 222] on div "Country [GEOGRAPHIC_DATA] [GEOGRAPHIC_DATA] [GEOGRAPHIC_DATA] [GEOGRAPHIC_DATA]…" at bounding box center [222, 252] width 416 height 254
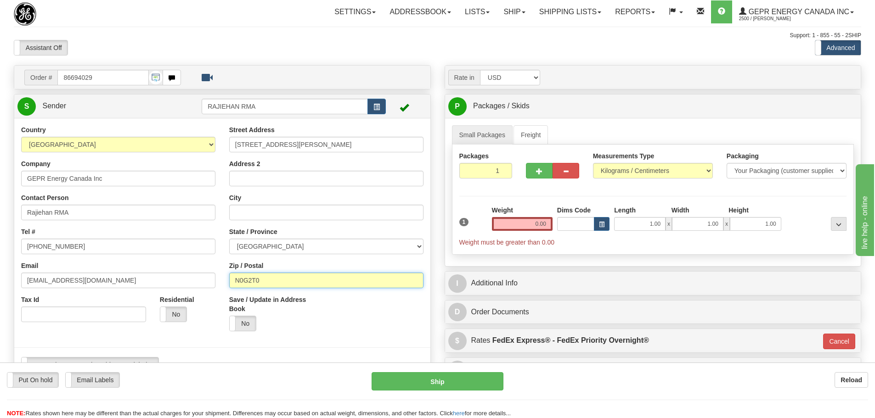
drag, startPoint x: 276, startPoint y: 285, endPoint x: 152, endPoint y: 293, distance: 123.8
click at [152, 296] on div "Country [GEOGRAPHIC_DATA] [GEOGRAPHIC_DATA] [GEOGRAPHIC_DATA] [GEOGRAPHIC_DATA]…" at bounding box center [222, 252] width 416 height 254
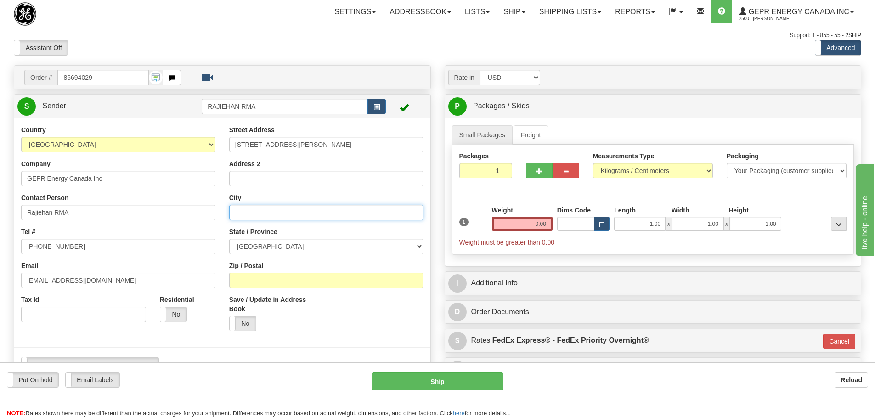
click at [251, 212] on input "City" at bounding box center [326, 213] width 194 height 16
drag, startPoint x: 254, startPoint y: 214, endPoint x: 274, endPoint y: 226, distance: 23.3
click at [274, 226] on div "Street Address [STREET_ADDRESS][PERSON_NAME] Address 2 City State / Province [G…" at bounding box center [326, 231] width 208 height 213
type input "MARKHAM"
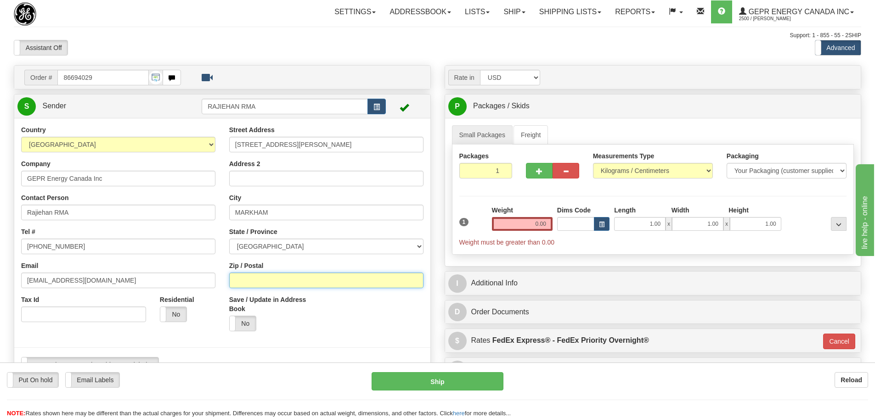
click at [282, 286] on input "Zip / Postal" at bounding box center [326, 281] width 194 height 16
type input "L6C0M1"
click at [251, 318] on label "No" at bounding box center [243, 323] width 26 height 15
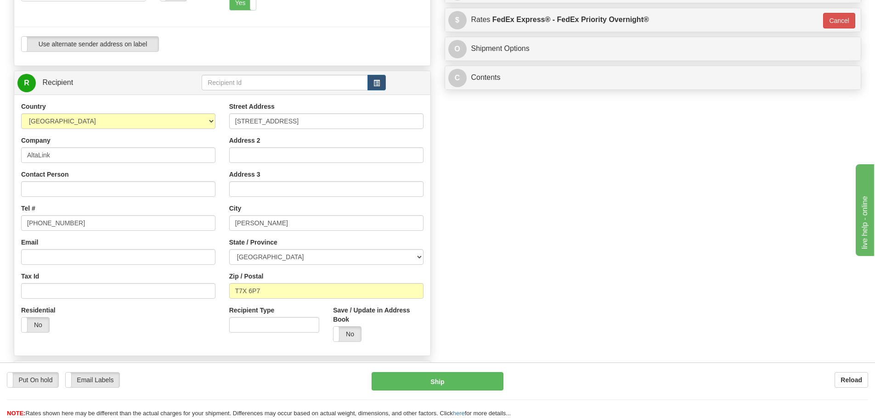
scroll to position [322, 0]
click at [73, 186] on input "Contact Person" at bounding box center [118, 189] width 194 height 16
paste input "[PERSON_NAME]"
type input "[PERSON_NAME]"
drag, startPoint x: 79, startPoint y: 219, endPoint x: -17, endPoint y: 220, distance: 96.0
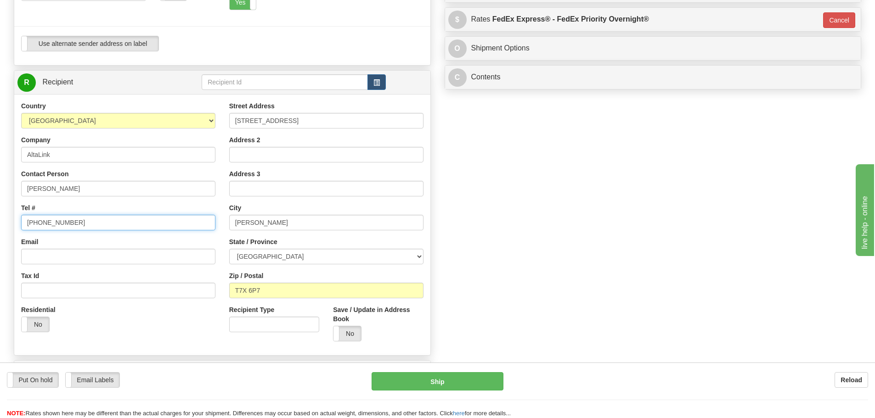
paste input "[PHONE_NUMBER]"
type input "[PHONE_NUMBER]"
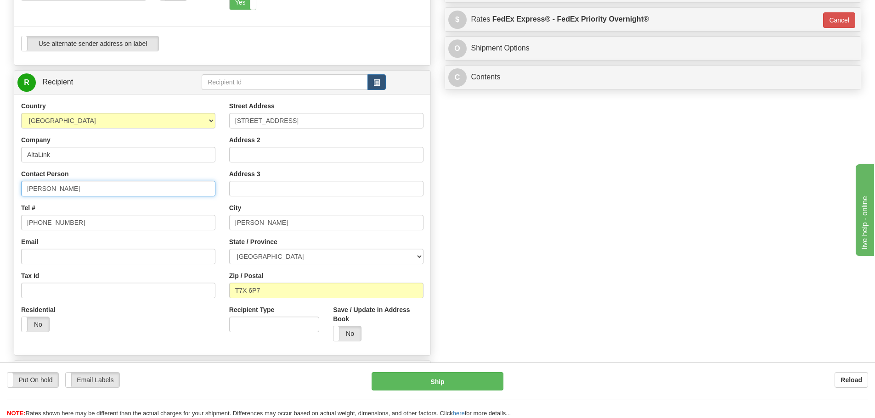
click at [73, 195] on input "[PERSON_NAME]" at bounding box center [118, 189] width 194 height 16
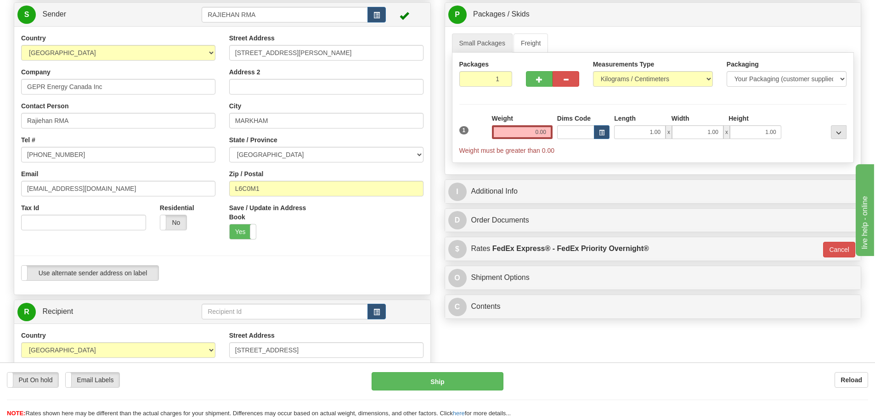
scroll to position [0, 0]
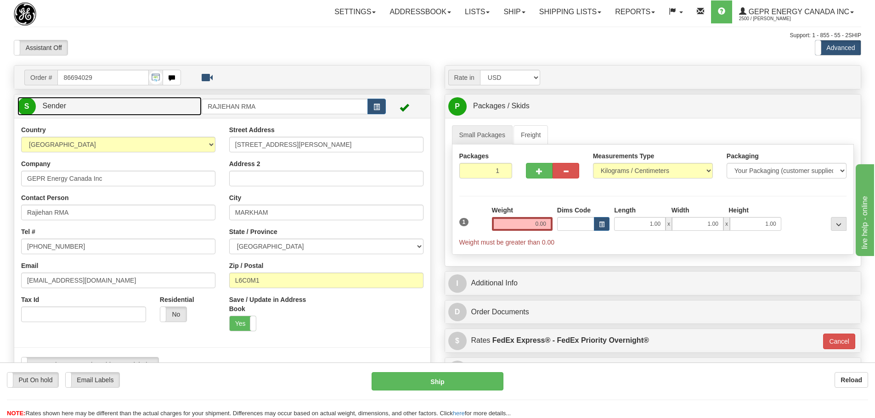
click at [120, 109] on link "S Sender" at bounding box center [109, 106] width 184 height 19
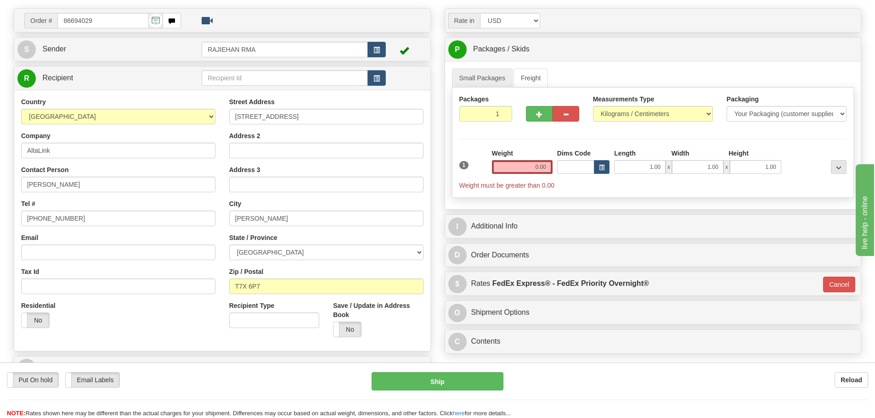
scroll to position [46, 0]
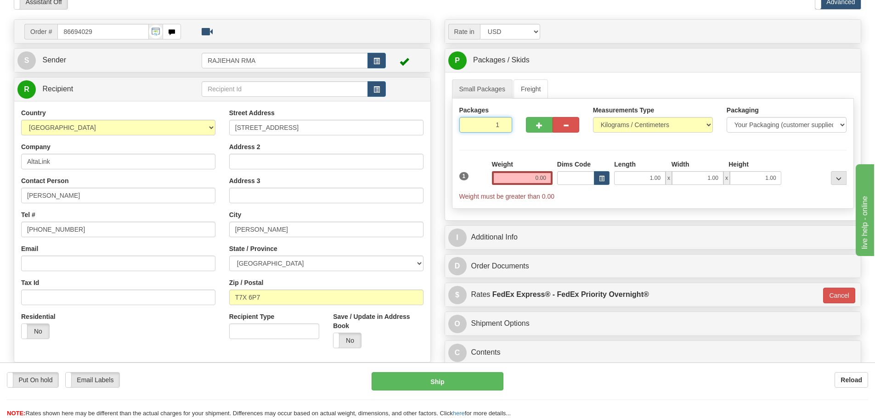
drag, startPoint x: 492, startPoint y: 131, endPoint x: 502, endPoint y: 129, distance: 10.8
click at [502, 129] on input "1" at bounding box center [485, 125] width 53 height 16
type input "2"
click at [541, 175] on div "Packages 2 1 Measurements Type" at bounding box center [653, 154] width 402 height 110
drag, startPoint x: 533, startPoint y: 180, endPoint x: 547, endPoint y: 181, distance: 13.8
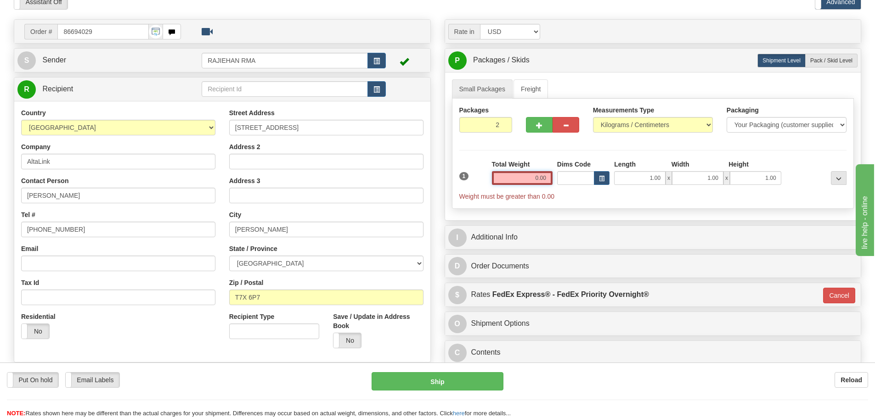
click at [547, 181] on input "0.00" at bounding box center [522, 178] width 61 height 14
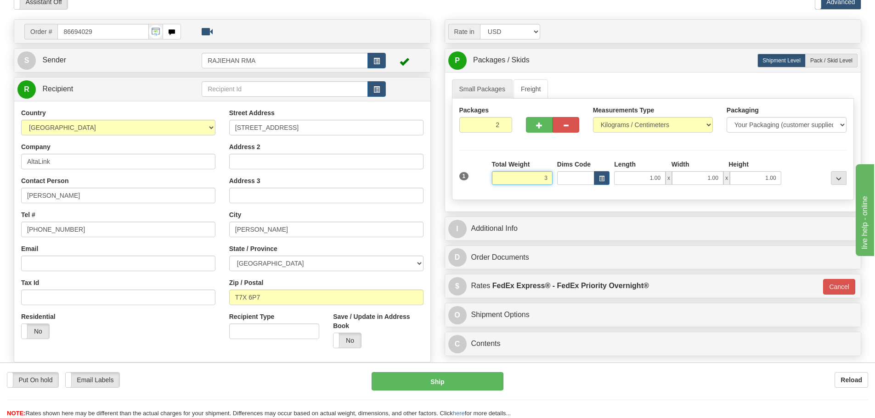
type input "3"
type input "01"
type input "3.00"
click at [561, 160] on label "Dims Code" at bounding box center [574, 164] width 34 height 9
click at [561, 171] on input "Dims Code" at bounding box center [575, 178] width 37 height 14
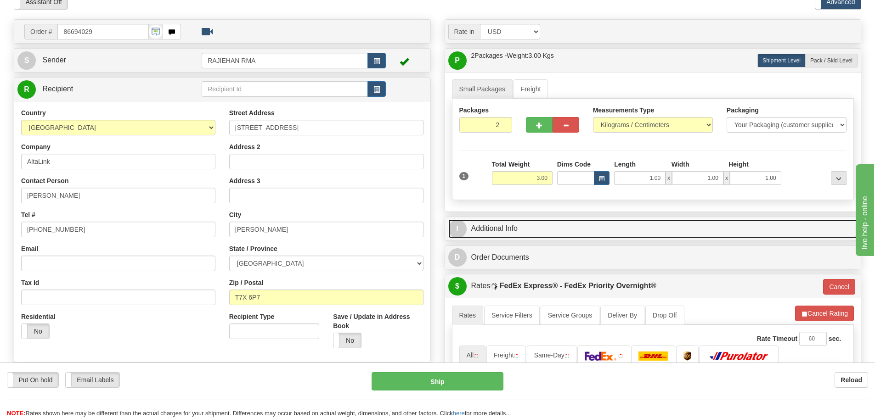
click at [566, 220] on link "I Additional Info" at bounding box center [653, 229] width 410 height 19
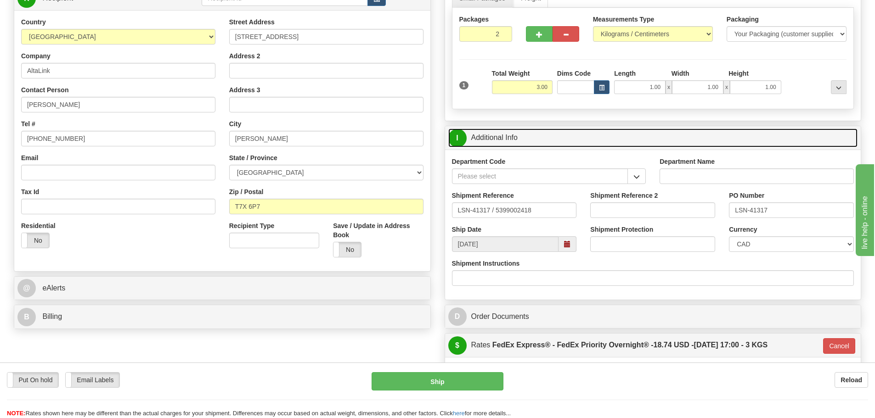
scroll to position [138, 0]
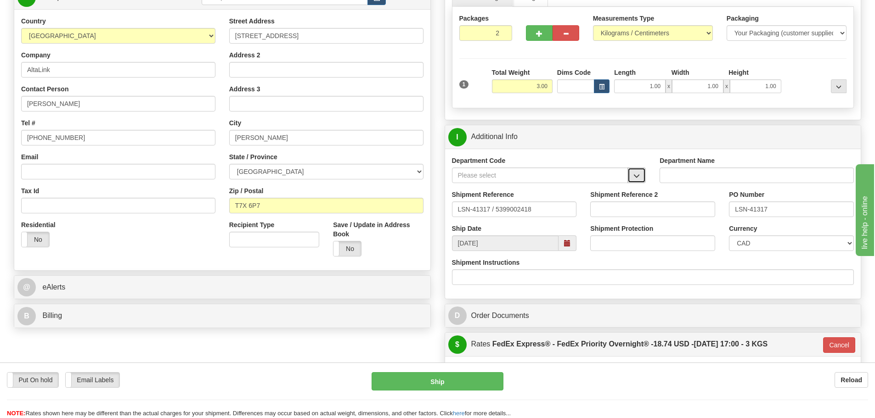
click at [632, 173] on button "button" at bounding box center [636, 176] width 18 height 16
click at [571, 187] on div "SER" at bounding box center [537, 190] width 167 height 10
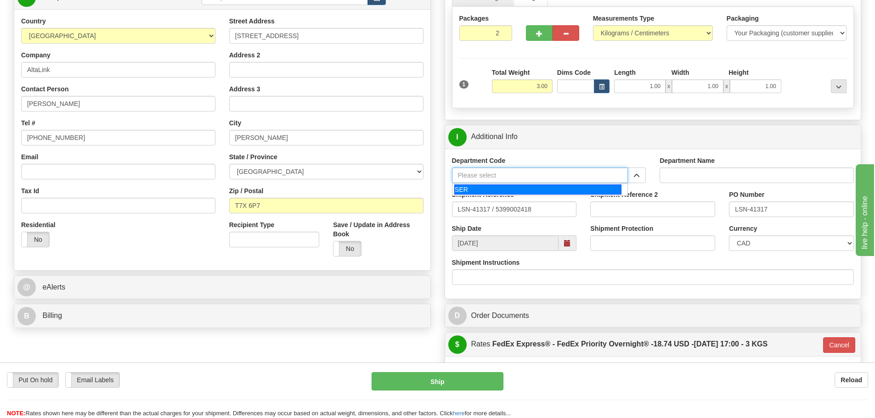
type input "SER"
type input "SERVICE DEPARTMENT"
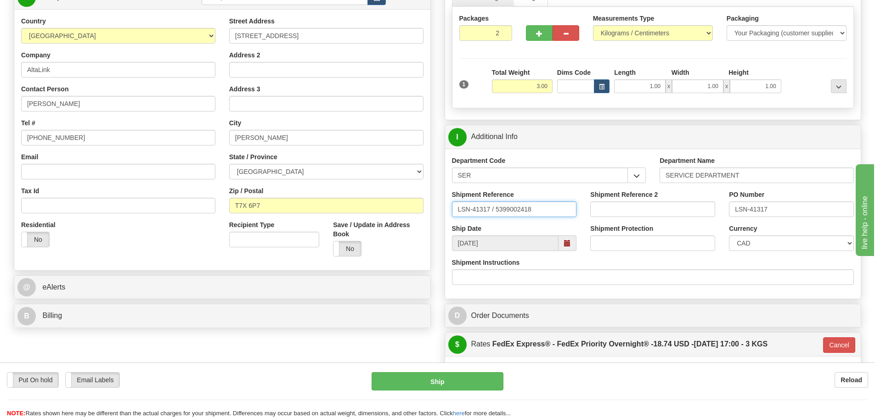
drag, startPoint x: 491, startPoint y: 213, endPoint x: 496, endPoint y: 220, distance: 8.0
click at [496, 220] on div "Shipment Reference LSN-41317 / 5399002418" at bounding box center [514, 207] width 139 height 34
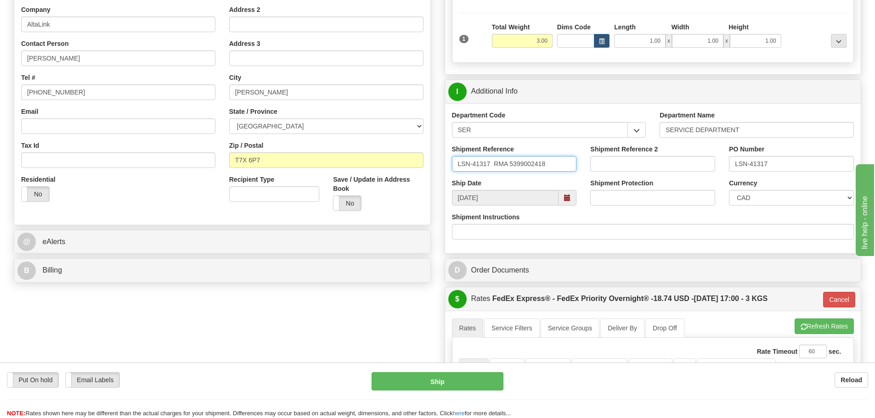
scroll to position [184, 0]
type input "LSN-41317 RMA 5399002418"
click at [733, 194] on select "CAD USD EUR ZAR [PERSON_NAME] ARN AUD AUS AWG BBD BFR BGN BHD BMD BND BRC BRL C…" at bounding box center [791, 198] width 125 height 16
click at [729, 190] on select "CAD USD EUR ZAR [PERSON_NAME] ARN AUD AUS AWG BBD BFR BGN BHD BMD BND BRC BRL C…" at bounding box center [791, 198] width 125 height 16
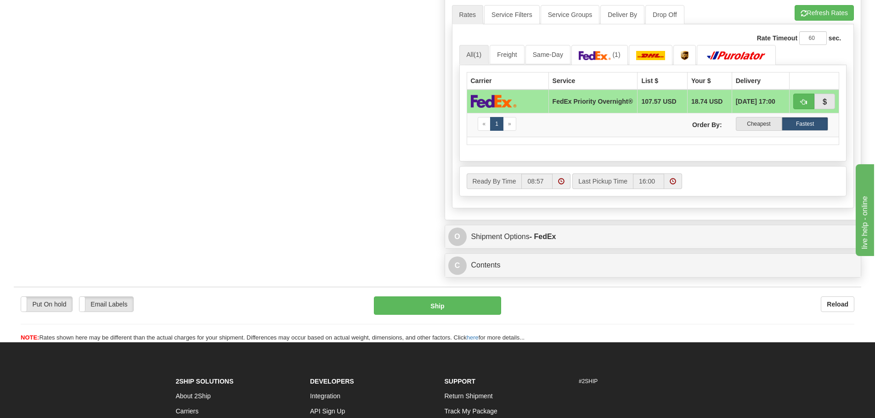
scroll to position [551, 0]
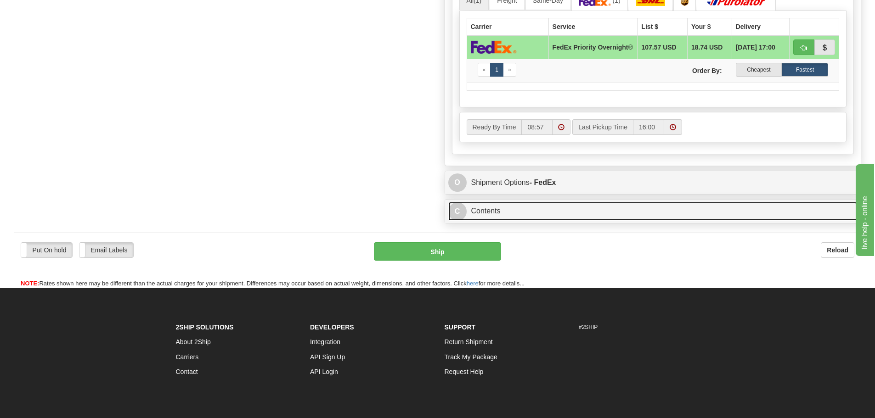
click at [522, 221] on link "C Contents" at bounding box center [653, 211] width 410 height 19
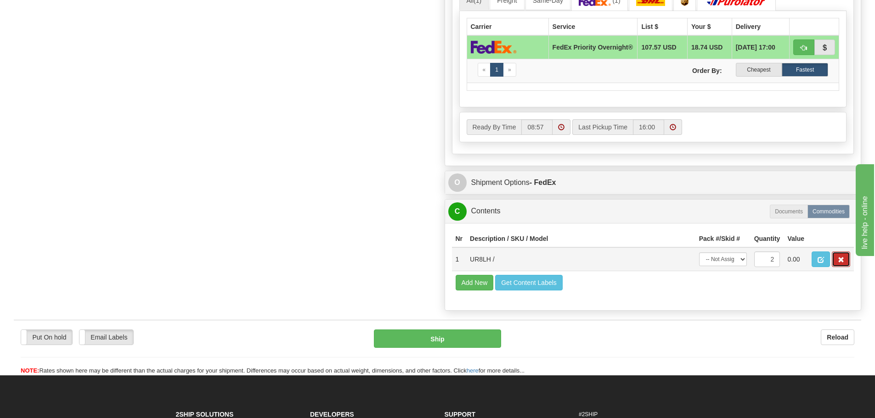
click at [834, 267] on button "button" at bounding box center [841, 260] width 18 height 16
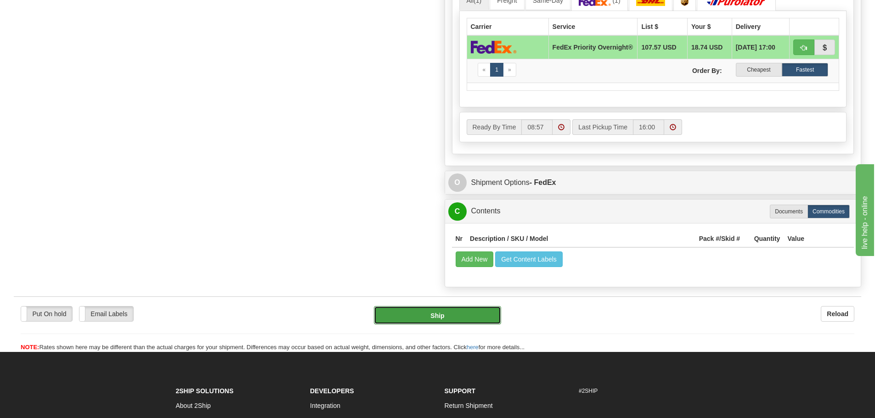
click at [461, 314] on button "Ship" at bounding box center [437, 315] width 127 height 18
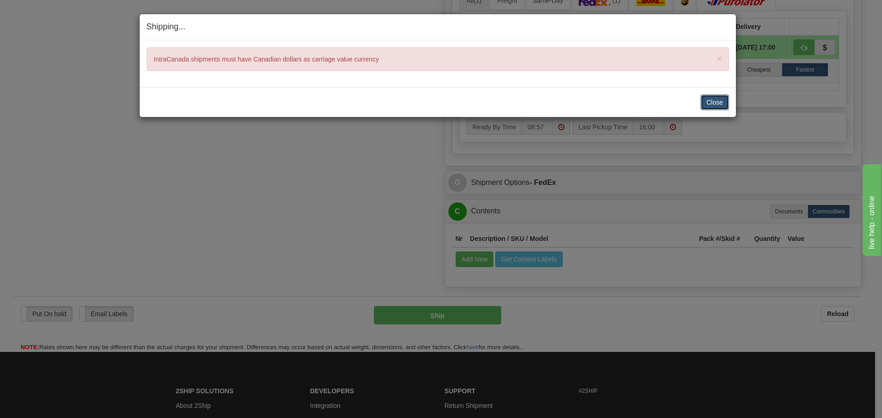
click at [705, 109] on button "Close" at bounding box center [714, 103] width 28 height 16
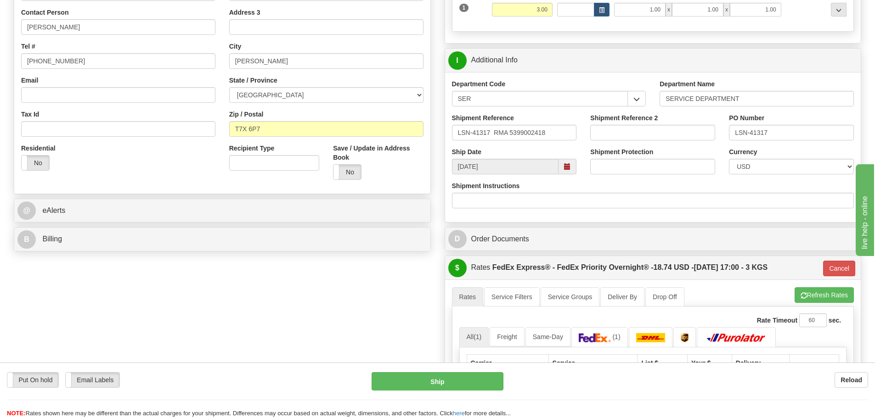
scroll to position [184, 0]
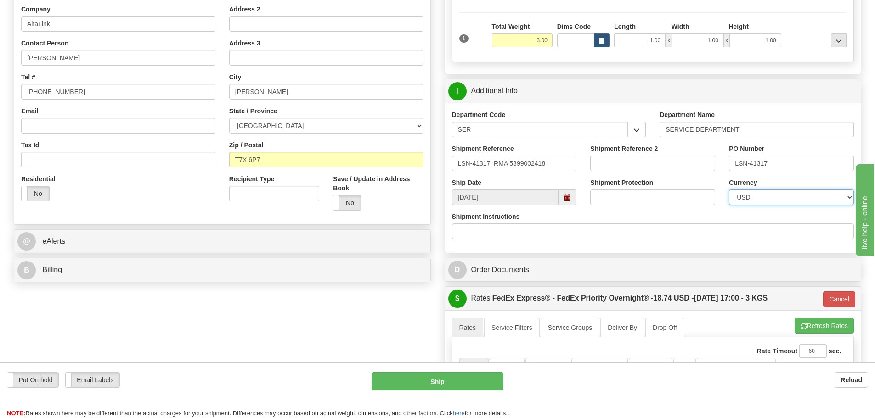
click at [800, 198] on select "CAD USD EUR ZAR [PERSON_NAME] ARN AUD AUS AWG BBD BFR BGN BHD BMD BND BRC BRL C…" at bounding box center [791, 198] width 125 height 16
select select "0"
click at [729, 190] on select "CAD USD EUR ZAR [PERSON_NAME] ARN AUD AUS AWG BBD BFR BGN BHD BMD BND BRC BRL C…" at bounding box center [791, 198] width 125 height 16
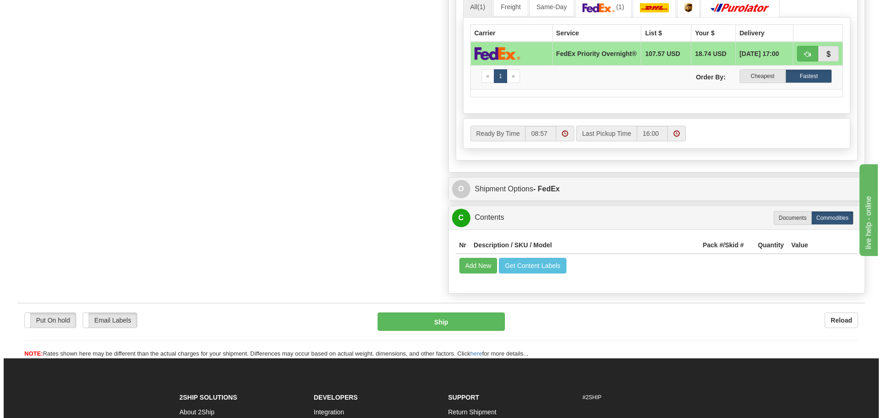
scroll to position [551, 0]
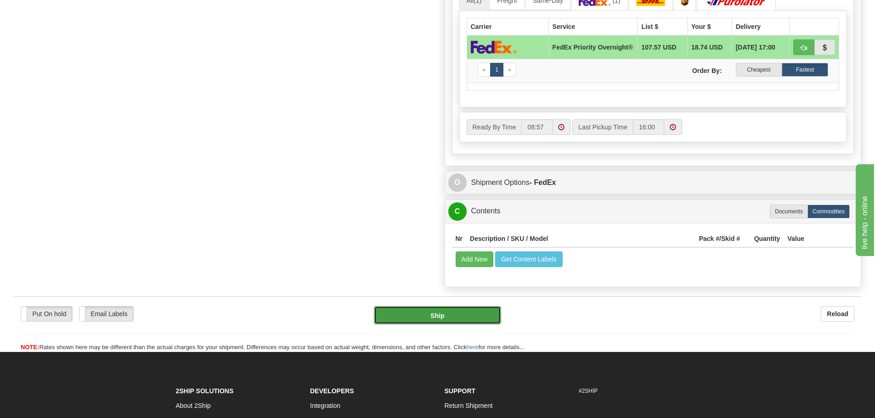
click at [444, 324] on button "Ship" at bounding box center [437, 315] width 127 height 18
